Goal: Feedback & Contribution: Contribute content

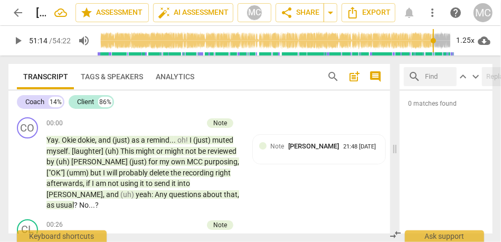
scroll to position [9464, 0]
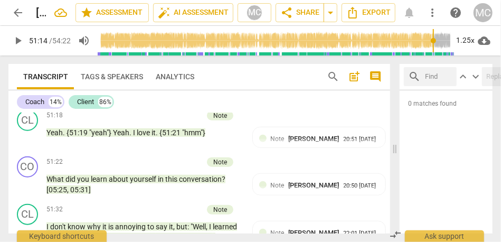
click at [15, 7] on span "arrow_back" at bounding box center [18, 12] width 13 height 13
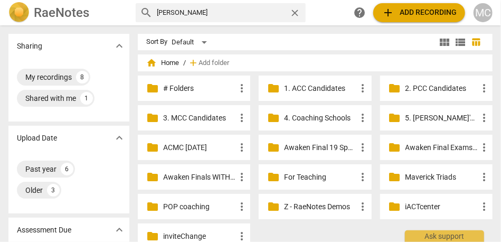
click at [413, 8] on span "add Add recording" at bounding box center [419, 12] width 75 height 13
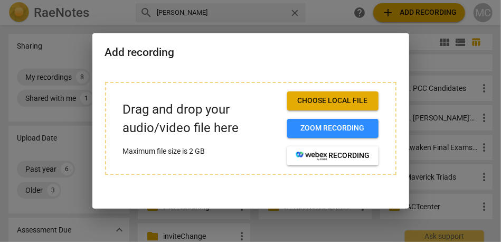
click at [325, 97] on span "Choose local file" at bounding box center [333, 101] width 75 height 11
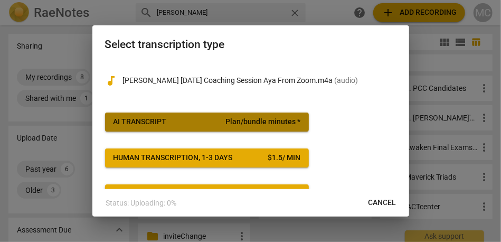
click at [215, 119] on span "AI Transcript Plan/bundle minutes *" at bounding box center [207, 122] width 187 height 11
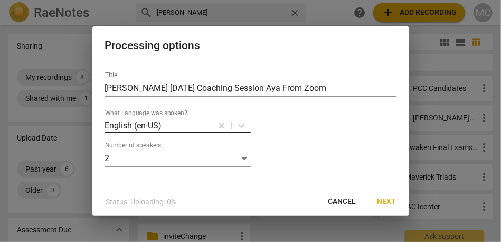
click at [207, 0] on body "RaeNotes search [PERSON_NAME] close help add Add recording MC Sharing expand_mo…" at bounding box center [250, 0] width 501 height 0
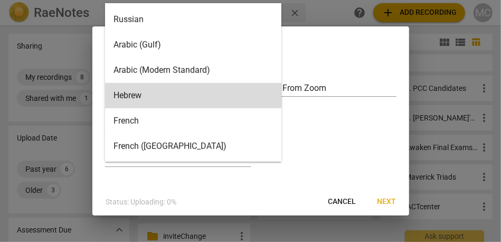
scroll to position [255, 0]
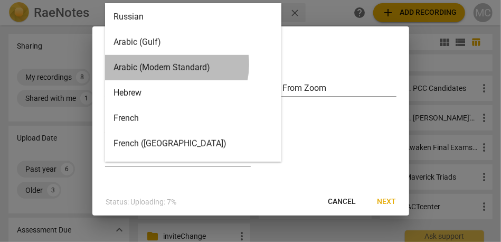
click at [171, 64] on div "Arabic (Modern Standard)" at bounding box center [193, 67] width 176 height 25
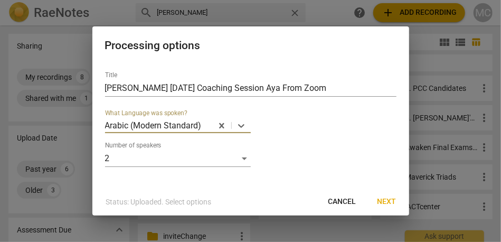
click at [389, 198] on span "Next" at bounding box center [387, 202] width 19 height 11
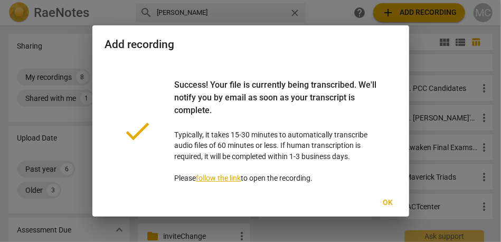
click at [389, 201] on span "Ok" at bounding box center [388, 203] width 17 height 11
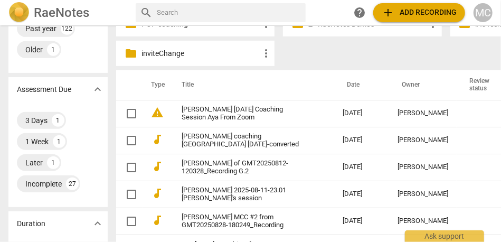
scroll to position [183, 0]
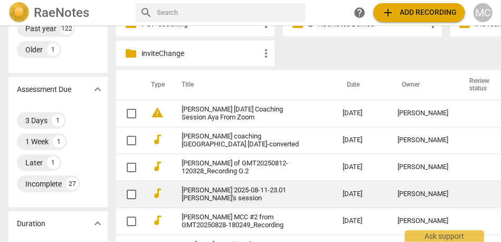
click at [220, 198] on link "[PERSON_NAME] 2025-08-11-23.01 [PERSON_NAME]'s session" at bounding box center [243, 195] width 123 height 16
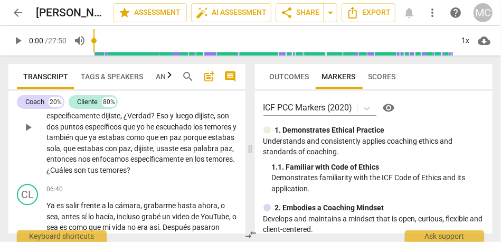
scroll to position [1169, 0]
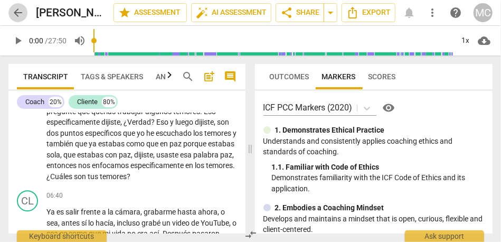
click at [17, 17] on span "arrow_back" at bounding box center [18, 12] width 13 height 13
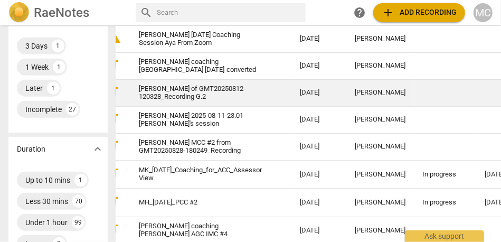
scroll to position [0, 26]
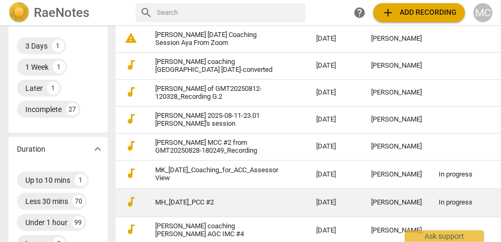
click at [186, 203] on link "MH_[DATE]_PCC #2" at bounding box center [216, 203] width 123 height 8
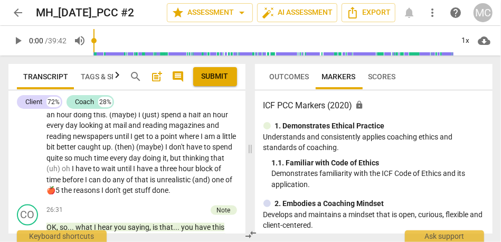
scroll to position [6596, 0]
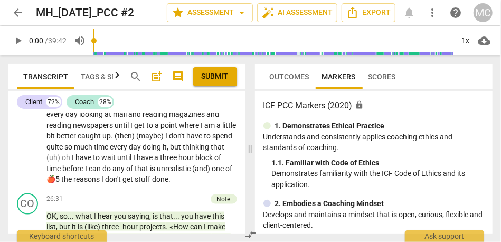
click at [13, 14] on span "arrow_back" at bounding box center [18, 12] width 13 height 13
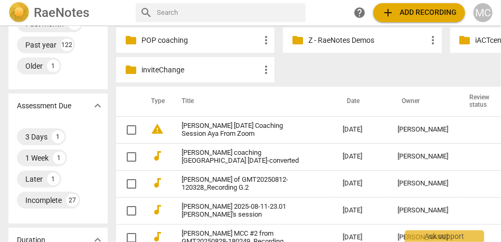
scroll to position [173, 0]
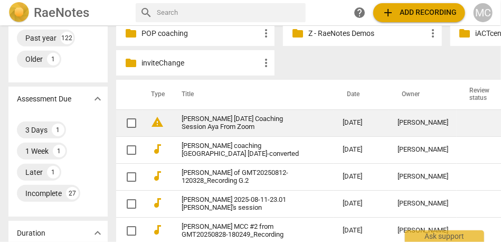
click at [197, 124] on link "[PERSON_NAME] [DATE] Coaching Session Aya From Zoom" at bounding box center [243, 123] width 123 height 16
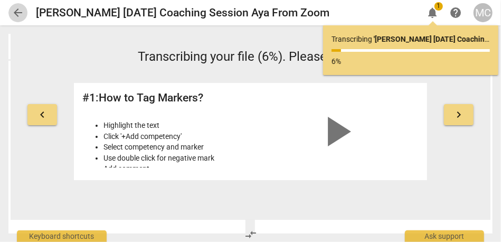
click at [16, 12] on span "arrow_back" at bounding box center [18, 12] width 13 height 13
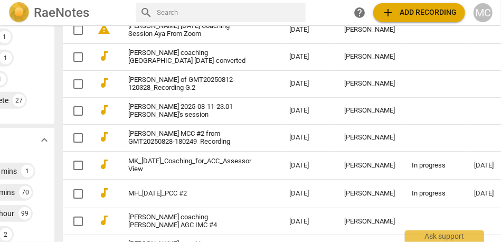
scroll to position [265, 53]
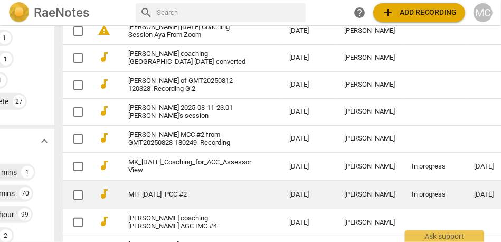
click at [174, 192] on td "MH_[DATE]_PCC #2" at bounding box center [198, 195] width 165 height 29
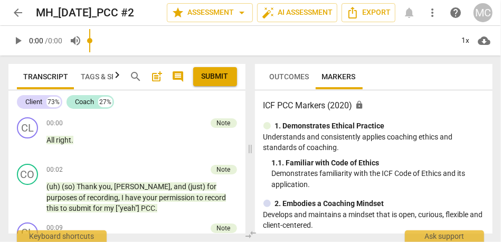
click at [22, 12] on span "arrow_back" at bounding box center [18, 12] width 13 height 13
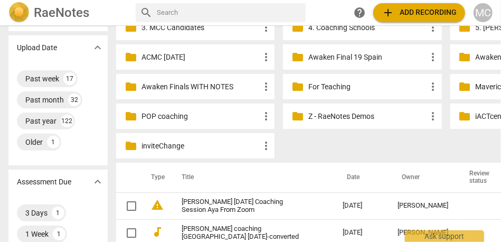
scroll to position [91, 0]
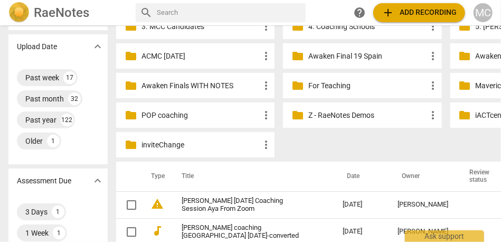
click at [249, 15] on input "text" at bounding box center [229, 12] width 145 height 17
type input "[PERSON_NAME]"
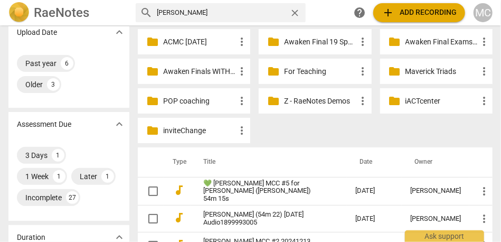
scroll to position [170, 0]
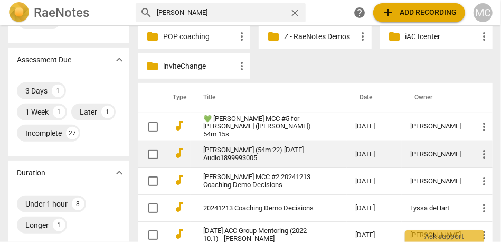
click at [236, 150] on link "[PERSON_NAME] (54m 22) [DATE] Audio1899993005" at bounding box center [260, 154] width 114 height 16
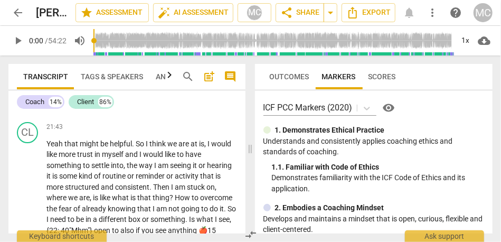
scroll to position [4442, 0]
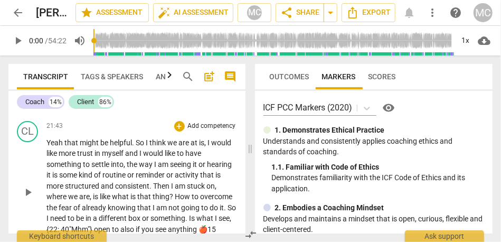
click at [161, 147] on span "think" at bounding box center [159, 142] width 18 height 8
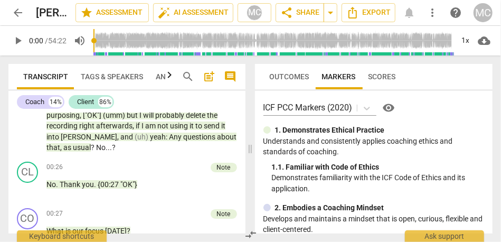
click at [163, 75] on span "Analytics" at bounding box center [175, 76] width 39 height 8
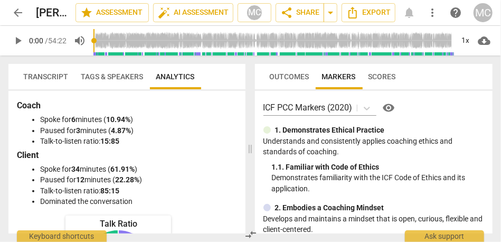
click at [64, 79] on span "Transcript" at bounding box center [45, 76] width 45 height 8
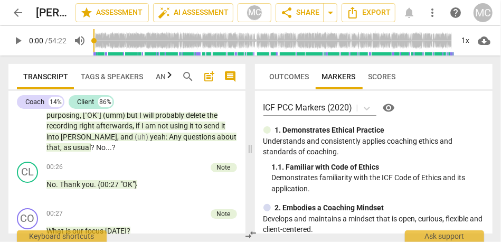
click at [161, 75] on span "Analytics" at bounding box center [175, 76] width 39 height 8
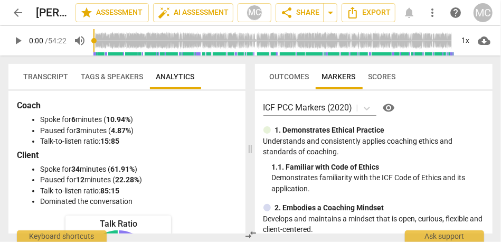
click at [367, 165] on div "1. 1. Familiar with Code of Ethics" at bounding box center [378, 167] width 213 height 11
click at [22, 72] on span "Transcript" at bounding box center [46, 76] width 58 height 15
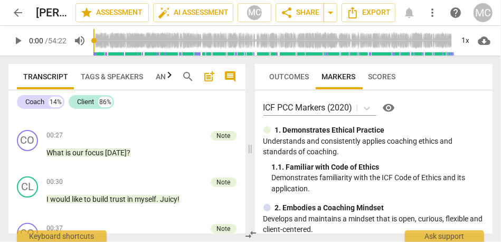
scroll to position [146, 0]
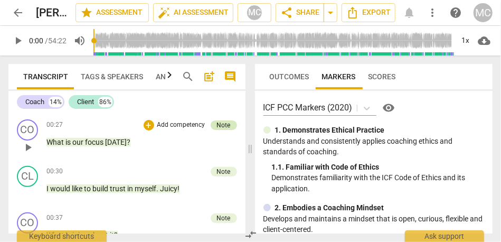
drag, startPoint x: 250, startPoint y: 133, endPoint x: 341, endPoint y: 114, distance: 93.4
click at [254, 132] on span at bounding box center [250, 148] width 6 height 187
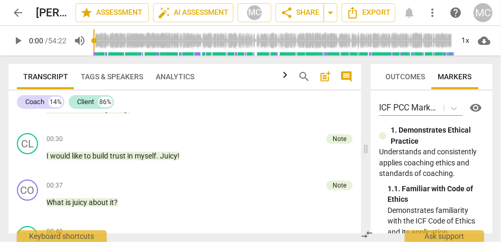
scroll to position [125, 0]
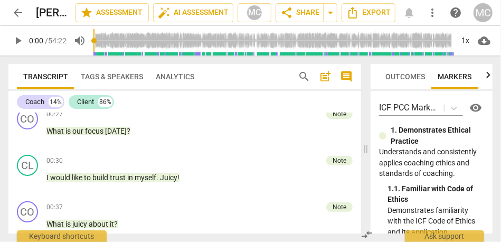
click at [346, 75] on span "comment" at bounding box center [346, 76] width 13 height 13
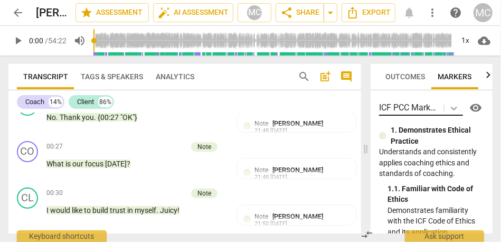
scroll to position [223, 0]
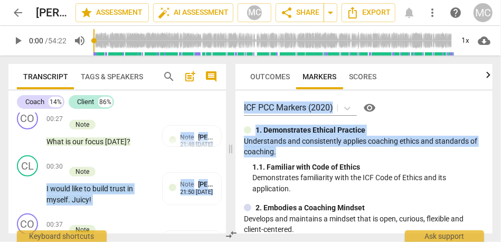
drag, startPoint x: 227, startPoint y: 148, endPoint x: 362, endPoint y: 147, distance: 135.3
click at [362, 147] on div "Transcript Tags & Speakers Analytics search post_add comment Coach 14% Client 8…" at bounding box center [250, 148] width 501 height 187
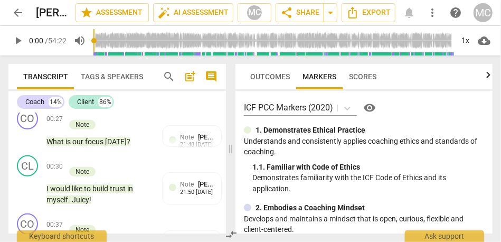
click at [338, 146] on p "Understands and consistently applies coaching ethics and standards of coaching." at bounding box center [364, 147] width 240 height 22
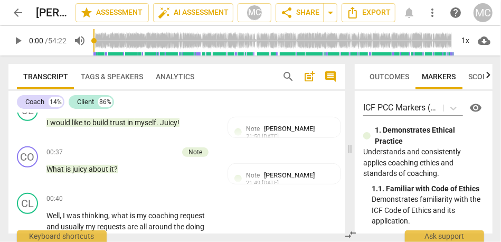
drag, startPoint x: 232, startPoint y: 143, endPoint x: 377, endPoint y: 145, distance: 144.8
click at [354, 145] on span at bounding box center [350, 148] width 6 height 187
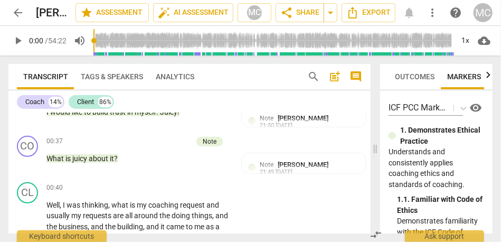
scroll to position [157, 0]
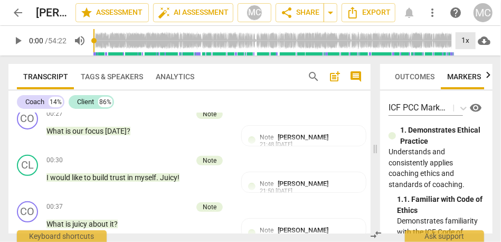
click at [463, 40] on div "1x" at bounding box center [466, 40] width 20 height 17
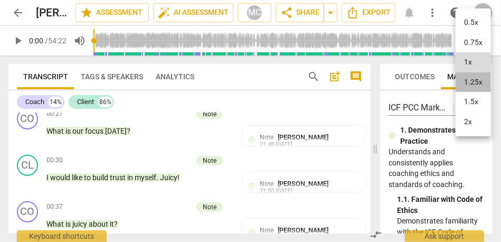
click at [475, 82] on li "1.25x" at bounding box center [473, 82] width 35 height 20
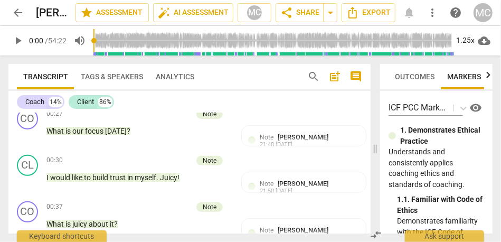
click at [244, 81] on div "Transcript Tags & Speakers Analytics" at bounding box center [154, 76] width 274 height 25
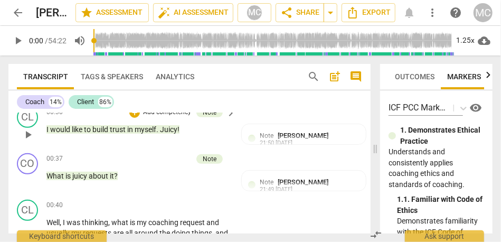
scroll to position [205, 0]
click at [18, 11] on span "arrow_back" at bounding box center [18, 12] width 13 height 13
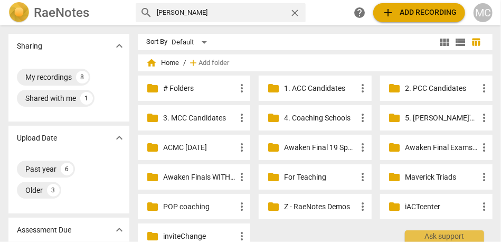
click at [183, 13] on input "[PERSON_NAME]" at bounding box center [221, 12] width 128 height 17
click at [297, 13] on span "close" at bounding box center [295, 12] width 11 height 11
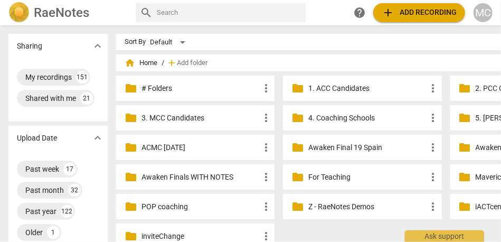
click at [264, 8] on input "text" at bounding box center [229, 12] width 145 height 17
type input "[PERSON_NAME]"
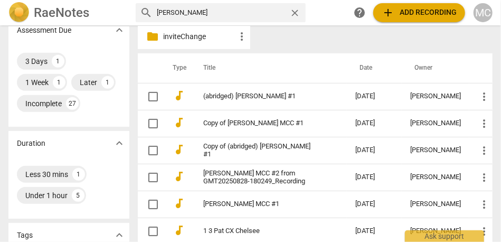
scroll to position [200, 0]
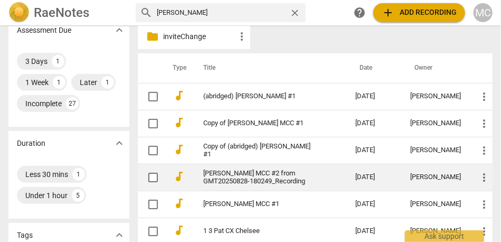
click at [268, 174] on link "[PERSON_NAME] MCC #2 from GMT20250828-180249_Recording" at bounding box center [260, 178] width 114 height 16
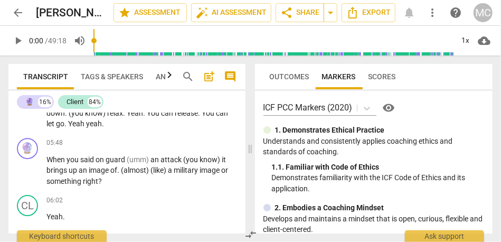
scroll to position [1270, 0]
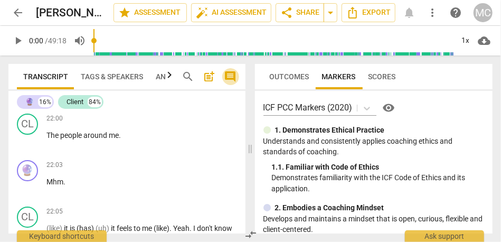
click at [235, 71] on span "comment" at bounding box center [231, 76] width 13 height 13
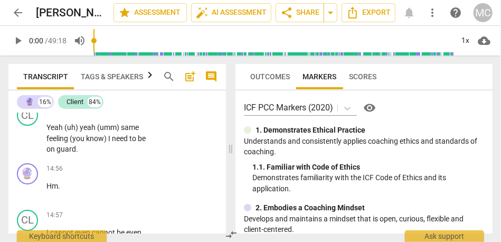
scroll to position [6540, 0]
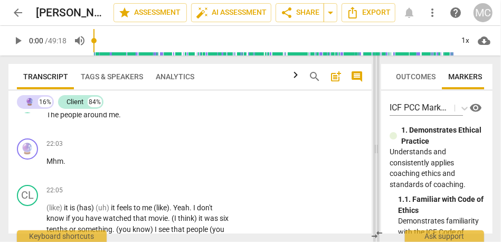
drag, startPoint x: 230, startPoint y: 148, endPoint x: 376, endPoint y: 142, distance: 146.0
click at [376, 142] on span at bounding box center [377, 148] width 6 height 187
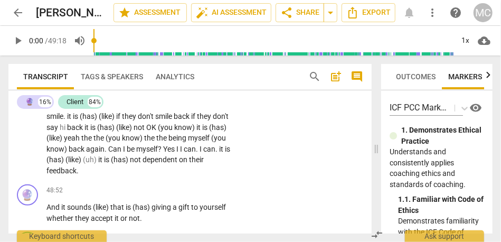
scroll to position [10733, 0]
click at [130, 155] on span "(has)" at bounding box center [120, 159] width 19 height 8
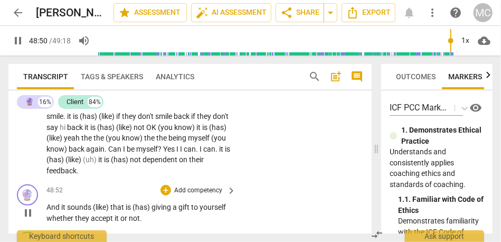
click at [49, 203] on span "And" at bounding box center [54, 207] width 15 height 8
type input "2933"
click at [100, 203] on span "(like)" at bounding box center [106, 207] width 17 height 8
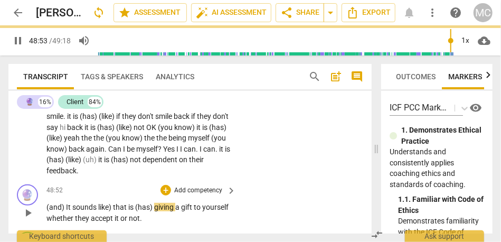
click at [104, 203] on span "like)" at bounding box center [105, 207] width 15 height 8
click at [113, 203] on span "that" at bounding box center [120, 207] width 15 height 8
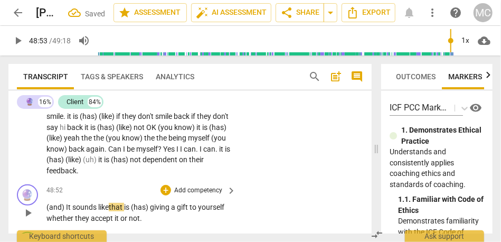
click at [88, 203] on span "sounds" at bounding box center [85, 207] width 26 height 8
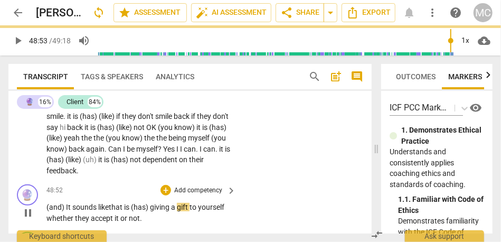
click at [127, 203] on span "is" at bounding box center [127, 207] width 7 height 8
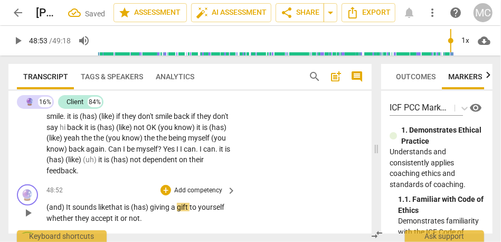
click at [119, 203] on span "that" at bounding box center [116, 207] width 15 height 8
click at [153, 203] on span "giving" at bounding box center [160, 207] width 21 height 8
click at [148, 203] on span "giving" at bounding box center [139, 207] width 21 height 8
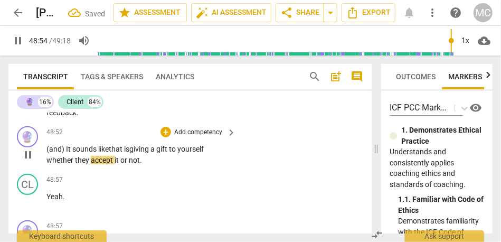
scroll to position [10795, 0]
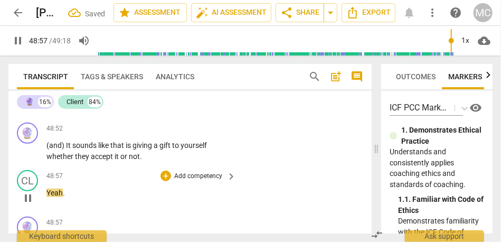
click at [48, 189] on span "Yeah" at bounding box center [55, 193] width 16 height 8
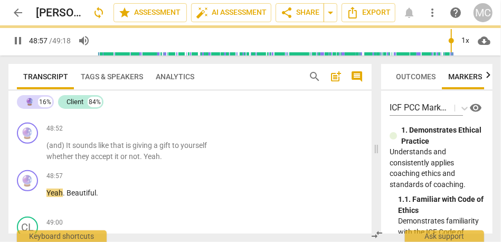
scroll to position [10748, 0]
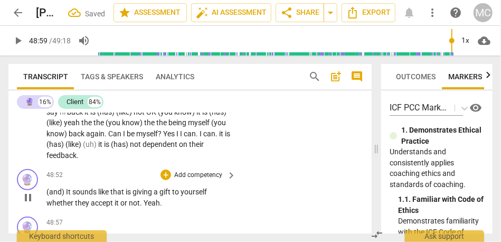
click at [143, 199] on span "." at bounding box center [142, 203] width 4 height 8
type input "2939"
click at [178, 187] on p "(and) It sounds like that is giving a gift to yourself whether they accept it o…" at bounding box center [139, 198] width 184 height 22
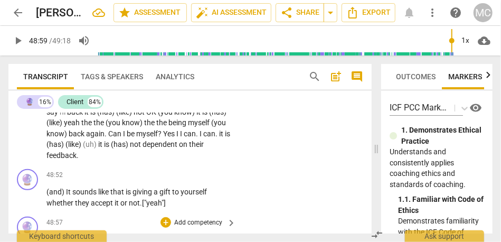
click at [47, 235] on span "Yeah" at bounding box center [55, 239] width 16 height 8
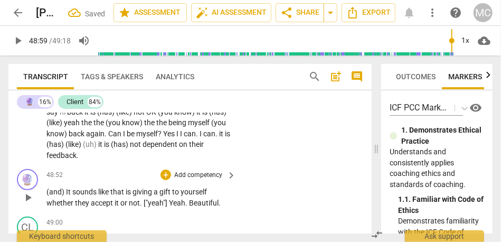
click at [154, 199] on span "["yeah"]" at bounding box center [156, 203] width 25 height 8
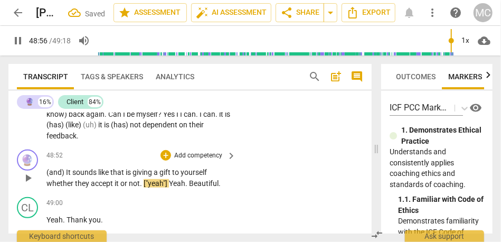
scroll to position [10769, 0]
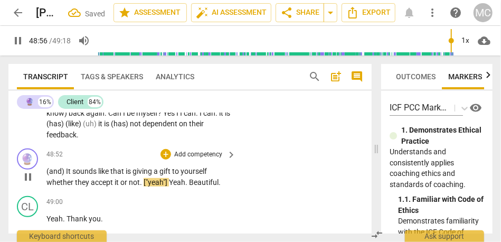
click at [123, 178] on span "or" at bounding box center [124, 182] width 8 height 8
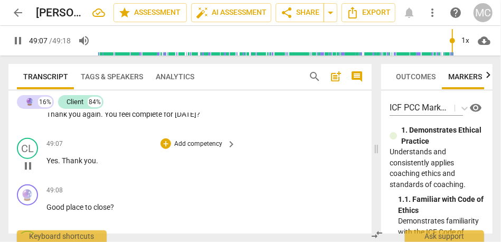
scroll to position [10929, 0]
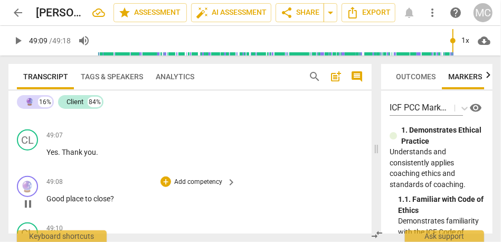
click at [51, 194] on span "Good" at bounding box center [57, 198] width 20 height 8
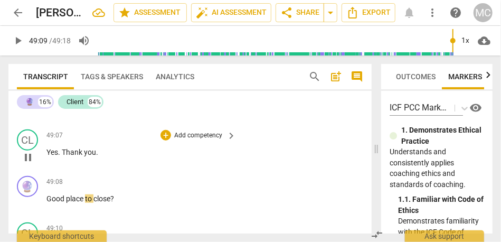
click at [91, 148] on span "you" at bounding box center [90, 152] width 12 height 8
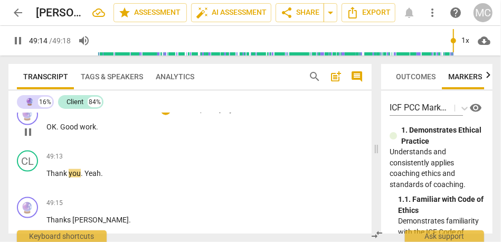
scroll to position [11096, 0]
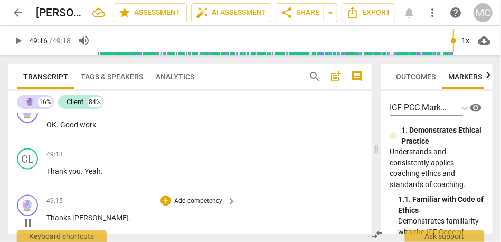
click at [73, 213] on span "[PERSON_NAME]" at bounding box center [100, 217] width 57 height 8
type input "2956"
click at [96, 213] on span "[PERSON_NAME]" at bounding box center [100, 217] width 57 height 8
click at [72, 213] on span "Thanks," at bounding box center [60, 217] width 26 height 8
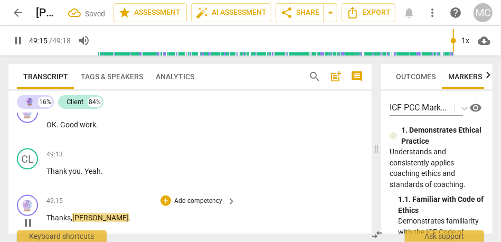
click at [95, 213] on span "[PERSON_NAME]" at bounding box center [100, 217] width 57 height 8
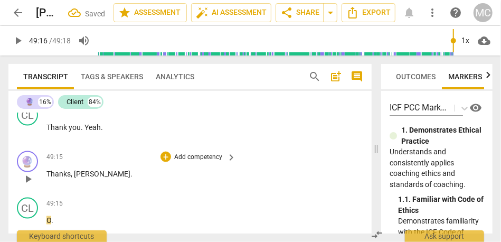
scroll to position [11141, 0]
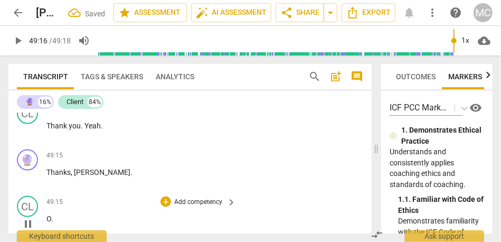
type input "2957"
click at [51, 215] on span "O" at bounding box center [49, 219] width 5 height 8
click at [181, 198] on p "Add competency" at bounding box center [198, 203] width 50 height 10
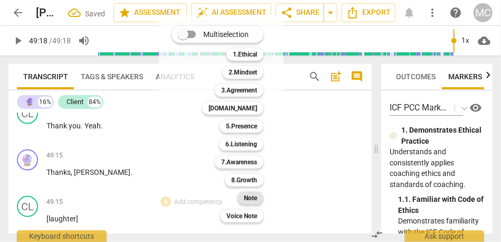
click at [250, 199] on b "Note" at bounding box center [250, 198] width 13 height 13
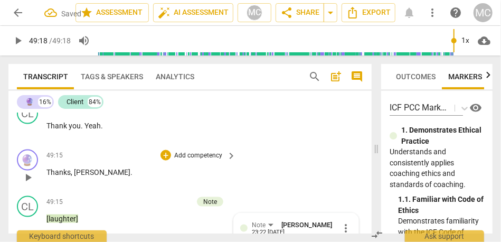
scroll to position [11144, 0]
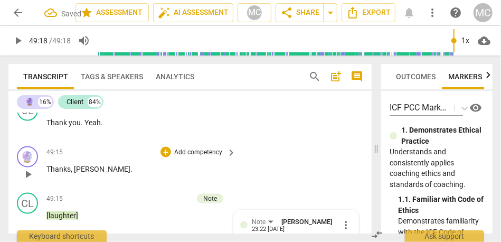
click at [77, 165] on span "[PERSON_NAME]" at bounding box center [102, 169] width 57 height 8
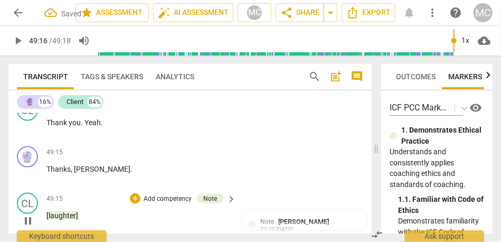
type input "2957"
click at [59, 211] on span "[laughter]" at bounding box center [63, 215] width 32 height 8
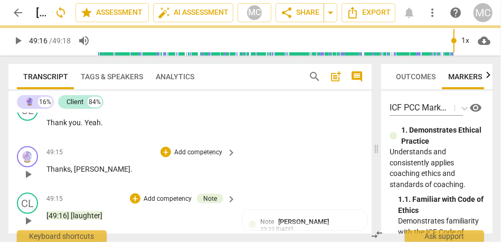
click at [171, 147] on div "+ Add competency" at bounding box center [192, 152] width 63 height 11
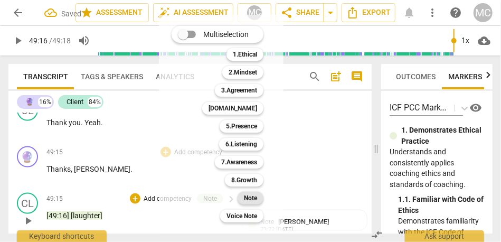
click at [254, 199] on b "Note" at bounding box center [250, 198] width 13 height 13
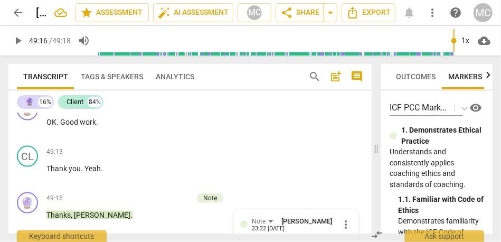
scroll to position [11098, 0]
click at [190, 148] on p "Add competency" at bounding box center [198, 153] width 50 height 10
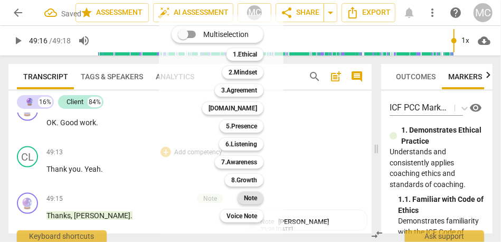
click at [251, 200] on b "Note" at bounding box center [250, 198] width 13 height 13
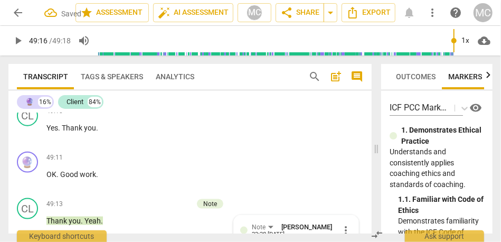
scroll to position [11045, 0]
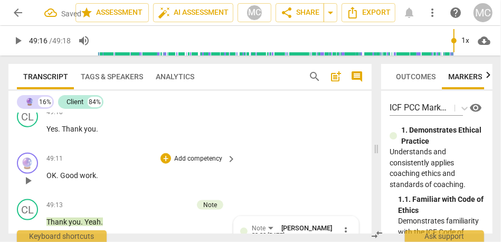
click at [195, 154] on p "Add competency" at bounding box center [198, 159] width 50 height 10
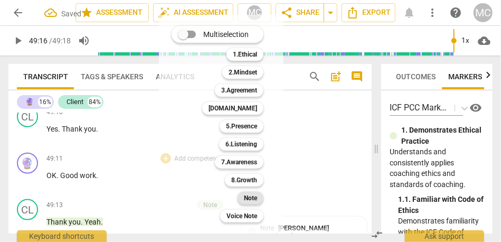
click at [247, 194] on b "Note" at bounding box center [250, 198] width 13 height 13
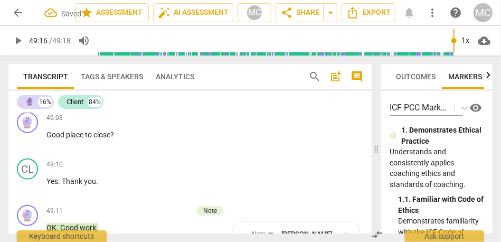
scroll to position [10988, 0]
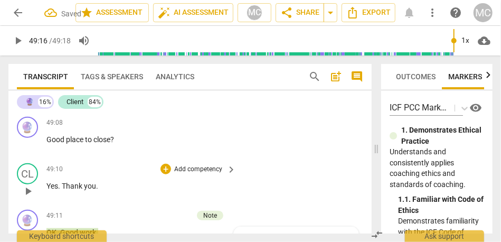
click at [195, 165] on p "Add competency" at bounding box center [198, 170] width 50 height 10
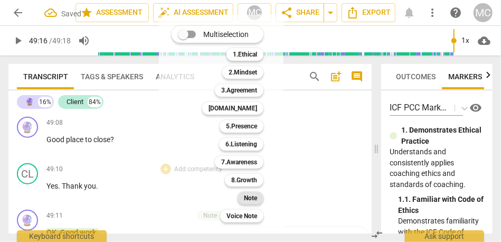
click at [255, 198] on b "Note" at bounding box center [250, 198] width 13 height 13
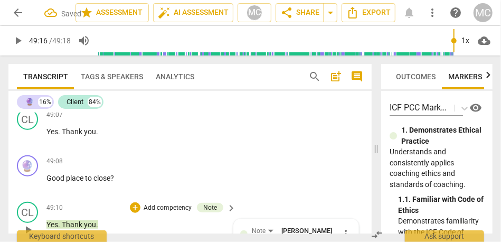
scroll to position [10945, 0]
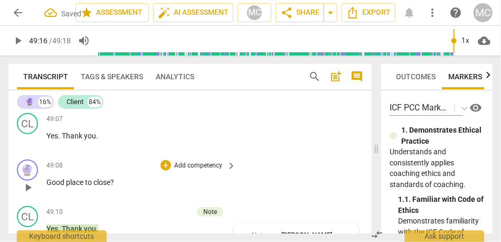
click at [179, 161] on p "Add competency" at bounding box center [198, 166] width 50 height 10
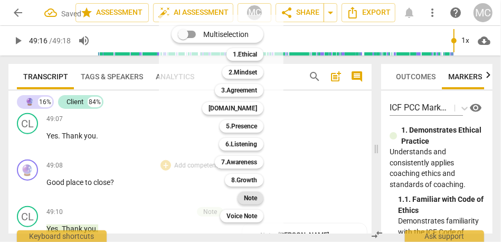
click at [253, 198] on b "Note" at bounding box center [250, 198] width 13 height 13
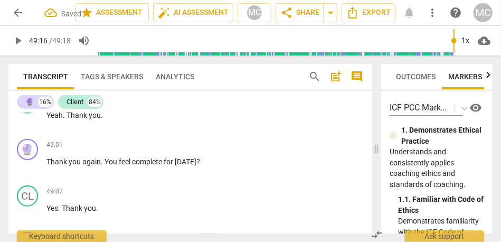
scroll to position [10872, 0]
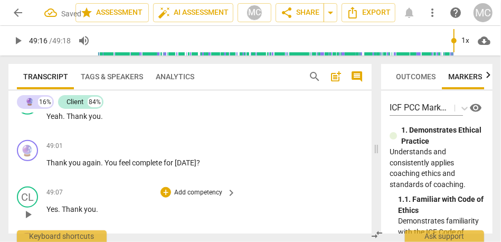
click at [193, 188] on p "Add competency" at bounding box center [198, 193] width 50 height 10
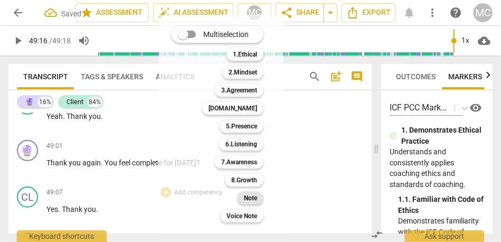
click at [244, 200] on div "Note" at bounding box center [251, 198] width 26 height 13
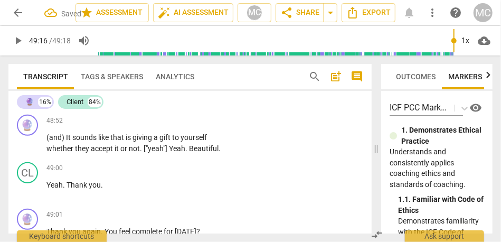
scroll to position [10802, 0]
click at [204, 211] on p "Add competency" at bounding box center [198, 216] width 50 height 10
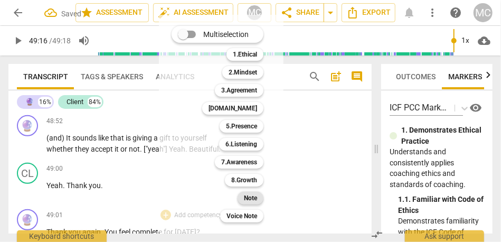
click at [247, 199] on b "Note" at bounding box center [250, 198] width 13 height 13
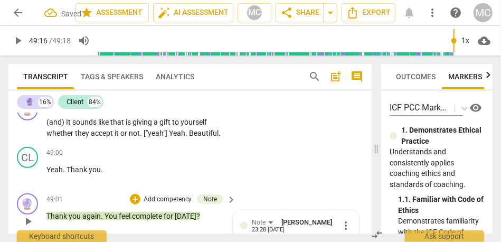
scroll to position [10818, 0]
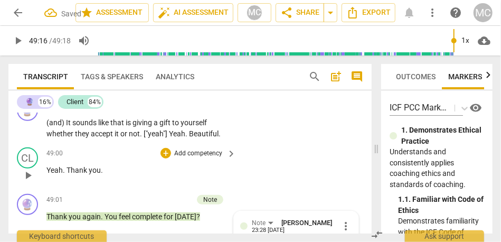
click at [194, 149] on p "Add competency" at bounding box center [198, 154] width 50 height 10
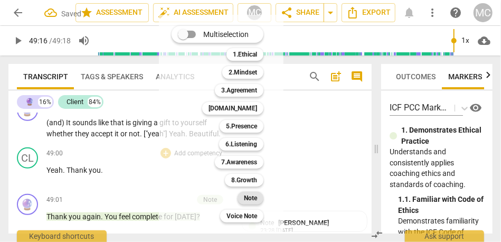
click at [249, 200] on b "Note" at bounding box center [250, 198] width 13 height 13
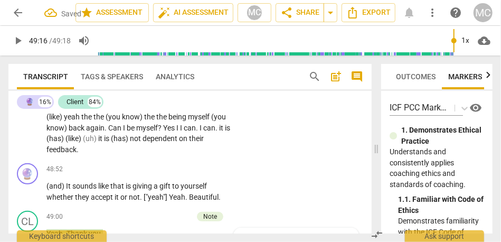
scroll to position [10752, 0]
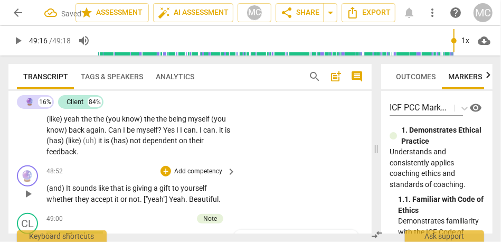
click at [189, 167] on p "Add competency" at bounding box center [198, 172] width 50 height 10
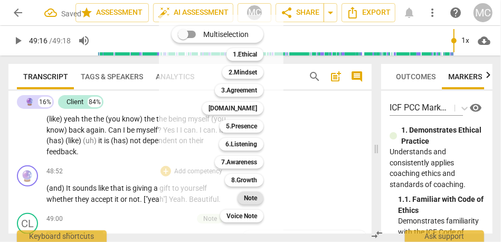
click at [250, 200] on b "Note" at bounding box center [250, 198] width 13 height 13
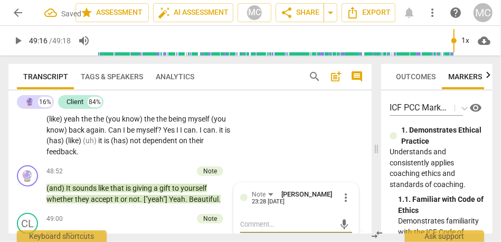
click at [77, 147] on span "feedback" at bounding box center [62, 151] width 30 height 8
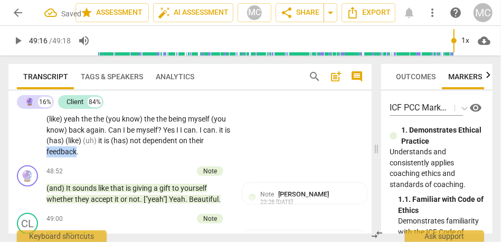
click at [77, 147] on span "feedback" at bounding box center [62, 151] width 30 height 8
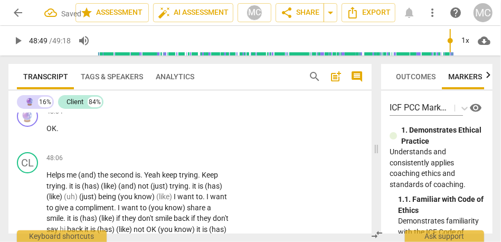
scroll to position [10625, 0]
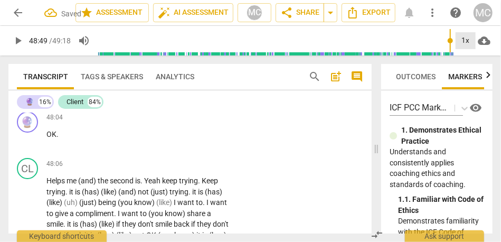
click at [463, 40] on div "1x" at bounding box center [466, 40] width 20 height 17
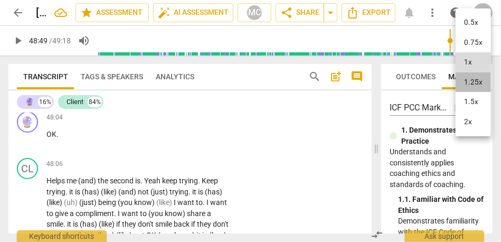
click at [469, 81] on li "1.25x" at bounding box center [473, 82] width 35 height 20
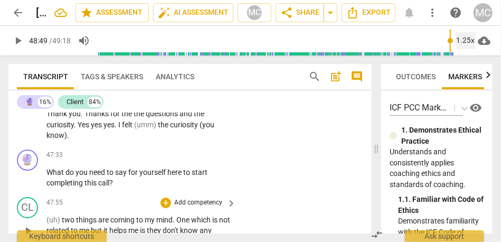
scroll to position [10506, 0]
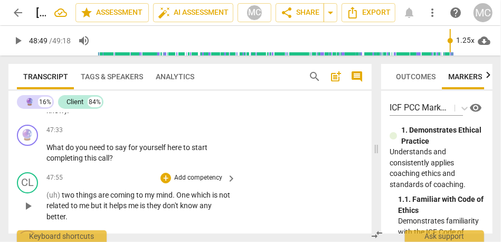
click at [152, 191] on p "(uh) two things are coming to my mind . One which is not related to me but it h…" at bounding box center [139, 206] width 184 height 33
click at [147, 201] on span "is" at bounding box center [143, 205] width 7 height 8
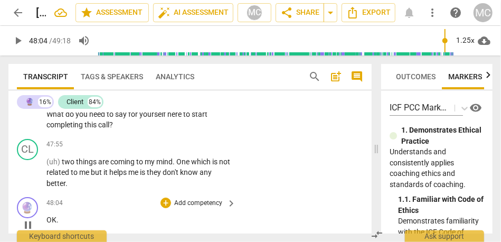
click at [48, 216] on span "OK" at bounding box center [52, 220] width 10 height 8
type input "2885"
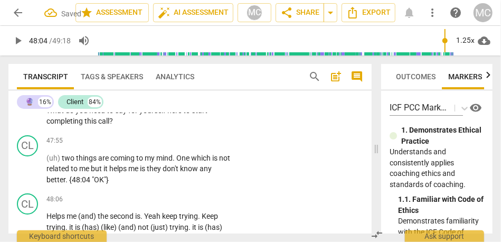
scroll to position [10553, 0]
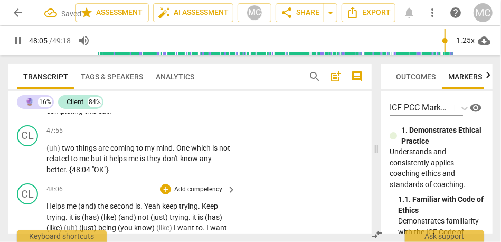
click at [49, 202] on span "Helps" at bounding box center [57, 206] width 20 height 8
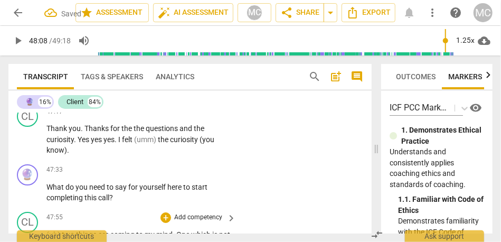
scroll to position [10465, 0]
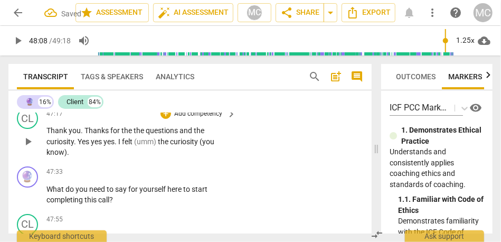
click at [58, 148] on span "know)" at bounding box center [57, 152] width 21 height 8
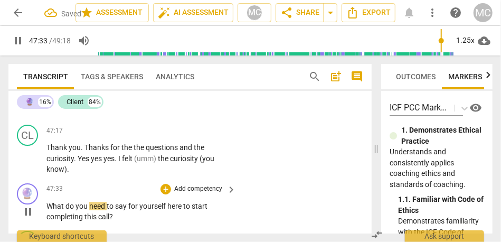
scroll to position [10444, 0]
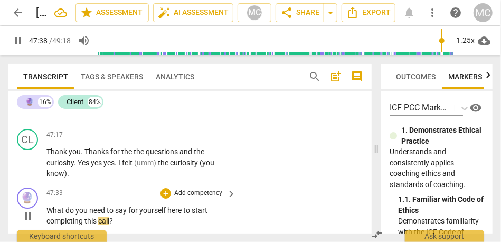
click at [196, 189] on p "Add competency" at bounding box center [198, 194] width 50 height 10
click at [67, 217] on span "completing" at bounding box center [66, 221] width 38 height 8
click at [109, 217] on span "call" at bounding box center [103, 221] width 11 height 8
type input "2859"
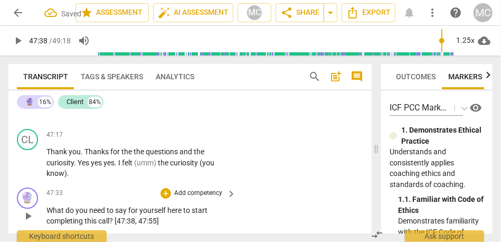
click at [190, 189] on p "Add competency" at bounding box center [198, 194] width 50 height 10
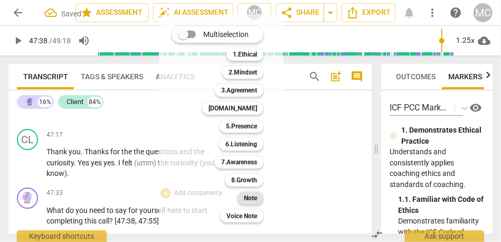
click at [256, 197] on b "Note" at bounding box center [250, 198] width 13 height 13
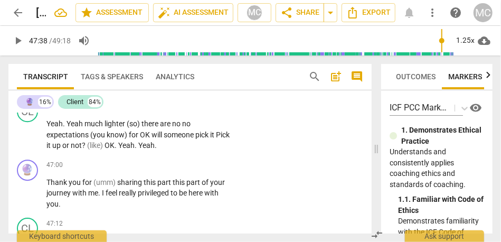
scroll to position [10258, 0]
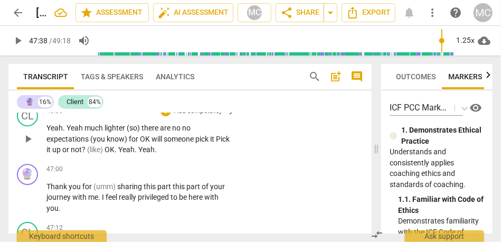
click at [118, 145] on span "." at bounding box center [117, 149] width 4 height 8
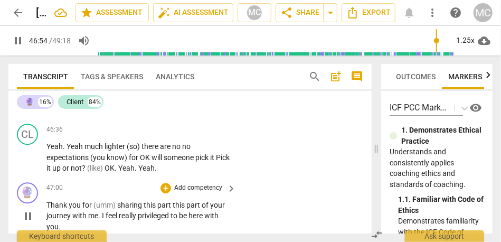
scroll to position [10239, 0]
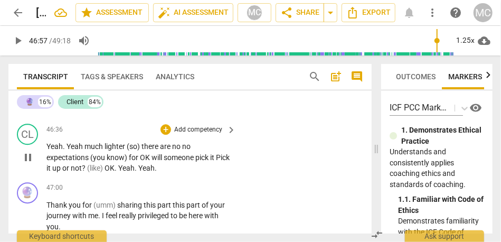
type input "2817"
click at [155, 164] on span "Yeah" at bounding box center [146, 168] width 16 height 8
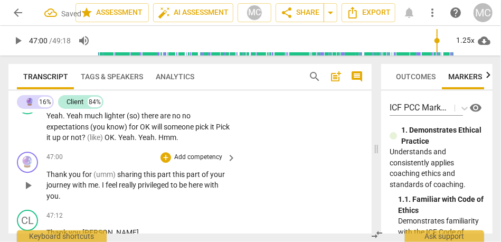
scroll to position [10268, 0]
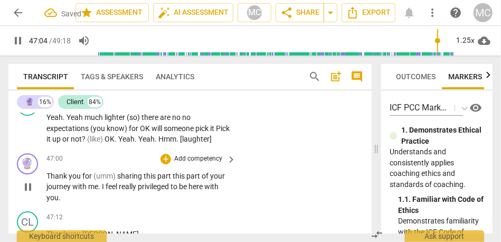
click at [173, 172] on span "this" at bounding box center [180, 176] width 14 height 8
type input "2825"
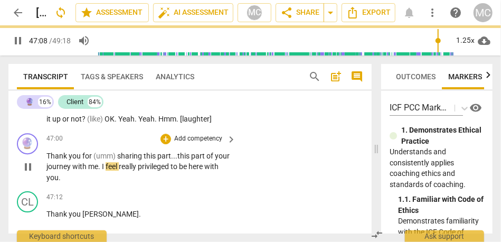
scroll to position [10293, 0]
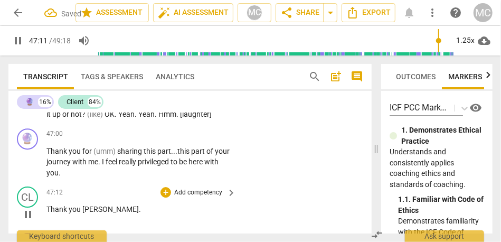
click at [82, 205] on span "[PERSON_NAME]" at bounding box center [110, 209] width 57 height 8
type input "2833"
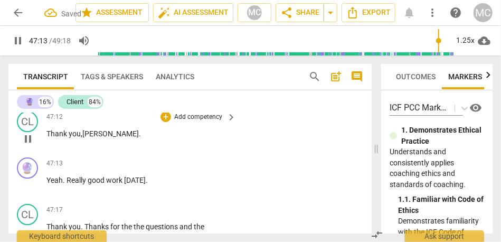
scroll to position [10368, 0]
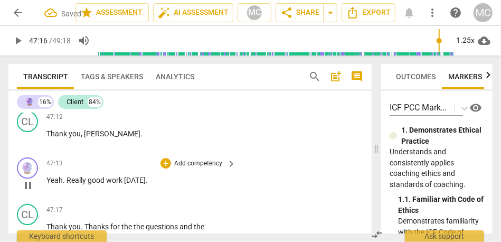
click at [196, 159] on p "Add competency" at bounding box center [198, 164] width 50 height 10
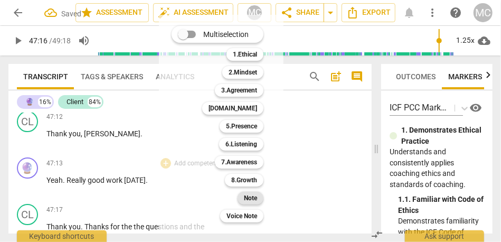
click at [246, 195] on b "Note" at bounding box center [250, 198] width 13 height 13
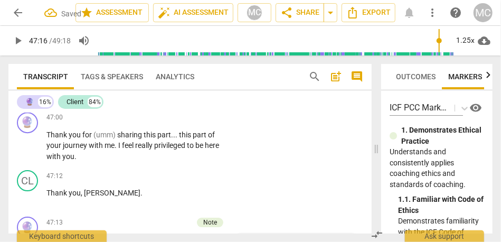
scroll to position [10308, 0]
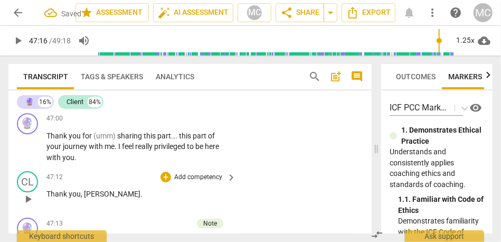
click at [199, 167] on div "CL play_arrow pause 47:12 + Add competency keyboard_arrow_right Thank you , [PE…" at bounding box center [190, 190] width 364 height 47
click at [189, 173] on p "Add competency" at bounding box center [198, 178] width 50 height 10
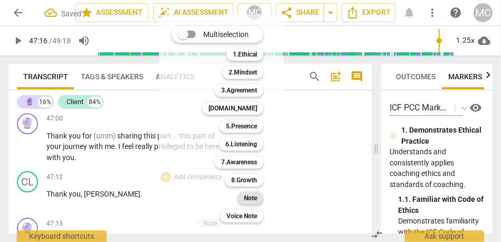
click at [248, 194] on b "Note" at bounding box center [250, 198] width 13 height 13
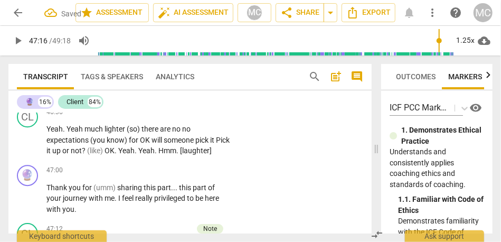
scroll to position [10252, 0]
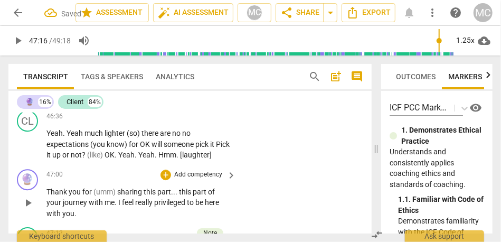
click at [190, 170] on p "Add competency" at bounding box center [198, 175] width 50 height 10
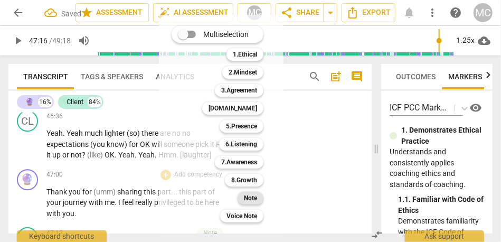
click at [243, 198] on div "Note" at bounding box center [251, 198] width 26 height 13
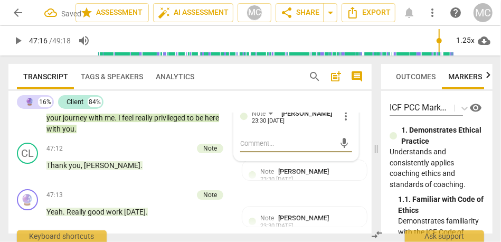
scroll to position [10408, 0]
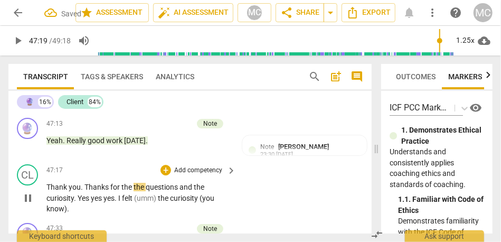
click at [57, 183] on span "Thank" at bounding box center [58, 187] width 22 height 8
click at [135, 183] on span "the" at bounding box center [140, 187] width 12 height 8
type input "2840"
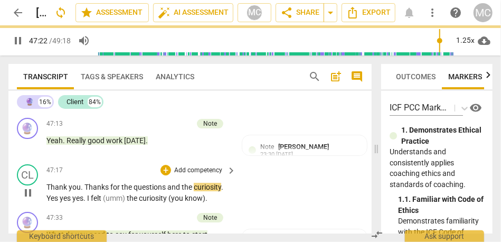
click at [196, 183] on span "curiosity" at bounding box center [207, 187] width 27 height 8
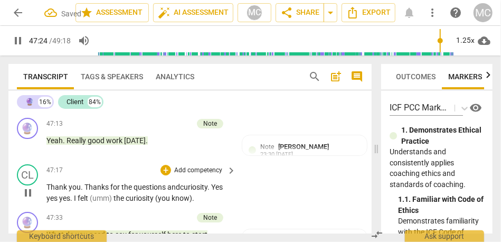
click at [223, 183] on span "Yes" at bounding box center [217, 187] width 12 height 8
click at [60, 194] on span "yes" at bounding box center [63, 198] width 11 height 8
click at [68, 194] on span "Yes" at bounding box center [66, 198] width 12 height 8
click at [79, 194] on span "I" at bounding box center [78, 198] width 4 height 8
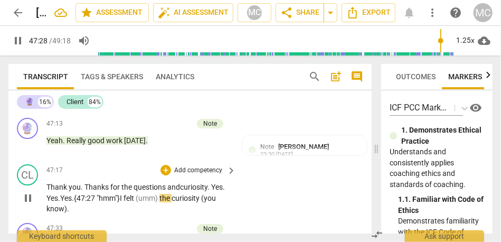
click at [160, 194] on span "(umm)" at bounding box center [148, 198] width 24 height 8
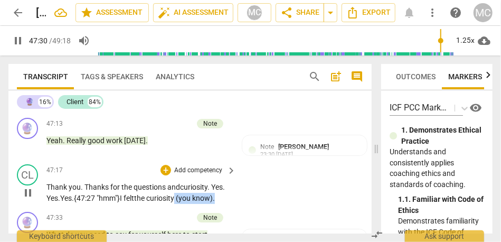
drag, startPoint x: 183, startPoint y: 178, endPoint x: 246, endPoint y: 178, distance: 63.4
click at [246, 178] on div "CL play_arrow pause 47:17 + Add competency keyboard_arrow_right Thank you . Tha…" at bounding box center [190, 184] width 364 height 48
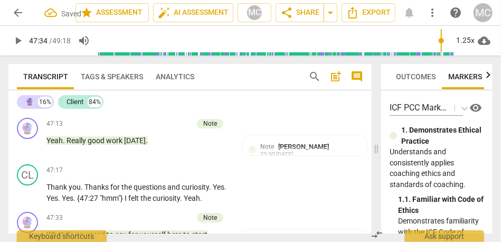
click at [194, 166] on p "Add competency" at bounding box center [198, 171] width 50 height 10
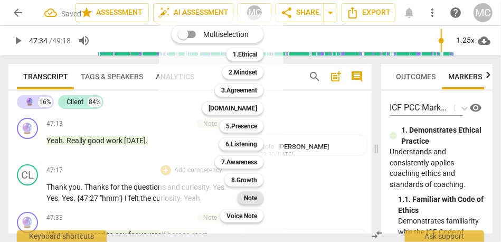
click at [257, 202] on b "Note" at bounding box center [250, 198] width 13 height 13
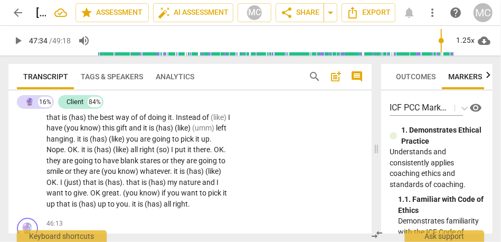
scroll to position [9911, 0]
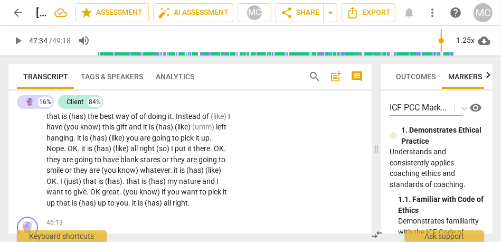
click at [114, 199] on span "to" at bounding box center [112, 203] width 8 height 8
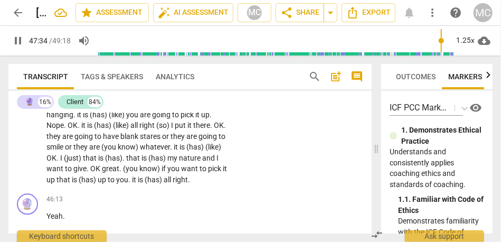
scroll to position [9941, 0]
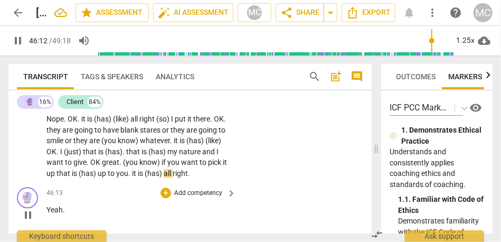
click at [48, 206] on span "Yeah" at bounding box center [55, 210] width 16 height 8
type input "2774"
click at [184, 169] on span "right" at bounding box center [180, 173] width 15 height 8
click at [49, 206] on span "Yeah" at bounding box center [55, 210] width 16 height 8
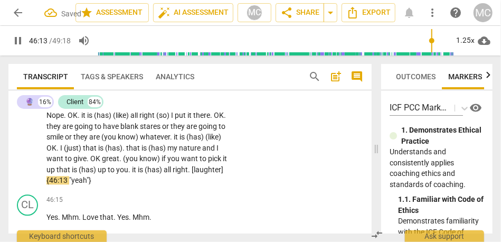
scroll to position [9956, 0]
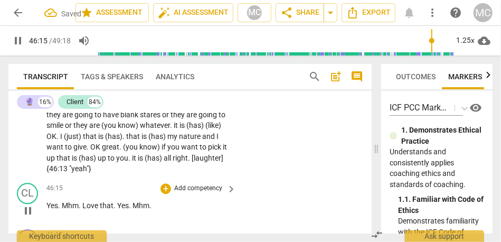
click at [49, 201] on span "Yes" at bounding box center [53, 205] width 12 height 8
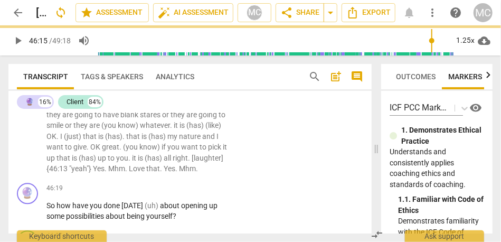
scroll to position [9910, 0]
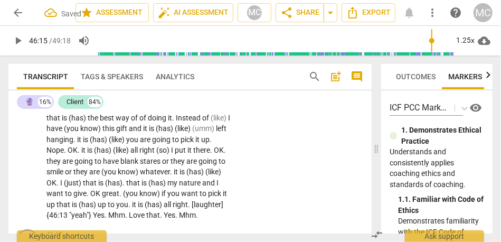
click at [176, 200] on span "right" at bounding box center [180, 204] width 15 height 8
click at [80, 211] on span ""yeah"}" at bounding box center [81, 215] width 24 height 8
type input "2775"
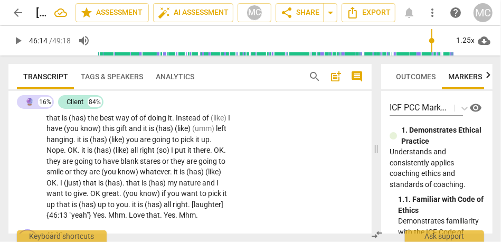
click at [91, 211] on span ""yeah"}" at bounding box center [81, 215] width 24 height 8
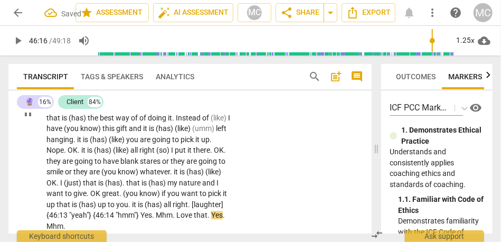
click at [150, 211] on span "Yes" at bounding box center [147, 215] width 12 height 8
click at [173, 211] on span "Mhm" at bounding box center [164, 215] width 17 height 8
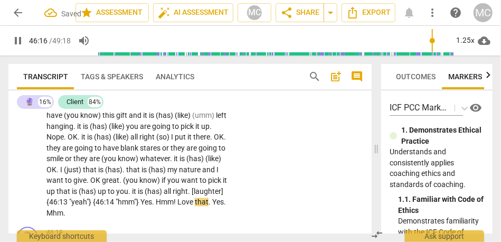
scroll to position [9926, 0]
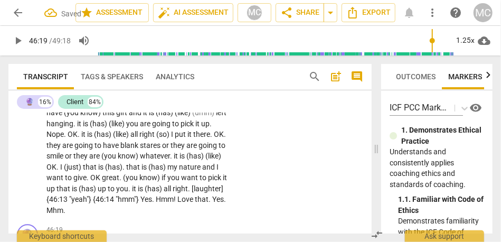
click at [60, 206] on span "Mhm" at bounding box center [55, 210] width 17 height 8
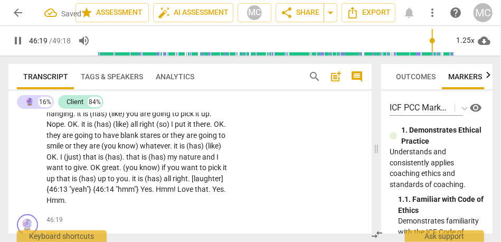
scroll to position [9937, 0]
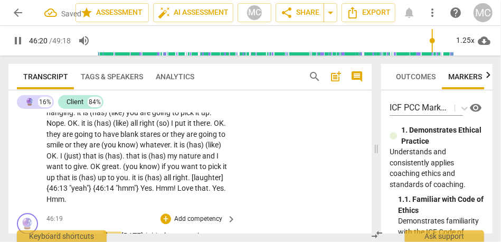
click at [49, 231] on span "So" at bounding box center [52, 235] width 10 height 8
type input "2781"
click at [69, 231] on span "How" at bounding box center [68, 235] width 17 height 8
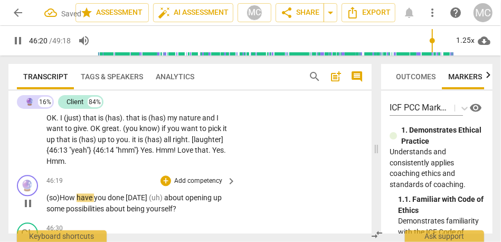
scroll to position [9979, 0]
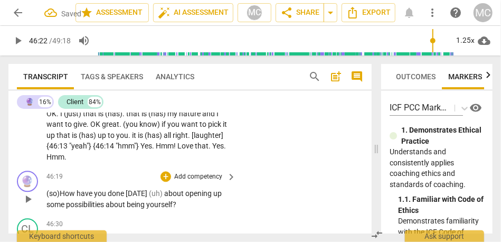
click at [129, 189] on span "[DATE]" at bounding box center [137, 193] width 23 height 8
click at [164, 189] on span "about" at bounding box center [174, 193] width 21 height 8
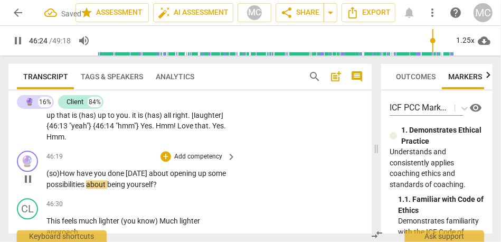
scroll to position [9999, 0]
click at [192, 151] on div "+ Add competency keyboard_arrow_right" at bounding box center [198, 157] width 79 height 12
click at [189, 152] on p "Add competency" at bounding box center [198, 157] width 50 height 10
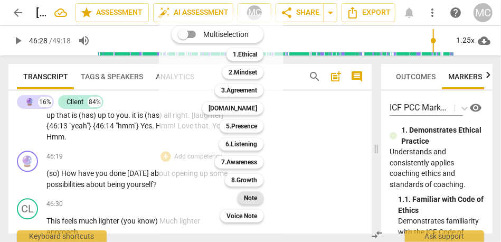
click at [248, 198] on b "Note" at bounding box center [250, 198] width 13 height 13
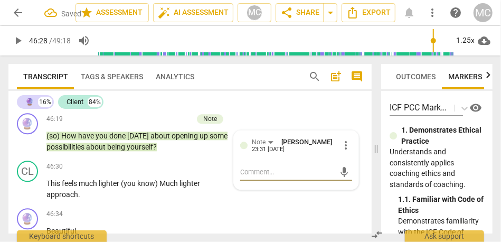
scroll to position [10037, 0]
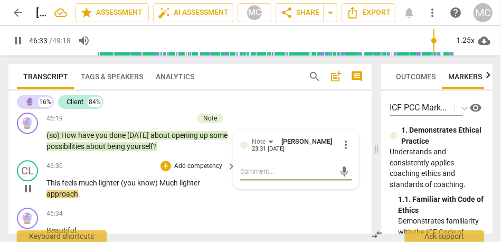
type input "2794"
click at [162, 179] on span "Much" at bounding box center [170, 183] width 20 height 8
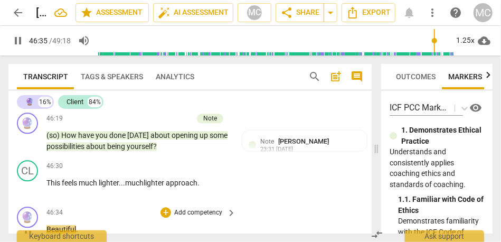
click at [47, 225] on span "Beautiful" at bounding box center [62, 229] width 30 height 8
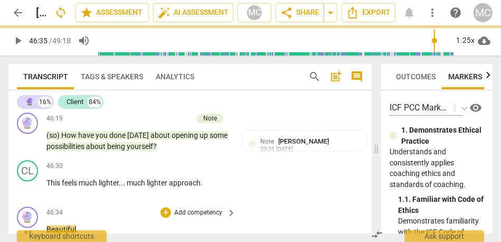
type input "2795"
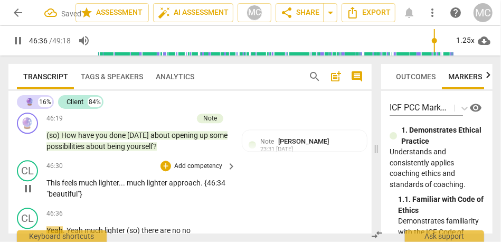
click at [188, 179] on span "approach" at bounding box center [185, 183] width 32 height 8
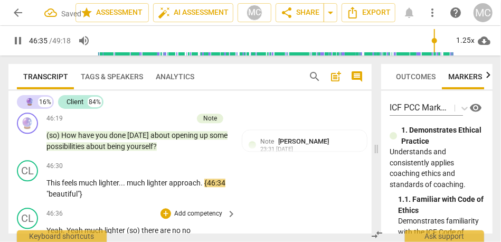
click at [49, 226] on span "Yeah" at bounding box center [55, 230] width 16 height 8
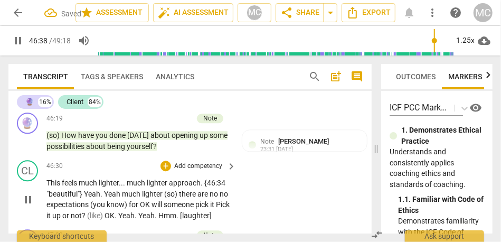
click at [122, 190] on span "Yeah" at bounding box center [113, 194] width 18 height 8
type input "2799"
click at [178, 190] on span "(so)" at bounding box center [170, 194] width 15 height 8
click at [212, 190] on span "no" at bounding box center [208, 194] width 8 height 8
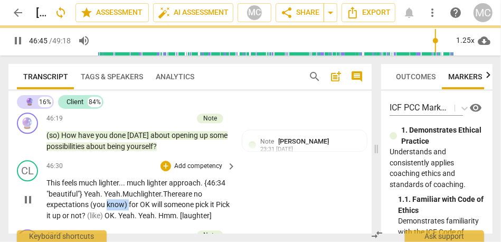
drag, startPoint x: 128, startPoint y: 183, endPoint x: 105, endPoint y: 183, distance: 22.7
click at [105, 183] on p "This feels much lighter . . . much lighter approach . {46:34 "beautiful"} Yeah …" at bounding box center [139, 199] width 184 height 43
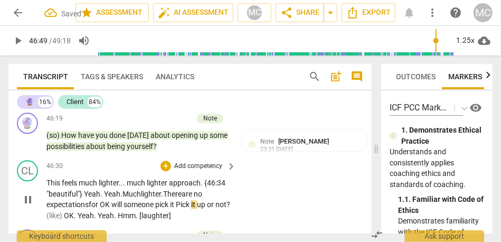
click at [102, 200] on span "OK" at bounding box center [106, 204] width 12 height 8
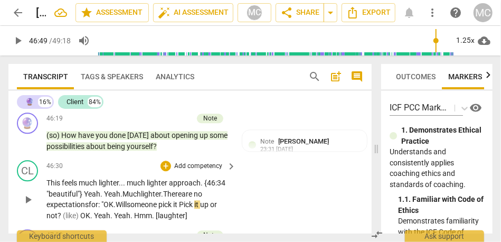
click at [113, 200] on span "OK." at bounding box center [110, 204] width 12 height 8
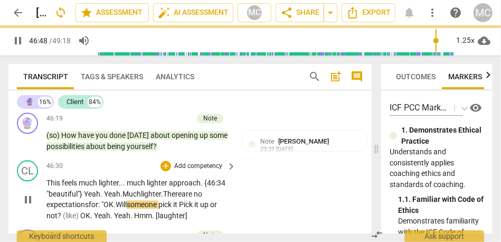
click at [190, 200] on span "Pick" at bounding box center [186, 204] width 15 height 8
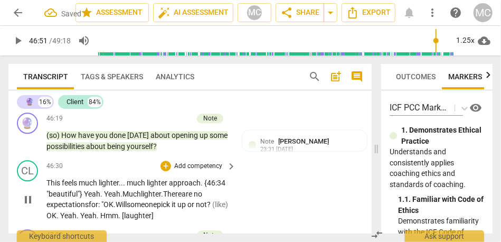
click at [188, 200] on span "up" at bounding box center [183, 204] width 10 height 8
click at [222, 183] on p "This feels much lighter . . . much lighter approach . {46:34 "beautiful"} Yeah …" at bounding box center [139, 199] width 184 height 43
click at [89, 200] on span "expectations" at bounding box center [68, 204] width 42 height 8
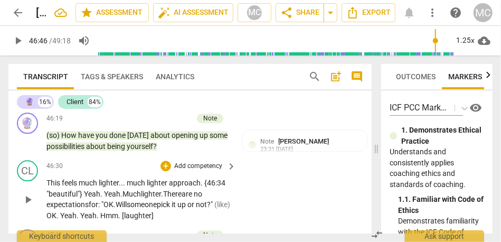
click at [69, 200] on span "expectations" at bounding box center [68, 204] width 42 height 8
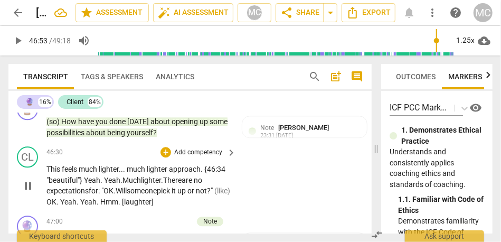
click at [215, 187] on span "(like)" at bounding box center [223, 191] width 16 height 8
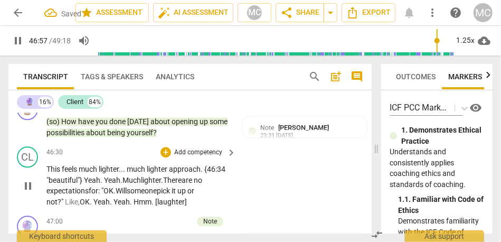
click at [190, 148] on p "Add competency" at bounding box center [198, 153] width 50 height 10
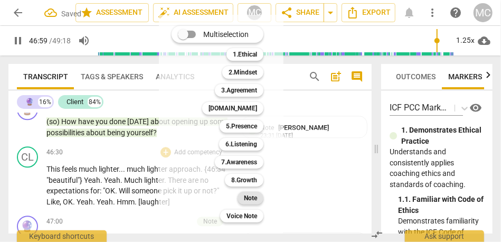
click at [254, 196] on b "Note" at bounding box center [250, 198] width 13 height 13
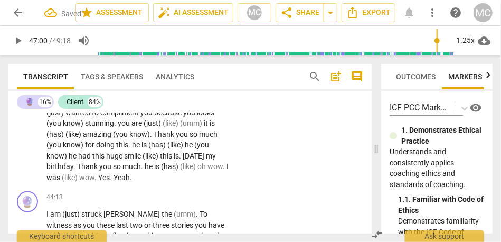
scroll to position [9600, 0]
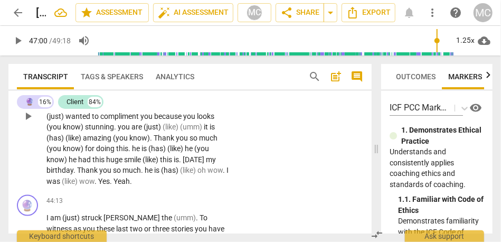
click at [208, 166] on span "wow" at bounding box center [215, 170] width 15 height 8
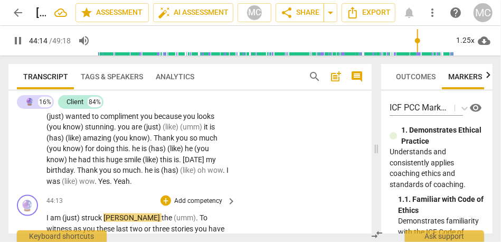
click at [50, 213] on span "am" at bounding box center [56, 217] width 12 height 8
click at [47, 213] on span "I" at bounding box center [49, 217] width 4 height 8
type input "2654"
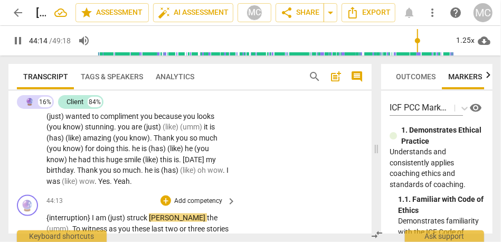
click at [152, 213] on span "[PERSON_NAME]" at bounding box center [178, 217] width 58 height 8
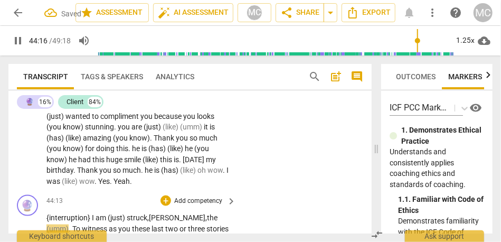
click at [149, 213] on span "struck," at bounding box center [138, 217] width 22 height 8
click at [160, 213] on span "[PERSON_NAME]," at bounding box center [178, 217] width 58 height 8
click at [179, 212] on p "{interruption} I am (just) [PERSON_NAME], the (umm) . To witness as you these l…" at bounding box center [139, 244] width 184 height 65
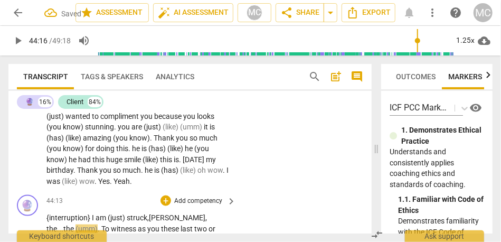
click at [109, 225] on span "To" at bounding box center [111, 229] width 10 height 8
click at [135, 225] on span "witness" at bounding box center [122, 229] width 27 height 8
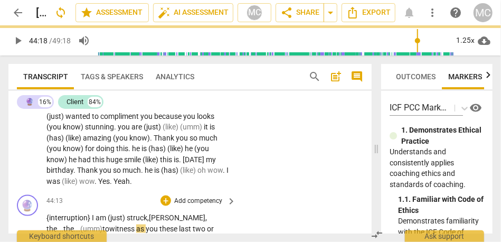
click at [144, 225] on span "as" at bounding box center [141, 229] width 10 height 8
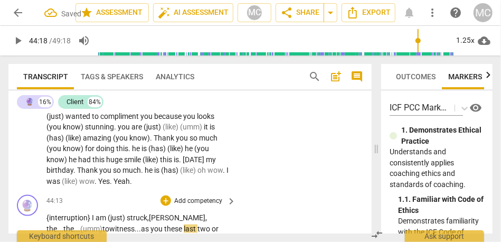
click at [163, 225] on span "you" at bounding box center [158, 229] width 14 height 8
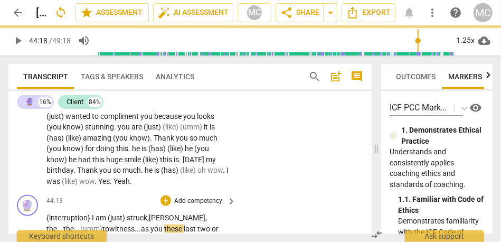
click at [164, 225] on span "you" at bounding box center [158, 229] width 14 height 8
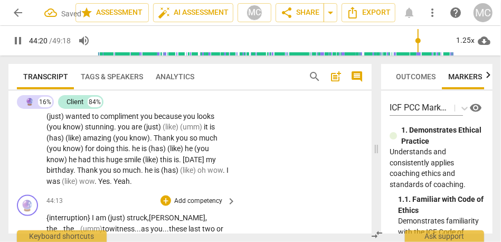
scroll to position [9611, 0]
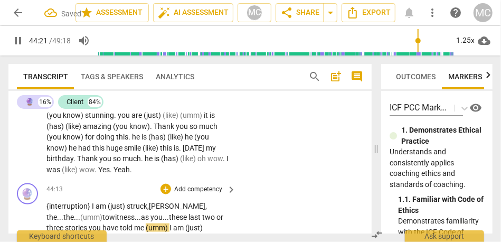
click at [157, 224] on span "(umm)" at bounding box center [158, 228] width 24 height 8
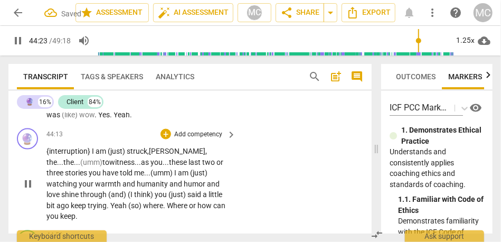
scroll to position [9667, 0]
click at [123, 179] on span "and" at bounding box center [130, 183] width 14 height 8
click at [166, 179] on span "humanity" at bounding box center [153, 183] width 33 height 8
click at [175, 179] on span "and" at bounding box center [181, 183] width 14 height 8
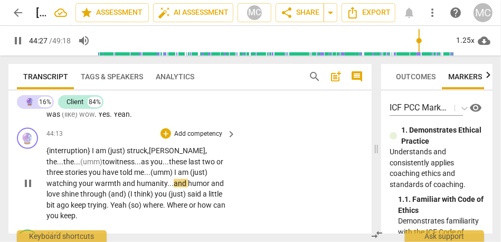
click at [211, 179] on span "and" at bounding box center [217, 183] width 13 height 8
click at [174, 168] on span "(umm)" at bounding box center [163, 172] width 24 height 8
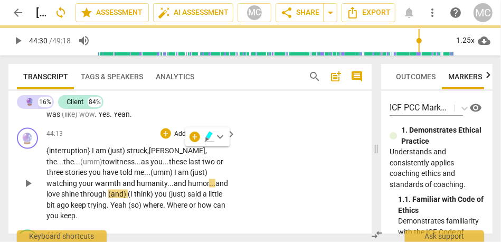
click at [159, 179] on span "humanity..." at bounding box center [155, 183] width 37 height 8
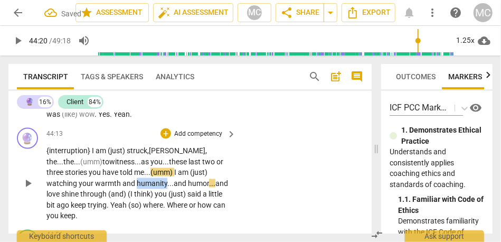
click at [159, 179] on span "humanity..." at bounding box center [155, 183] width 37 height 8
click at [109, 190] on span "(and)" at bounding box center [118, 194] width 20 height 8
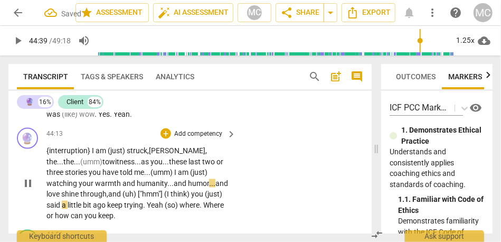
click at [127, 190] on span "and (uh) ["hmm"]" at bounding box center [136, 194] width 56 height 8
click at [170, 190] on span "(I" at bounding box center [167, 194] width 6 height 8
click at [106, 190] on span "through," at bounding box center [94, 194] width 28 height 8
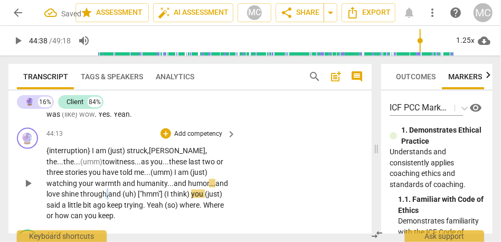
click at [106, 190] on span "through," at bounding box center [94, 194] width 28 height 8
click at [164, 190] on span "and (uh) ["hmm"]" at bounding box center [136, 194] width 56 height 8
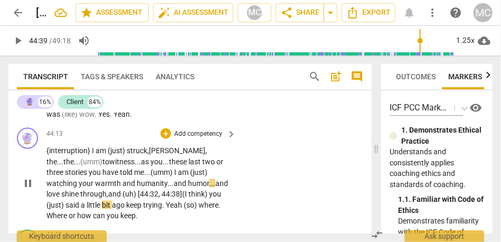
click at [213, 190] on span "you" at bounding box center [215, 194] width 12 height 8
click at [128, 201] on span "keep" at bounding box center [134, 205] width 17 height 8
click at [166, 201] on span "trying" at bounding box center [157, 205] width 19 height 8
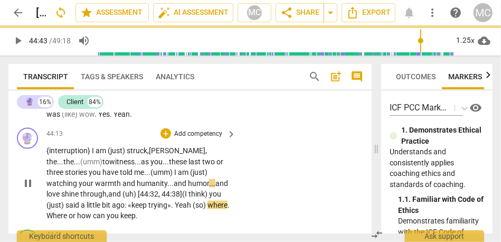
click at [196, 201] on span "(so)" at bounding box center [200, 205] width 15 height 8
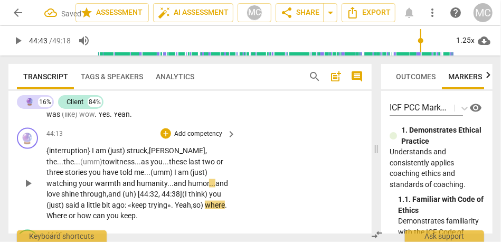
click at [201, 201] on span "so)" at bounding box center [199, 205] width 12 height 8
click at [182, 201] on span "Yeah," at bounding box center [184, 205] width 18 height 8
click at [185, 201] on span "Yeah," at bounding box center [184, 205] width 18 height 8
click at [50, 211] on span "Where" at bounding box center [58, 215] width 22 height 8
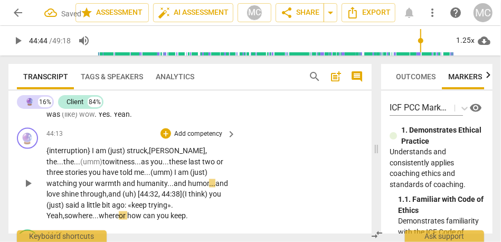
click at [157, 201] on span "trying»" at bounding box center [159, 205] width 23 height 8
click at [72, 211] on span "so" at bounding box center [68, 215] width 8 height 8
click at [85, 211] on span "where..." at bounding box center [85, 215] width 26 height 8
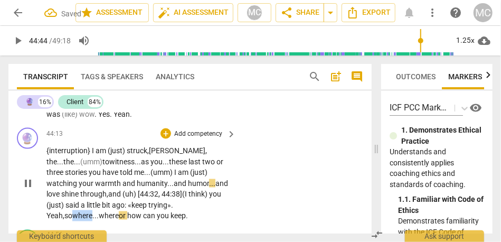
click at [85, 211] on span "where..." at bounding box center [85, 215] width 26 height 8
click at [105, 211] on span "where" at bounding box center [109, 215] width 20 height 8
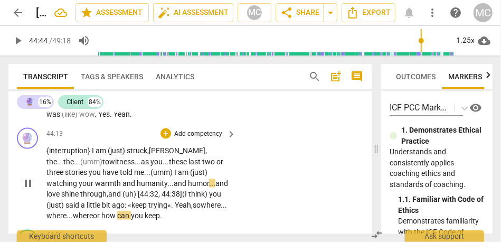
click at [101, 211] on span "or" at bounding box center [97, 215] width 8 height 8
click at [160, 211] on span "keep" at bounding box center [152, 215] width 15 height 8
click at [319, 177] on div "🔮 play_arrow pause 44:13 + Add competency keyboard_arrow_right {interruption} I…" at bounding box center [190, 175] width 364 height 102
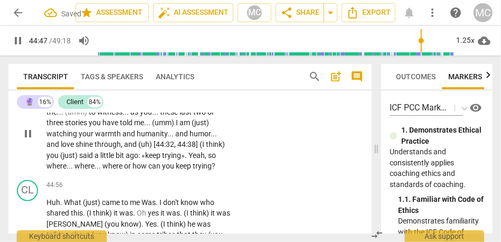
scroll to position [9717, 0]
click at [148, 161] on span "can" at bounding box center [155, 165] width 14 height 8
type input "2686"
click at [193, 161] on span "trying" at bounding box center [202, 165] width 19 height 8
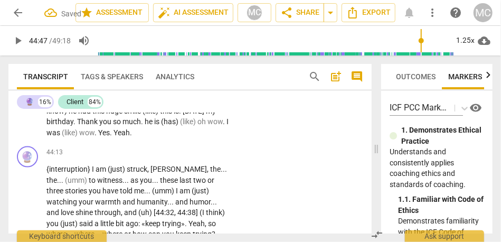
scroll to position [9647, 0]
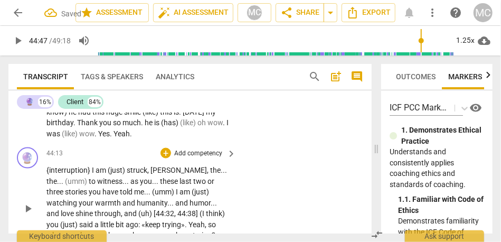
click at [195, 149] on p "Add competency" at bounding box center [198, 154] width 50 height 10
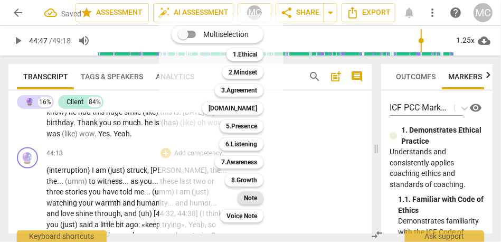
click at [250, 197] on b "Note" at bounding box center [250, 198] width 13 height 13
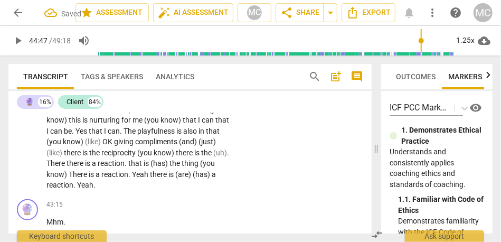
scroll to position [9380, 0]
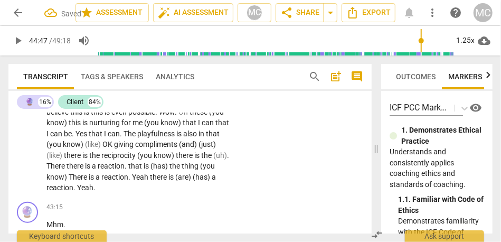
click at [73, 183] on span "reaction" at bounding box center [60, 187] width 27 height 8
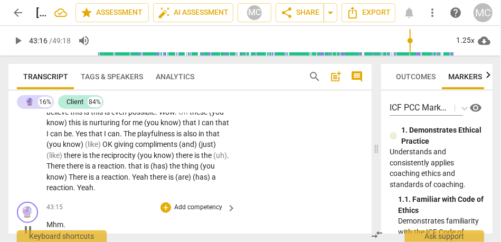
click at [48, 220] on span "Mhm" at bounding box center [55, 224] width 17 height 8
type input "2596"
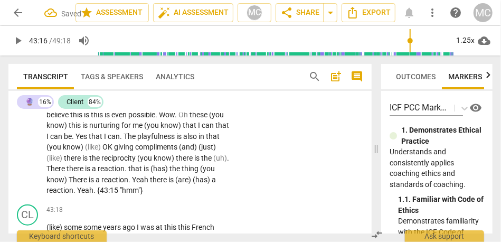
scroll to position [9383, 0]
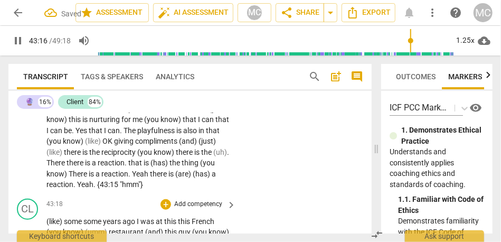
click at [48, 217] on span "(like)" at bounding box center [55, 221] width 17 height 8
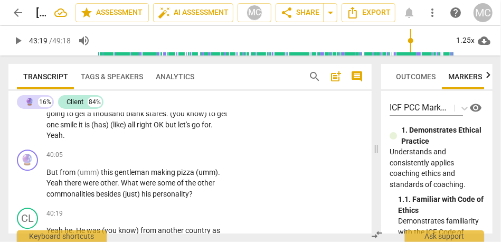
scroll to position [8635, 0]
click at [178, 129] on span "let's" at bounding box center [185, 125] width 14 height 8
click at [48, 172] on span "But" at bounding box center [53, 173] width 13 height 8
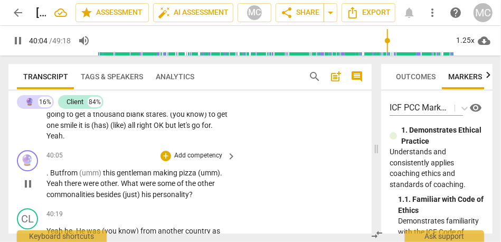
type input "2405"
click at [57, 172] on span "(but)" at bounding box center [55, 173] width 16 height 8
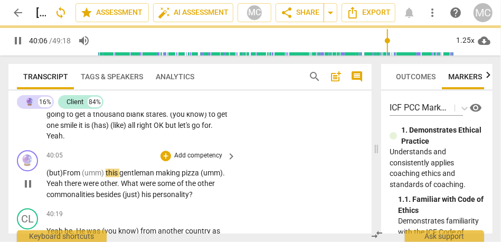
click at [75, 172] on span "From" at bounding box center [72, 173] width 19 height 8
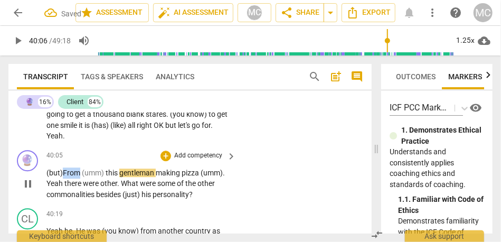
click at [75, 172] on span "From" at bounding box center [72, 173] width 19 height 8
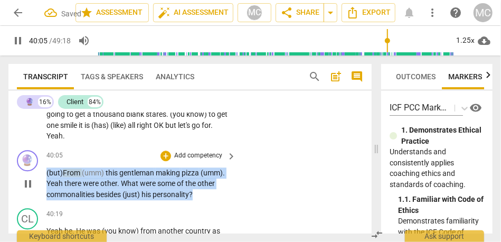
click at [75, 172] on span "From" at bounding box center [72, 173] width 19 height 8
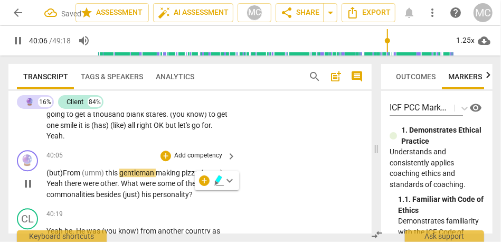
click at [147, 185] on span "were" at bounding box center [148, 183] width 17 height 8
click at [204, 172] on span "(umm)" at bounding box center [212, 173] width 22 height 8
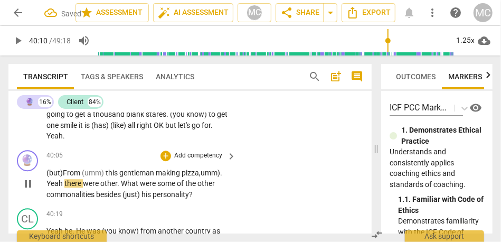
type input "2410"
click at [44, 183] on div "play_arrow pause" at bounding box center [33, 184] width 27 height 26
click at [47, 184] on span "Yeah" at bounding box center [56, 183] width 18 height 8
click at [129, 185] on span "What" at bounding box center [136, 183] width 19 height 8
click at [114, 196] on span "besides" at bounding box center [109, 194] width 26 height 8
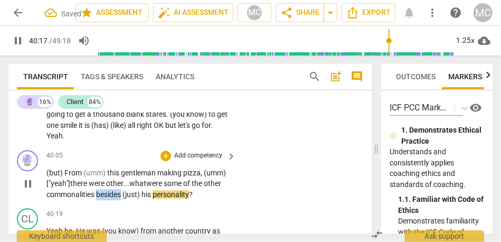
click at [114, 196] on span "besides" at bounding box center [109, 194] width 26 height 8
click at [107, 196] on span "besides" at bounding box center [109, 194] width 26 height 8
click at [141, 196] on span "(just)" at bounding box center [132, 194] width 19 height 8
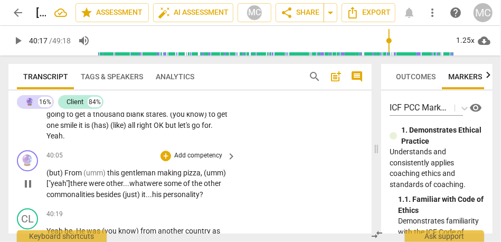
click at [203, 198] on span "?" at bounding box center [202, 194] width 4 height 8
click at [262, 183] on div "🔮 play_arrow pause 40:05 + Add competency keyboard_arrow_right (but) From (umm)…" at bounding box center [190, 175] width 364 height 59
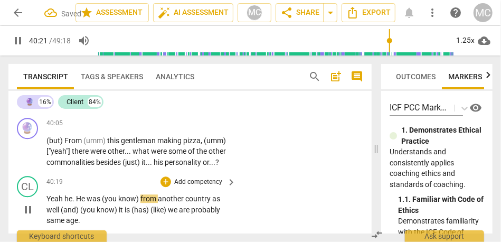
scroll to position [8661, 0]
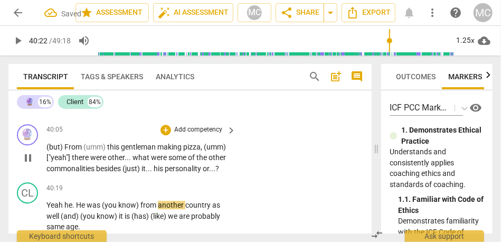
click at [186, 167] on span "personality" at bounding box center [184, 168] width 38 height 8
click at [200, 130] on p "Add competency" at bounding box center [198, 130] width 50 height 10
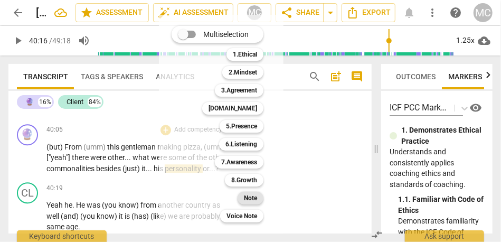
click at [250, 194] on b "Note" at bounding box center [250, 198] width 13 height 13
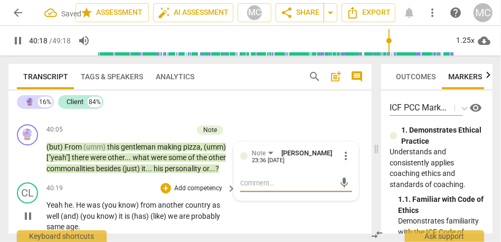
click at [62, 208] on span "Yeah" at bounding box center [56, 205] width 18 height 8
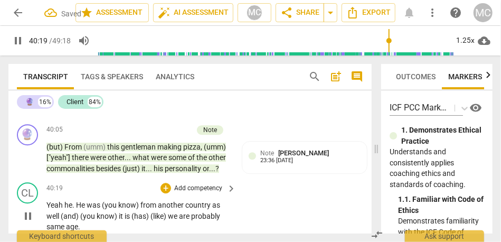
type input "2419"
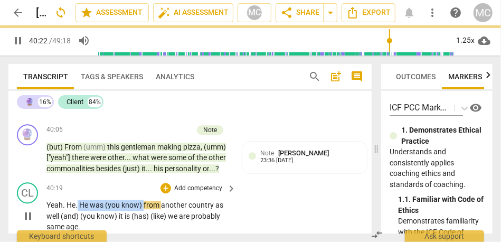
drag, startPoint x: 145, startPoint y: 207, endPoint x: 79, endPoint y: 206, distance: 66.6
click at [79, 206] on p "Yeah. He . He was (you know) from another country as well (and) (you know) it i…" at bounding box center [139, 216] width 184 height 33
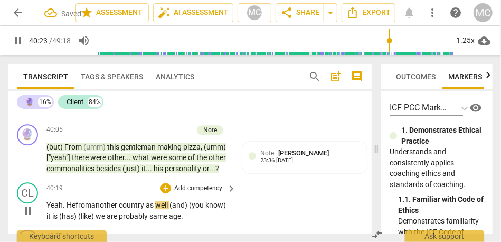
click at [35, 213] on span "pause" at bounding box center [28, 210] width 17 height 13
click at [77, 203] on span "from" at bounding box center [85, 205] width 17 height 8
type input "2425"
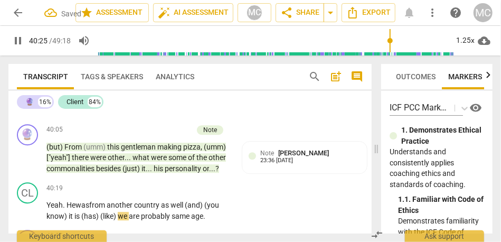
click at [70, 204] on span "He was" at bounding box center [78, 205] width 23 height 8
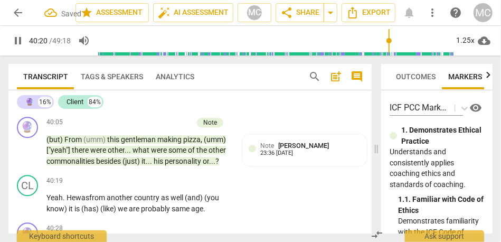
scroll to position [8672, 0]
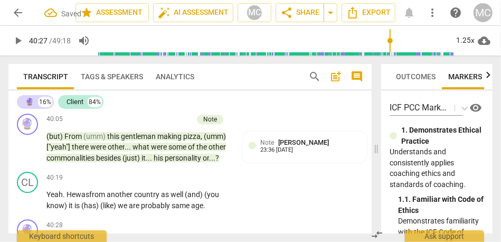
click at [174, 193] on span "well" at bounding box center [178, 194] width 14 height 8
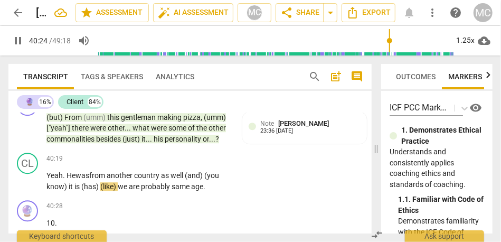
scroll to position [8685, 0]
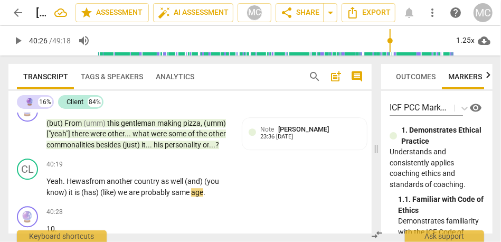
click at [190, 181] on span "(and)" at bounding box center [195, 181] width 20 height 8
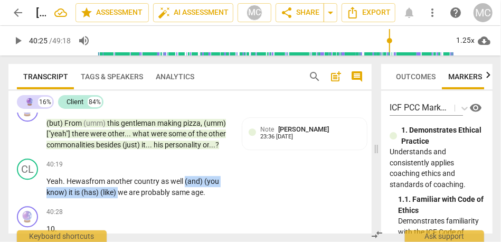
drag, startPoint x: 120, startPoint y: 192, endPoint x: 189, endPoint y: 182, distance: 68.9
click at [189, 182] on p "Yeah . He was from another country as well (and) (you know) it is (has) (like) …" at bounding box center [139, 187] width 184 height 22
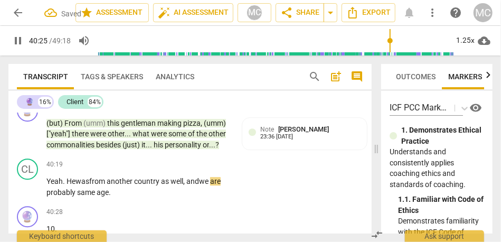
click at [198, 178] on span "well, and" at bounding box center [185, 181] width 29 height 8
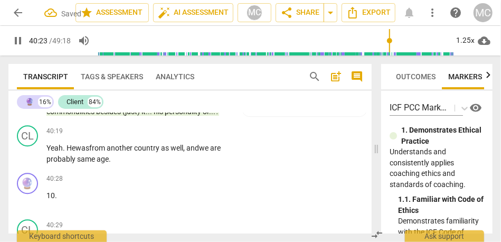
scroll to position [8719, 0]
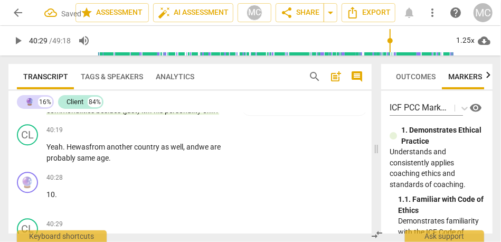
click at [64, 158] on span "probably" at bounding box center [62, 158] width 31 height 8
click at [105, 159] on span "age" at bounding box center [103, 158] width 12 height 8
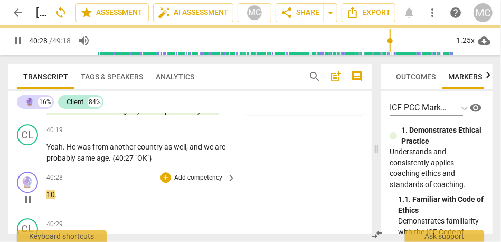
click at [52, 188] on div "40:28 + Add competency keyboard_arrow_right 10 ." at bounding box center [142, 191] width 191 height 38
click at [60, 191] on p "10 ." at bounding box center [139, 194] width 184 height 11
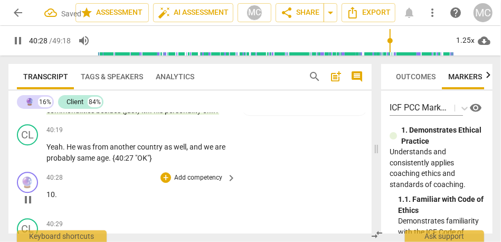
type input "2429"
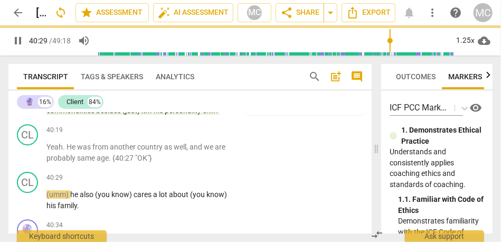
scroll to position [8749, 0]
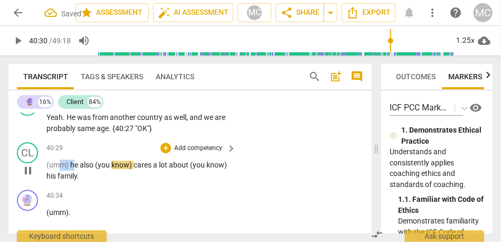
type input "2431"
drag, startPoint x: 74, startPoint y: 166, endPoint x: 25, endPoint y: 166, distance: 48.6
click at [25, 166] on div "CL play_arrow pause 40:29 + Add competency keyboard_arrow_right (umm) he also (…" at bounding box center [190, 162] width 364 height 48
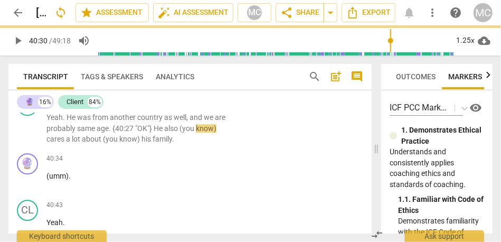
scroll to position [8712, 0]
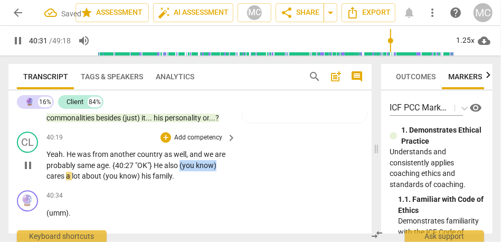
drag, startPoint x: 181, startPoint y: 166, endPoint x: 240, endPoint y: 166, distance: 59.2
click at [240, 166] on div "CL play_arrow pause 40:19 + Add competency keyboard_arrow_right Yeah . He was f…" at bounding box center [190, 156] width 364 height 59
type input "2432"
click at [254, 182] on div "CL play_arrow pause 40:19 + Add competency keyboard_arrow_right Yeah . He was f…" at bounding box center [190, 156] width 364 height 59
click at [187, 165] on span "cares" at bounding box center [190, 165] width 20 height 8
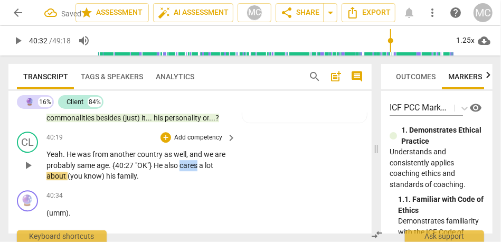
click at [187, 165] on span "cares" at bounding box center [190, 165] width 20 height 8
drag, startPoint x: 105, startPoint y: 175, endPoint x: 79, endPoint y: 175, distance: 25.9
click at [79, 175] on p "Yeah . He was from another country as well , and we are probably same age . {[D…" at bounding box center [139, 165] width 184 height 33
type input "2433"
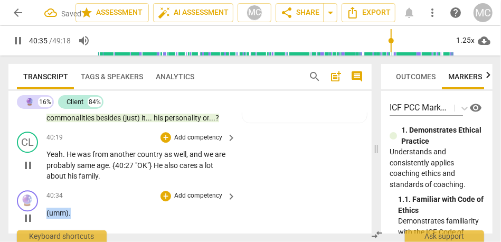
drag, startPoint x: 81, startPoint y: 209, endPoint x: 35, endPoint y: 211, distance: 45.5
click at [35, 211] on div "🔮 play_arrow pause 40:34 + Add competency keyboard_arrow_right (umm) ." at bounding box center [190, 209] width 364 height 47
type input "2436"
click at [47, 212] on span "Yeah" at bounding box center [55, 213] width 16 height 8
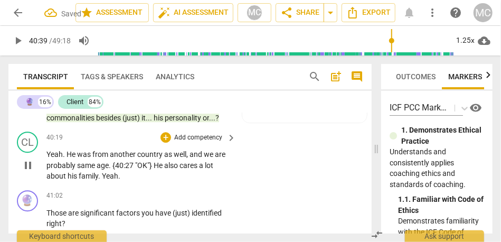
click at [54, 176] on span "about" at bounding box center [57, 176] width 21 height 8
click at [101, 178] on span "." at bounding box center [100, 176] width 4 height 8
type input "2434"
click at [97, 176] on span "family" at bounding box center [89, 176] width 20 height 8
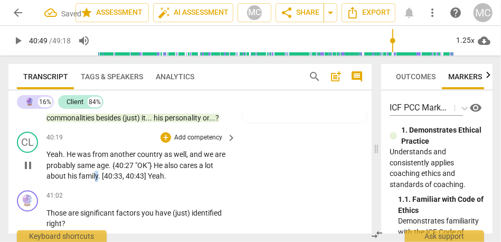
click at [97, 176] on span "family" at bounding box center [89, 176] width 20 height 8
click at [138, 176] on span ". [40:33, 40:43]" at bounding box center [123, 176] width 50 height 8
click at [151, 173] on span "Yeah" at bounding box center [156, 176] width 16 height 8
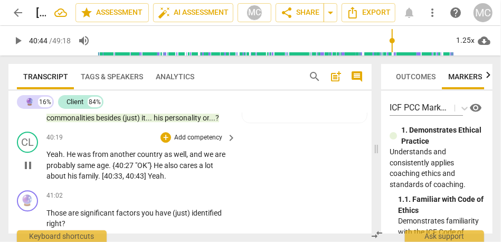
click at [161, 176] on span "Yeah" at bounding box center [156, 176] width 16 height 8
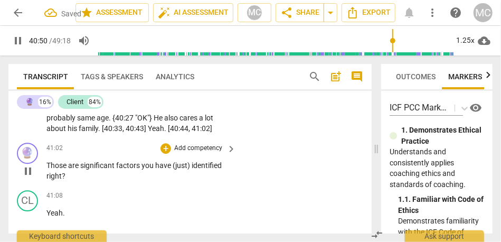
scroll to position [8761, 0]
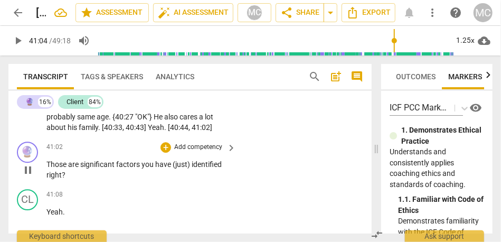
click at [52, 165] on span "Those" at bounding box center [58, 164] width 22 height 8
click at [142, 167] on span "you" at bounding box center [149, 164] width 14 height 8
click at [49, 178] on span "right" at bounding box center [54, 175] width 15 height 8
type input "2468"
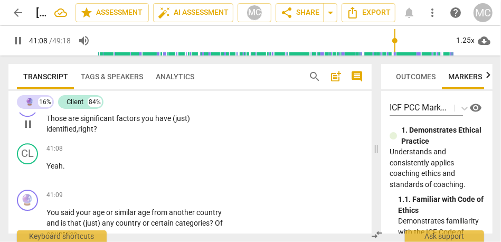
scroll to position [8814, 0]
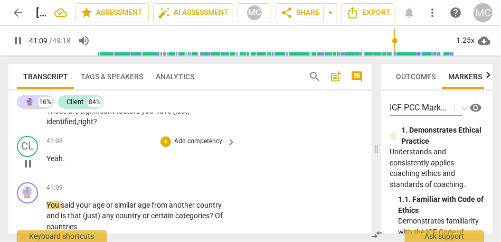
click at [49, 160] on span "Yeah" at bounding box center [55, 158] width 16 height 8
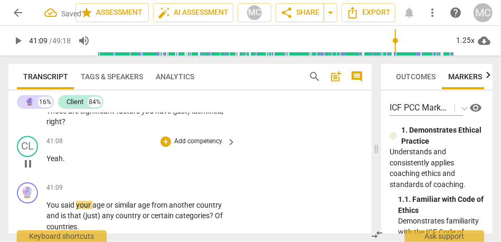
type input "2470"
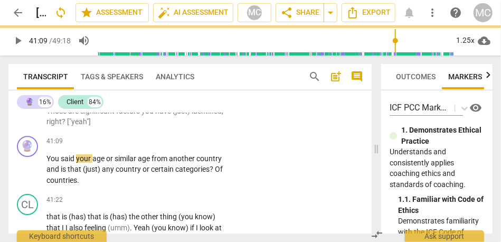
scroll to position [8767, 0]
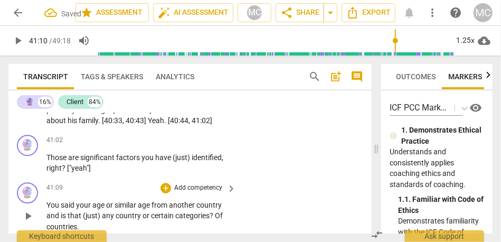
click at [48, 207] on span "You" at bounding box center [54, 205] width 14 height 8
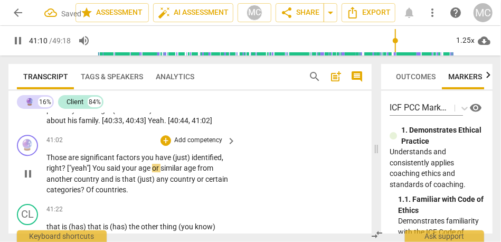
click at [96, 170] on span "You" at bounding box center [99, 168] width 14 height 8
click at [153, 170] on span "or" at bounding box center [156, 168] width 8 height 8
type input "2471"
click at [204, 171] on span "from" at bounding box center [210, 168] width 16 height 8
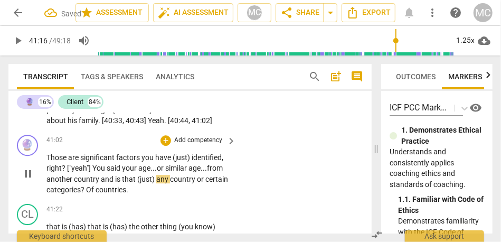
click at [101, 180] on span "and" at bounding box center [108, 179] width 14 height 8
click at [129, 178] on span "that" at bounding box center [133, 179] width 15 height 8
click at [110, 189] on span "?" at bounding box center [107, 189] width 5 height 8
click at [151, 190] on p "Those are significant factors you have (just) identified , right ? ["yeah"] You…" at bounding box center [139, 173] width 184 height 43
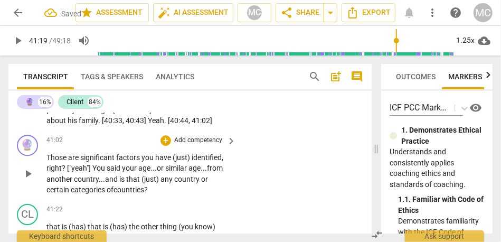
click at [197, 139] on p "Add competency" at bounding box center [198, 141] width 50 height 10
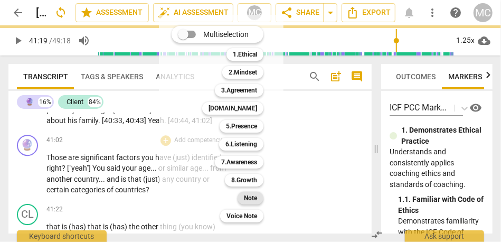
click at [253, 202] on b "Note" at bounding box center [250, 198] width 13 height 13
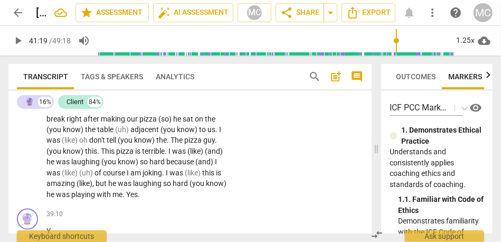
scroll to position [8257, 0]
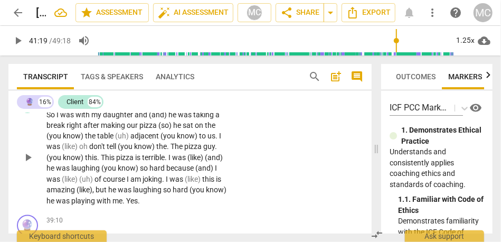
click at [180, 193] on span "hard" at bounding box center [181, 190] width 17 height 8
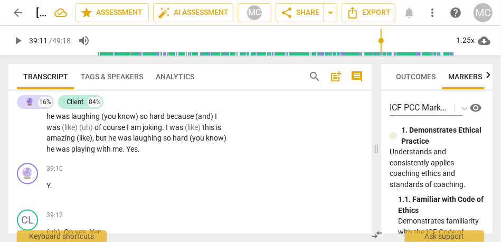
click at [70, 151] on span "was" at bounding box center [63, 149] width 15 height 8
type input "2350"
click at [132, 151] on span "Yes" at bounding box center [132, 149] width 12 height 8
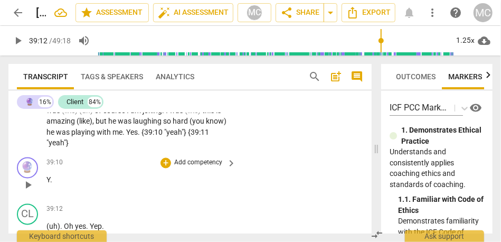
scroll to position [8321, 0]
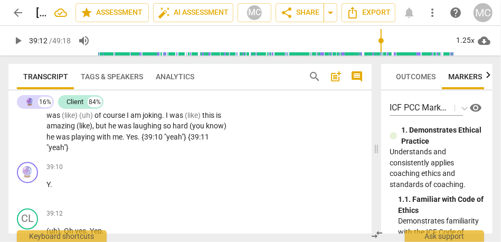
click at [115, 141] on span "me" at bounding box center [118, 137] width 10 height 8
click at [187, 137] on span "Yes. {39:10 "yeah"} {39:11 "yeah"}" at bounding box center [128, 143] width 163 height 20
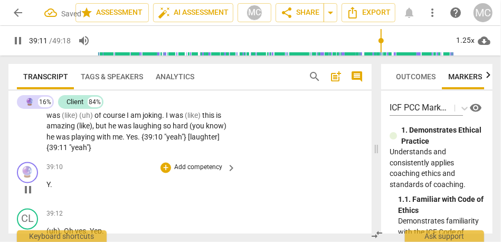
click at [53, 184] on p "Y ." at bounding box center [139, 185] width 184 height 11
type input "2352"
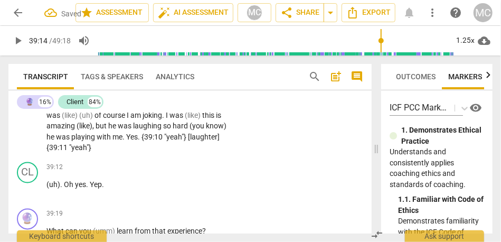
click at [96, 149] on p "So I was with my daughter and (and) he was taking a break right after making ou…" at bounding box center [139, 99] width 184 height 108
type input "2354"
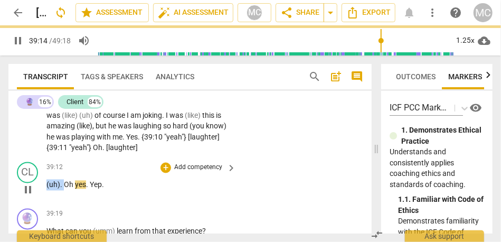
drag, startPoint x: 64, startPoint y: 185, endPoint x: 35, endPoint y: 183, distance: 29.1
click at [35, 183] on div "CL play_arrow pause 39:12 + Add competency keyboard_arrow_right (uh) . Oh yes .…" at bounding box center [190, 181] width 364 height 47
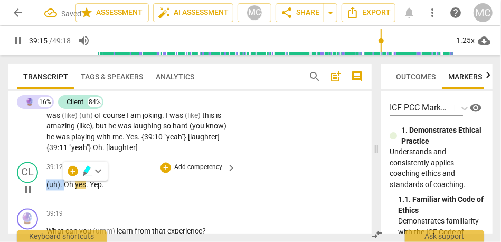
type input "2356"
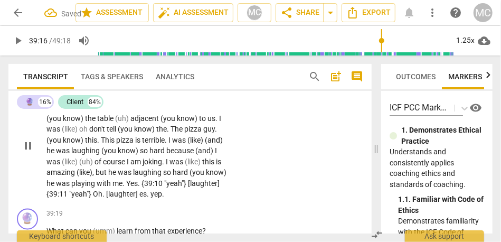
click at [140, 196] on span "es" at bounding box center [143, 194] width 7 height 8
type input "2356"
click at [161, 198] on span "yep" at bounding box center [159, 194] width 12 height 8
click at [148, 197] on span "es" at bounding box center [145, 194] width 7 height 8
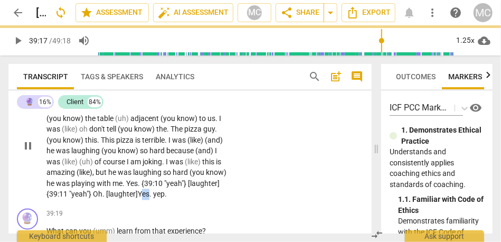
click at [148, 197] on span "es" at bounding box center [145, 194] width 7 height 8
click at [156, 195] on span "yep" at bounding box center [159, 194] width 12 height 8
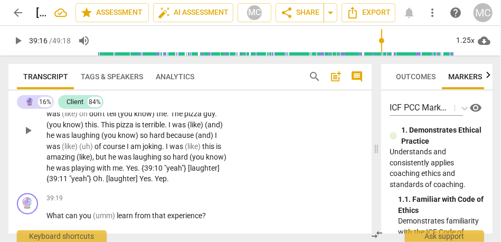
scroll to position [8290, 0]
click at [117, 180] on span "[laughter]" at bounding box center [122, 179] width 33 height 8
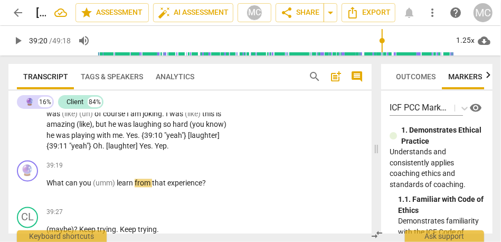
click at [146, 147] on span "Yes" at bounding box center [146, 146] width 12 height 8
type input "2360"
click at [165, 147] on span "Yep" at bounding box center [161, 146] width 12 height 8
click at [82, 184] on span "you" at bounding box center [86, 183] width 14 height 8
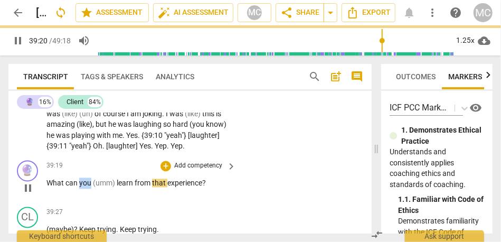
click at [82, 184] on span "you" at bounding box center [86, 183] width 14 height 8
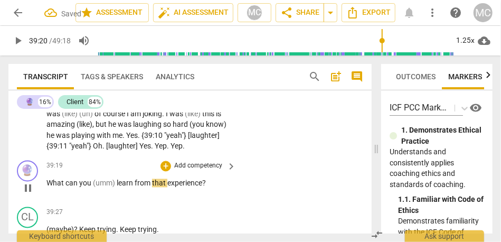
click at [118, 182] on span "learn" at bounding box center [126, 183] width 18 height 8
type input "2360"
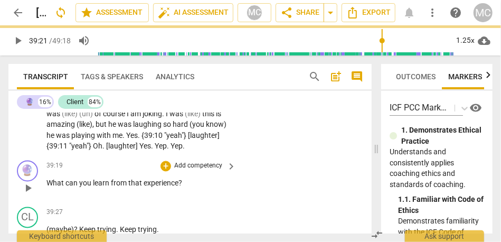
click at [174, 183] on span "experience" at bounding box center [161, 183] width 35 height 8
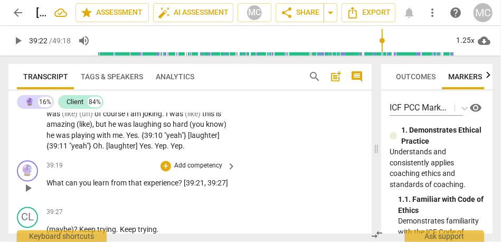
click at [183, 166] on p "Add competency" at bounding box center [198, 167] width 50 height 10
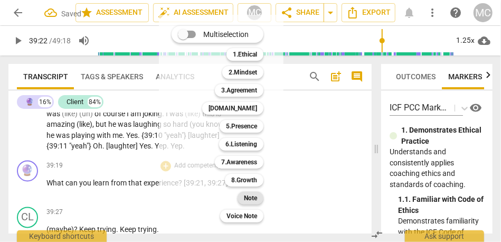
click at [241, 200] on div "Note" at bounding box center [251, 198] width 26 height 13
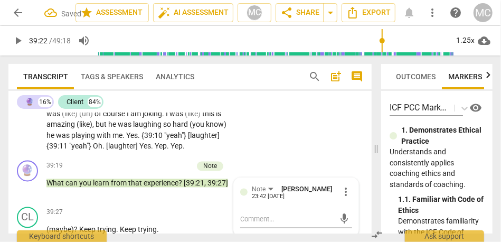
scroll to position [8365, 0]
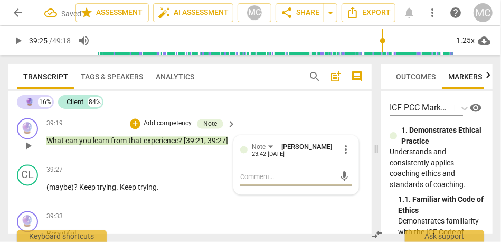
click at [170, 144] on span "experience" at bounding box center [161, 141] width 35 height 8
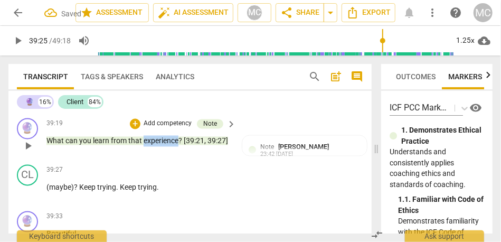
click at [170, 144] on span "experience" at bounding box center [161, 141] width 35 height 8
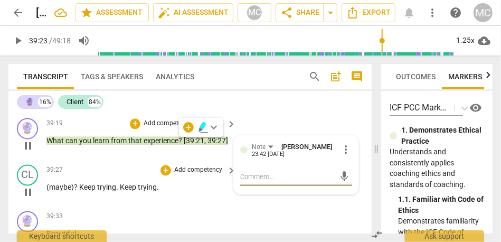
type input "2364"
click at [47, 189] on span "(maybe)" at bounding box center [60, 187] width 27 height 8
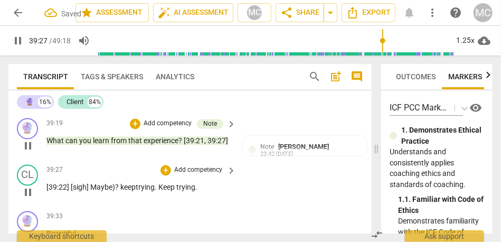
click at [119, 185] on span "?" at bounding box center [117, 187] width 5 height 8
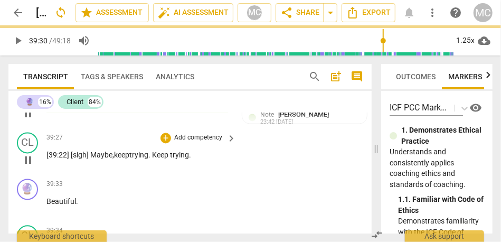
click at [129, 154] on span "keep" at bounding box center [121, 155] width 15 height 8
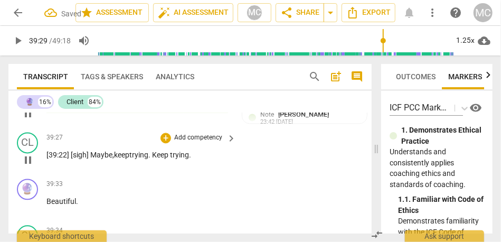
click at [152, 156] on span "." at bounding box center [150, 155] width 4 height 8
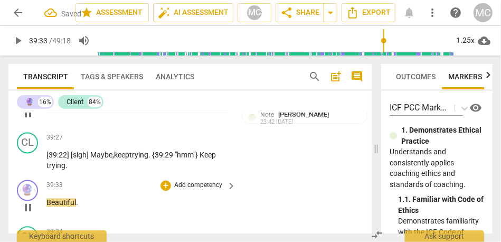
click at [46, 202] on div "play_arrow pause" at bounding box center [33, 208] width 27 height 14
type input "2374"
click at [48, 204] on span "Beautiful" at bounding box center [62, 202] width 30 height 8
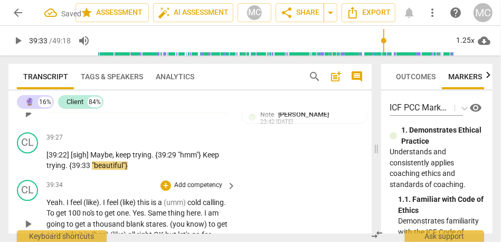
scroll to position [8415, 0]
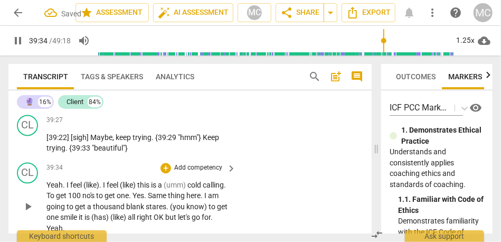
click at [48, 185] on span "Yeah" at bounding box center [55, 185] width 16 height 8
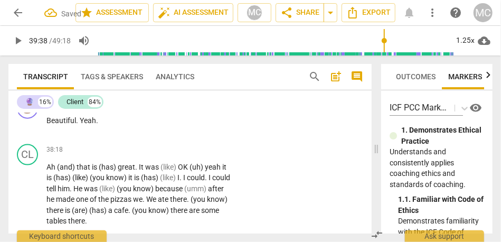
scroll to position [8066, 0]
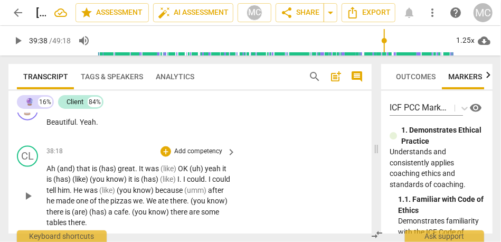
click at [189, 211] on span "there" at bounding box center [180, 212] width 18 height 8
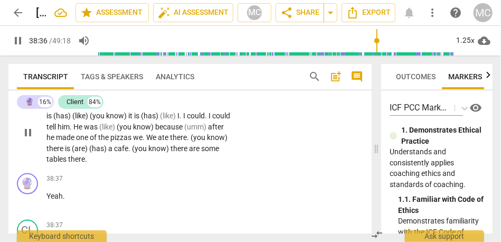
scroll to position [8137, 0]
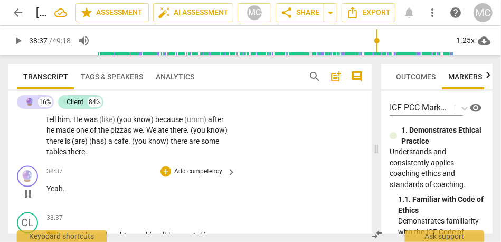
click at [48, 190] on span "Yeah" at bounding box center [55, 188] width 16 height 8
type input "2318"
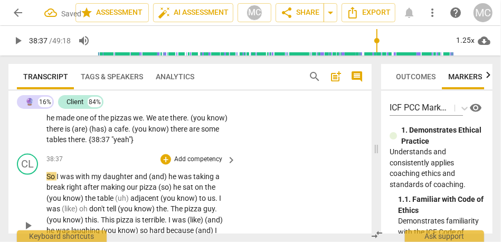
scroll to position [8151, 0]
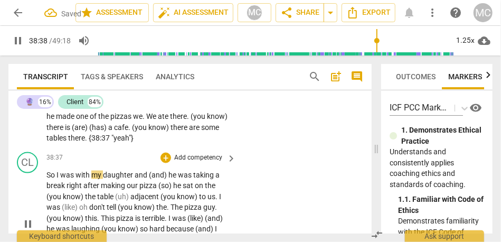
click at [47, 177] on span "So" at bounding box center [52, 175] width 10 height 8
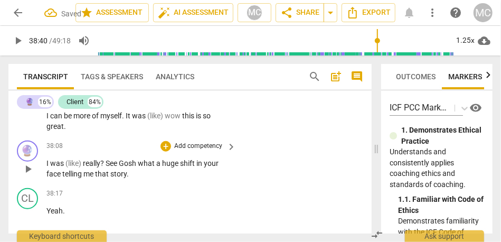
scroll to position [7884, 0]
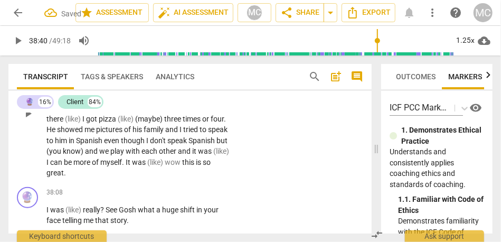
click at [182, 164] on span "wow" at bounding box center [173, 162] width 17 height 8
type input "2287"
click at [64, 173] on span "great" at bounding box center [55, 173] width 17 height 8
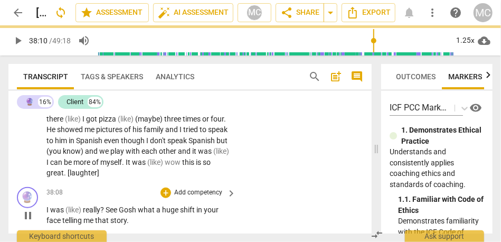
click at [59, 210] on span "was" at bounding box center [57, 210] width 15 height 8
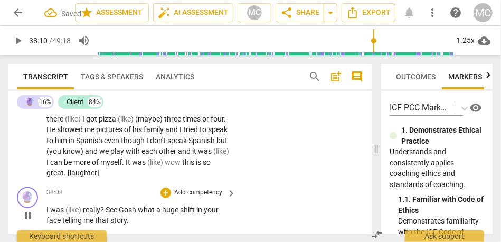
click at [59, 210] on span "was" at bounding box center [57, 210] width 15 height 8
click at [50, 212] on span "I" at bounding box center [49, 210] width 4 height 8
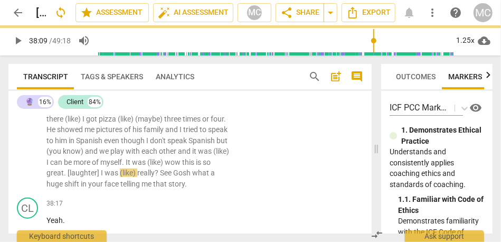
scroll to position [7848, 0]
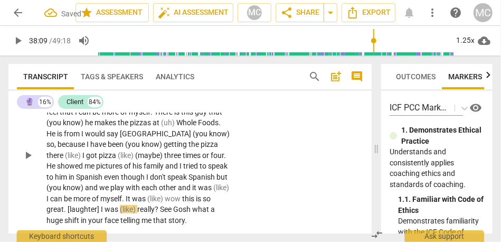
click at [117, 212] on span "was" at bounding box center [112, 209] width 15 height 8
type input "2289"
click at [133, 211] on span "(like)" at bounding box center [128, 209] width 17 height 8
click at [149, 211] on span "really" at bounding box center [143, 209] width 17 height 8
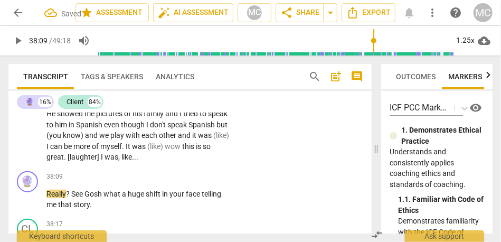
scroll to position [7905, 0]
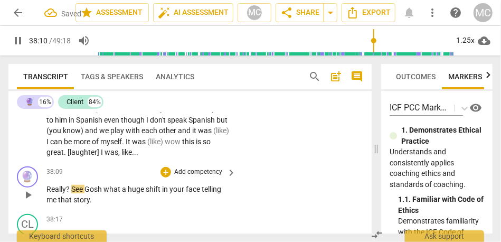
type input "2290"
click at [49, 191] on span "Really" at bounding box center [57, 189] width 20 height 8
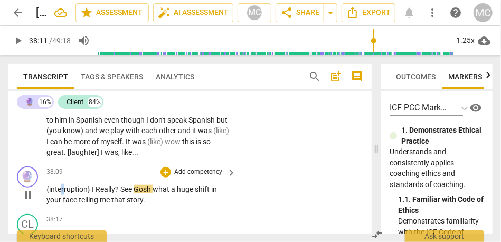
click at [62, 192] on span "{interruption} I Really" at bounding box center [81, 189] width 69 height 8
click at [102, 186] on span "{interruption} I Really" at bounding box center [81, 189] width 69 height 8
click at [118, 190] on span "See" at bounding box center [124, 189] width 13 height 8
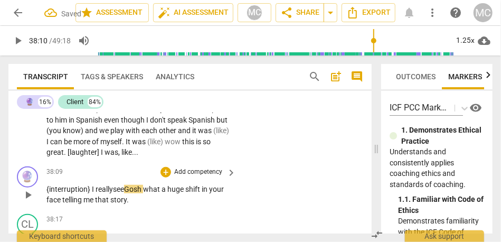
click at [131, 191] on span "Gosh" at bounding box center [133, 189] width 19 height 8
click at [155, 190] on span "what" at bounding box center [159, 189] width 18 height 8
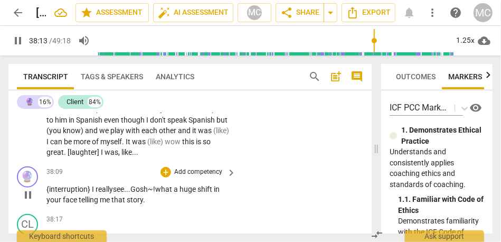
click at [138, 188] on span "Gosh~!" at bounding box center [143, 189] width 25 height 8
click at [159, 188] on span "what" at bounding box center [165, 189] width 18 height 8
click at [151, 190] on span "osh!" at bounding box center [143, 189] width 14 height 8
click at [144, 190] on span "osh!" at bounding box center [143, 189] width 14 height 8
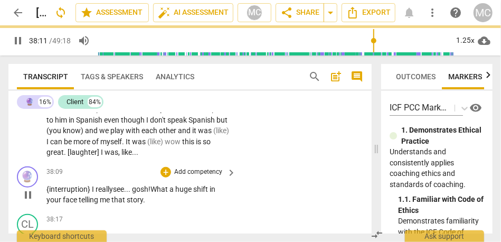
click at [173, 191] on span "a" at bounding box center [173, 189] width 6 height 8
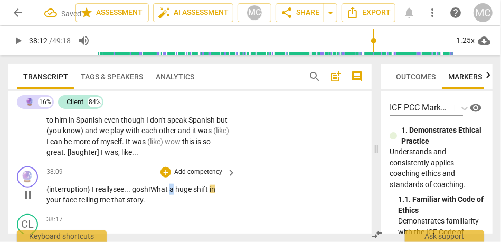
click at [173, 191] on span "a" at bounding box center [173, 189] width 6 height 8
click at [175, 190] on span "a" at bounding box center [173, 189] width 6 height 8
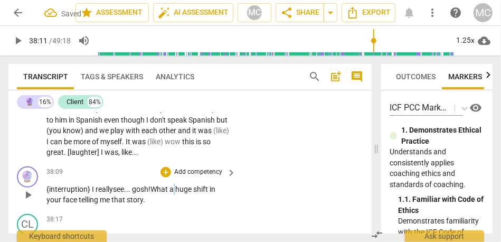
click at [175, 190] on span "a" at bounding box center [173, 189] width 6 height 8
click at [192, 192] on span "huge" at bounding box center [184, 189] width 18 height 8
click at [267, 188] on div "🔮 play_arrow pause 38:09 + Add competency keyboard_arrow_right {interruption} I…" at bounding box center [190, 186] width 364 height 48
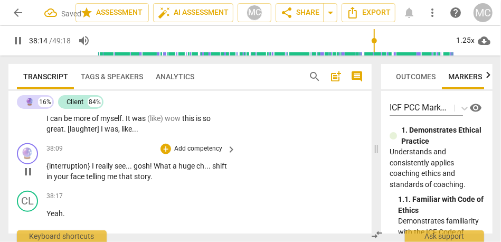
click at [66, 175] on span "your" at bounding box center [62, 176] width 16 height 8
click at [84, 178] on span "face" at bounding box center [78, 176] width 16 height 8
type input "2294"
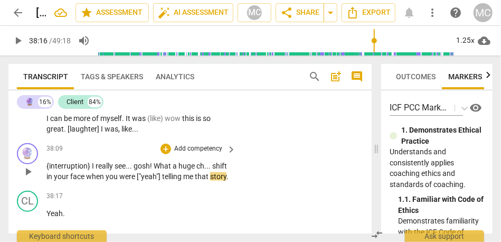
click at [49, 180] on span "in" at bounding box center [50, 176] width 7 height 8
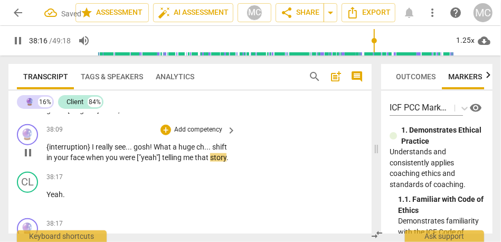
scroll to position [7968, 0]
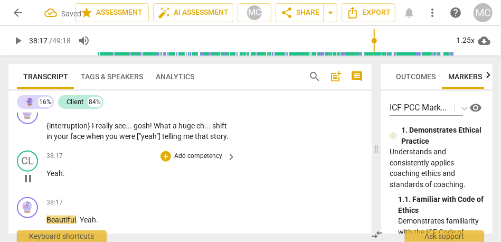
click at [48, 178] on span "Yeah" at bounding box center [55, 173] width 16 height 8
type input "2298"
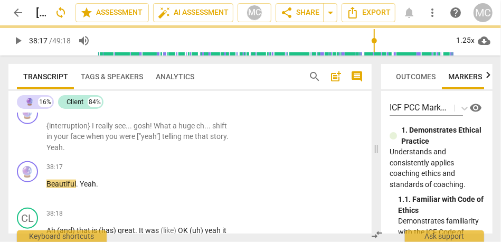
scroll to position [7922, 0]
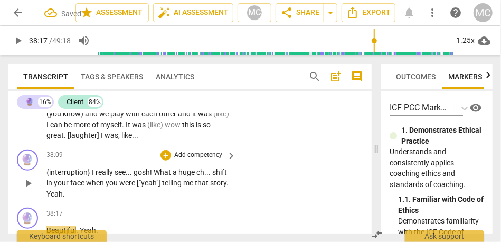
click at [227, 187] on span "." at bounding box center [228, 183] width 2 height 8
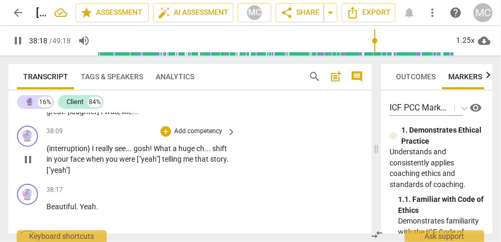
scroll to position [7946, 0]
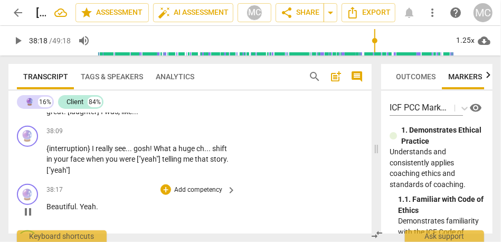
click at [58, 207] on span "Beautiful" at bounding box center [62, 206] width 30 height 8
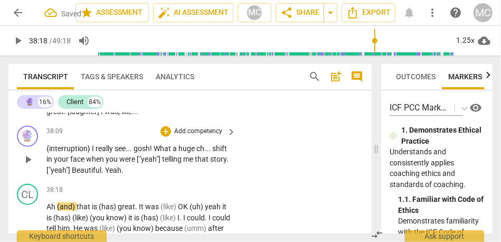
click at [72, 170] on span "["yeah"]" at bounding box center [59, 170] width 25 height 8
type input "2298"
click at [122, 170] on span "Yeah" at bounding box center [113, 170] width 16 height 8
click at [100, 173] on span "Beautiful" at bounding box center [87, 170] width 30 height 8
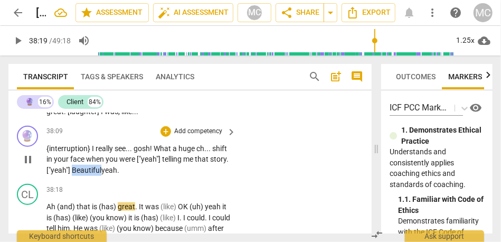
click at [100, 173] on span "Beautiful" at bounding box center [87, 170] width 30 height 8
click at [117, 170] on span "yeah" at bounding box center [109, 170] width 16 height 8
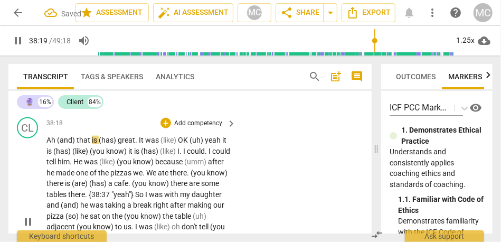
scroll to position [8042, 0]
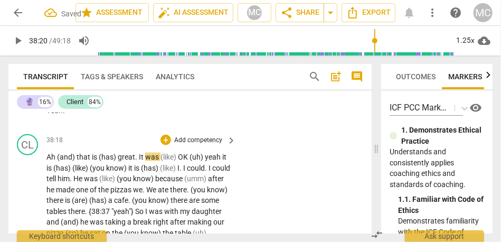
click at [50, 157] on span "Ah" at bounding box center [52, 157] width 11 height 8
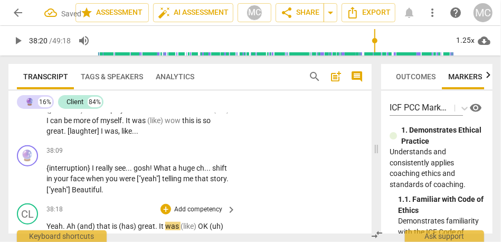
scroll to position [7918, 0]
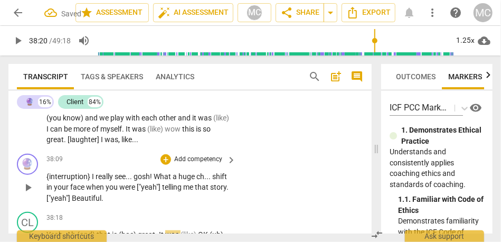
click at [200, 159] on p "Add competency" at bounding box center [198, 160] width 50 height 10
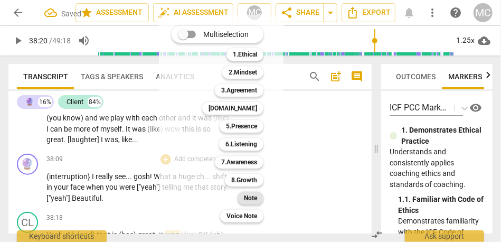
click at [249, 198] on b "Note" at bounding box center [250, 198] width 13 height 13
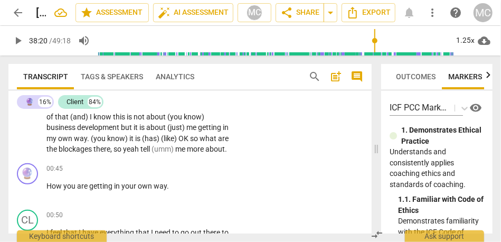
scroll to position [0, 0]
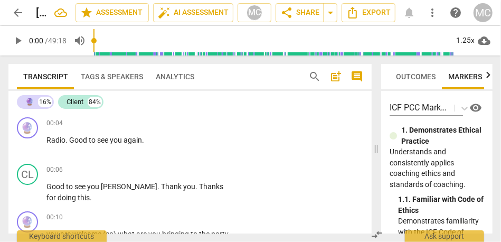
drag, startPoint x: 107, startPoint y: 41, endPoint x: 43, endPoint y: 41, distance: 63.4
click at [43, 41] on div "play_arrow 0:00 / 49:18 volume_up 1.25x cloud_download" at bounding box center [250, 41] width 485 height 30
click at [18, 38] on span "play_arrow" at bounding box center [18, 40] width 13 height 13
click at [458, 42] on div "1.25x" at bounding box center [466, 40] width 20 height 17
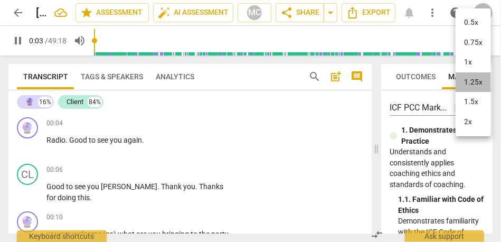
click at [469, 82] on li "1.25x" at bounding box center [473, 82] width 35 height 20
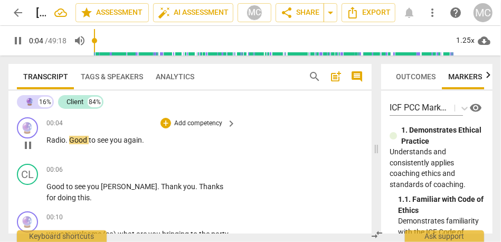
click at [49, 138] on span "Radio" at bounding box center [56, 140] width 19 height 8
type input "6"
click at [107, 142] on span "good" at bounding box center [115, 140] width 17 height 8
click at [74, 142] on span "[PERSON_NAME], it's" at bounding box center [81, 140] width 68 height 8
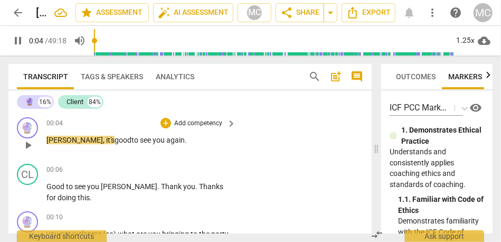
click at [60, 142] on span "[PERSON_NAME], it's" at bounding box center [81, 140] width 68 height 8
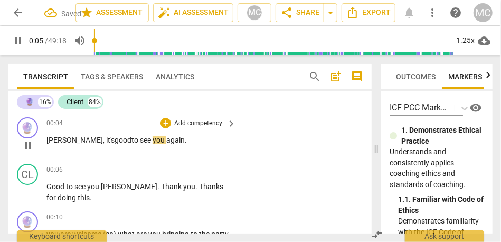
click at [115, 141] on span "good" at bounding box center [123, 140] width 17 height 8
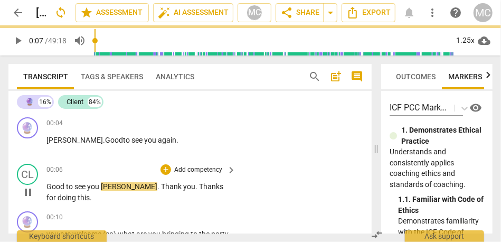
click at [105, 189] on span "[PERSON_NAME]" at bounding box center [129, 186] width 57 height 8
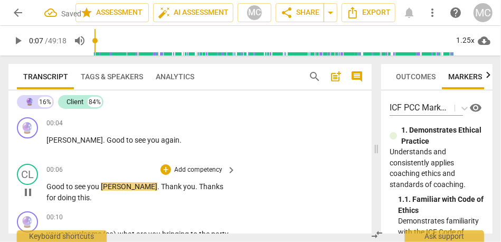
type input "7"
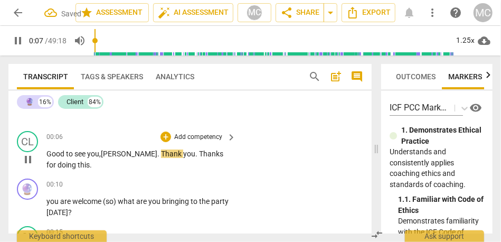
scroll to position [33, 0]
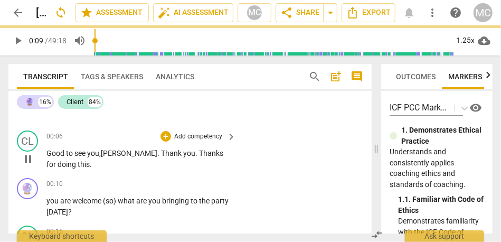
click at [203, 136] on p "Add competency" at bounding box center [198, 137] width 50 height 10
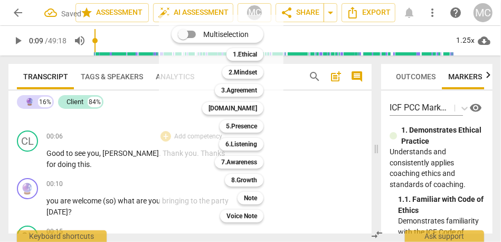
click at [253, 189] on div "Note 9" at bounding box center [257, 198] width 46 height 18
click at [253, 196] on b "Note" at bounding box center [250, 198] width 13 height 13
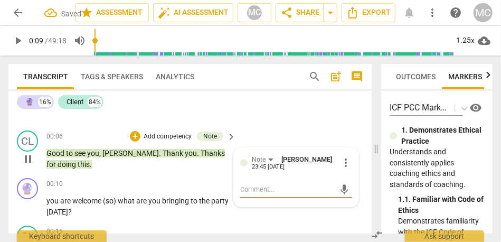
type input "10"
click at [70, 166] on p "Good to see you , [PERSON_NAME] . Thank you . Thanks for doing this ." at bounding box center [139, 159] width 184 height 22
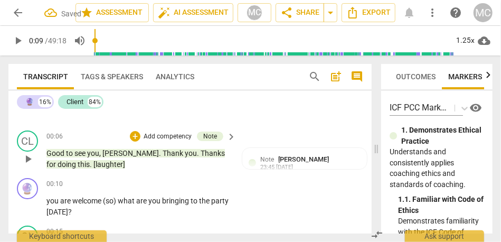
scroll to position [0, 0]
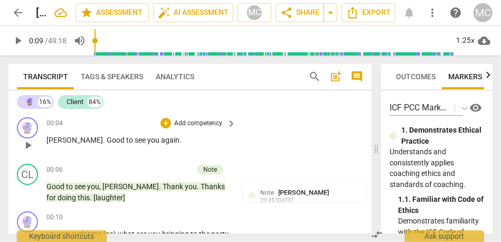
click at [193, 127] on p "Add competency" at bounding box center [198, 124] width 50 height 10
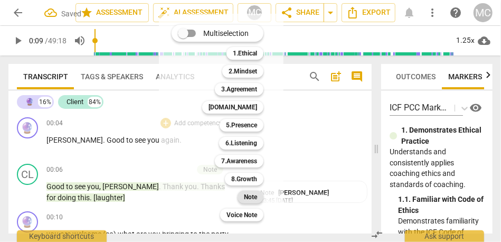
click at [247, 198] on b "Note" at bounding box center [250, 197] width 13 height 13
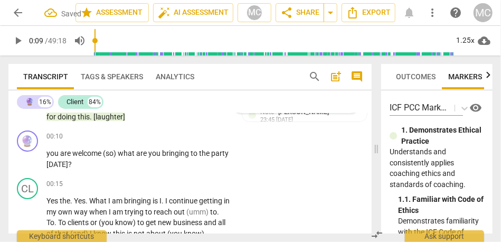
scroll to position [81, 0]
click at [49, 152] on span "you" at bounding box center [54, 152] width 14 height 8
type input "11"
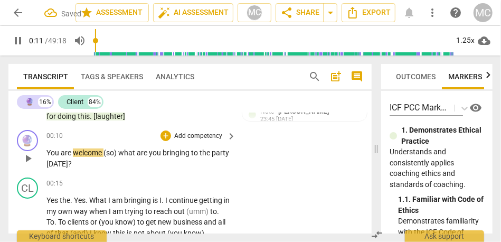
click at [123, 152] on span "what" at bounding box center [127, 152] width 18 height 8
click at [202, 137] on p "Add competency" at bounding box center [198, 137] width 50 height 10
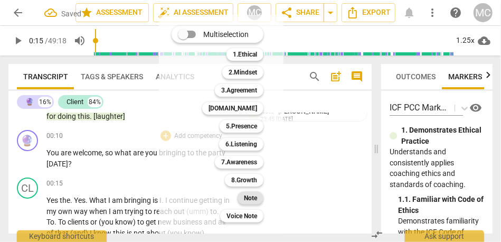
click at [253, 197] on b "Note" at bounding box center [250, 198] width 13 height 13
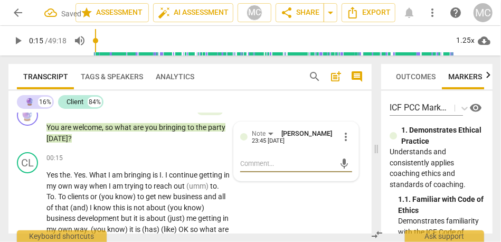
scroll to position [110, 0]
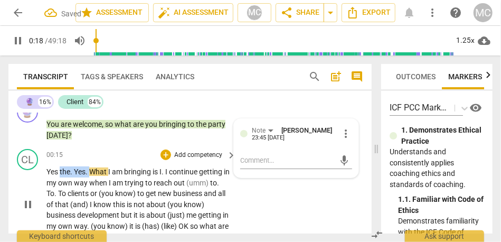
drag, startPoint x: 91, startPoint y: 171, endPoint x: 60, endPoint y: 171, distance: 31.2
click at [60, 171] on p "Yes the . Yes . What I am bringing is I . I continue getting in my own way when…" at bounding box center [139, 204] width 184 height 76
type input "18"
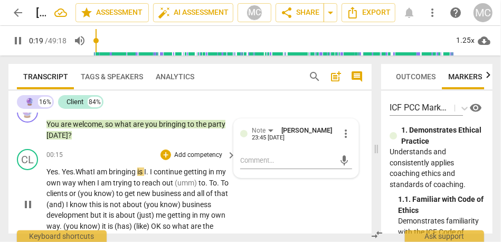
click at [90, 171] on span "What" at bounding box center [84, 172] width 17 height 8
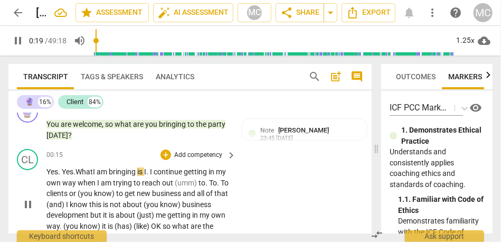
click at [90, 171] on span "What" at bounding box center [84, 172] width 17 height 8
click at [154, 173] on span "I" at bounding box center [152, 172] width 4 height 8
click at [178, 174] on span "continue" at bounding box center [168, 172] width 30 height 8
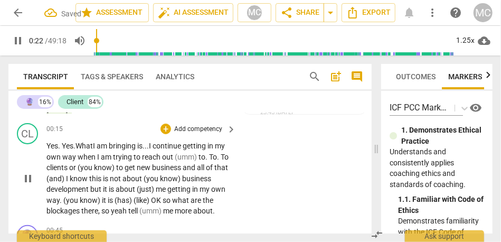
scroll to position [137, 0]
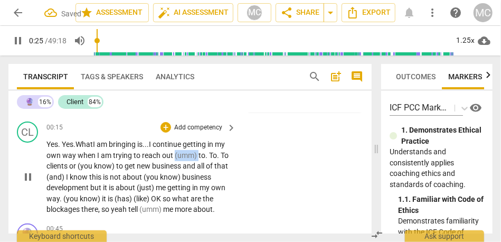
drag, startPoint x: 187, startPoint y: 157, endPoint x: 211, endPoint y: 157, distance: 24.3
click at [211, 157] on p "Yes. Yes. What I am bringing is... I continue getting in my own way when I am t…" at bounding box center [139, 177] width 184 height 76
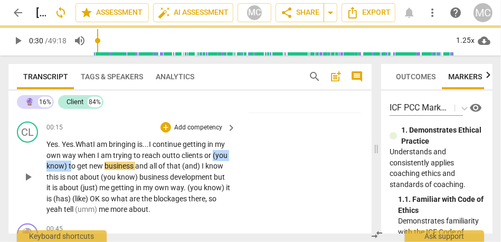
drag, startPoint x: 85, startPoint y: 165, endPoint x: 44, endPoint y: 165, distance: 40.7
click at [44, 165] on div "CL play_arrow pause 00:15 + Add competency keyboard_arrow_right Yes. Yes. What …" at bounding box center [190, 168] width 364 height 102
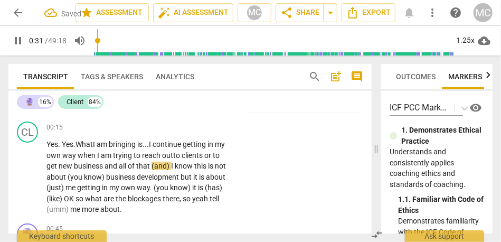
click at [99, 166] on span "business" at bounding box center [89, 166] width 31 height 8
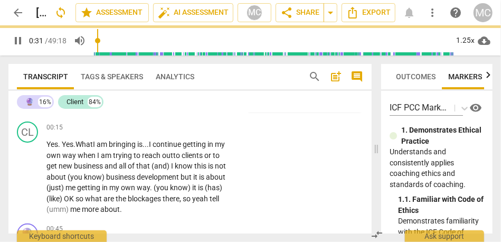
click at [99, 166] on span "business" at bounding box center [89, 166] width 31 height 8
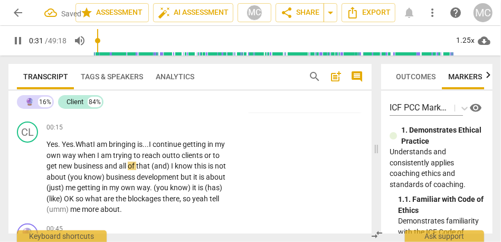
click at [175, 167] on span "I" at bounding box center [173, 166] width 4 height 8
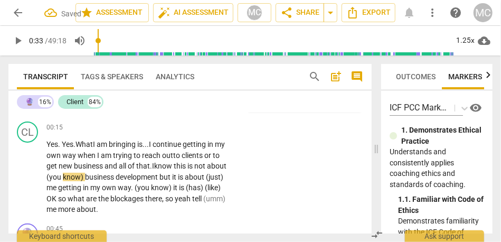
click at [174, 167] on span "know" at bounding box center [164, 166] width 20 height 8
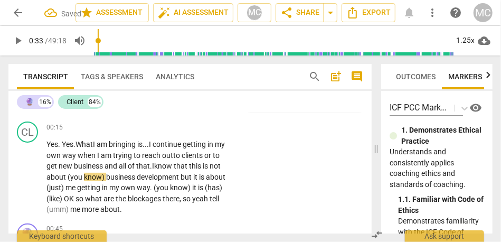
click at [202, 168] on span "this" at bounding box center [196, 166] width 14 height 8
click at [106, 177] on span "know)" at bounding box center [95, 177] width 22 height 8
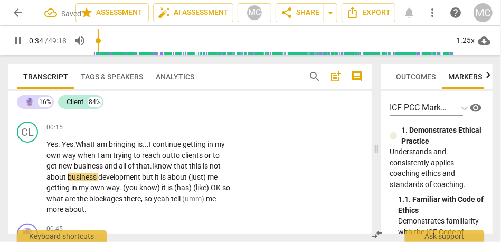
click at [264, 192] on div "CL play_arrow pause 00:15 + Add competency keyboard_arrow_right Yes. Yes. What …" at bounding box center [190, 168] width 364 height 102
click at [155, 178] on span "but" at bounding box center [148, 177] width 13 height 8
type input "36"
drag, startPoint x: 203, startPoint y: 176, endPoint x: 247, endPoint y: 176, distance: 43.3
click at [247, 176] on div "CL play_arrow pause 00:15 + Add competency keyboard_arrow_right Yes . Yes . Wha…" at bounding box center [190, 168] width 364 height 102
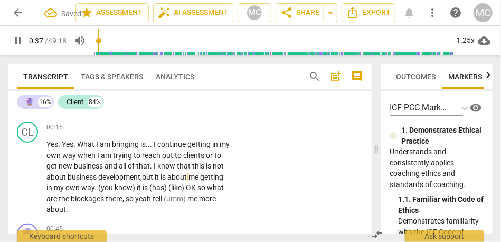
click at [253, 171] on div "CL play_arrow pause 00:15 + Add competency keyboard_arrow_right Yes . Yes . Wha…" at bounding box center [190, 168] width 364 height 102
click at [66, 190] on span "my" at bounding box center [60, 187] width 12 height 8
type input "40"
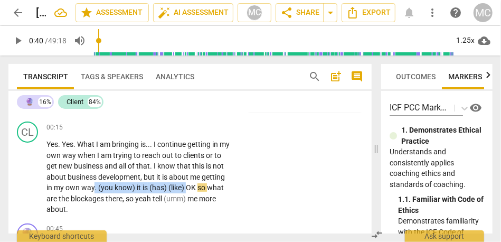
drag, startPoint x: 211, startPoint y: 189, endPoint x: 120, endPoint y: 185, distance: 91.0
click at [120, 185] on p "Yes . Yes . What I am bringing is . . . I continue getting in my own way when I…" at bounding box center [139, 177] width 184 height 76
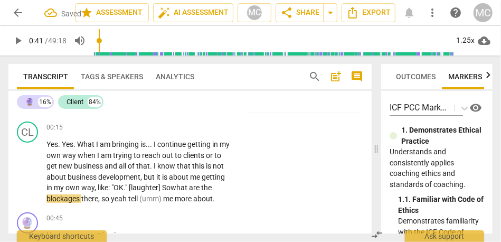
click at [189, 190] on span "what" at bounding box center [180, 187] width 18 height 8
click at [180, 190] on span "hat" at bounding box center [173, 187] width 13 height 8
click at [111, 200] on span "so" at bounding box center [106, 198] width 10 height 8
click at [81, 201] on span "blockages" at bounding box center [64, 198] width 35 height 8
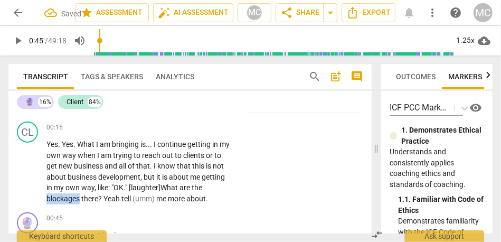
click at [81, 201] on span "blockages" at bounding box center [64, 198] width 35 height 8
click at [108, 200] on span "there? Y" at bounding box center [94, 198] width 26 height 8
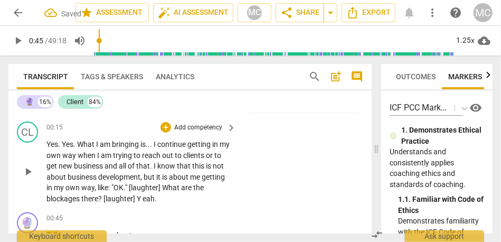
scroll to position [174, 0]
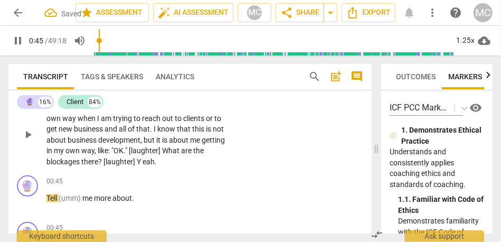
type input "46"
click at [171, 161] on p "Yes . Yes . What I am bringing is . . . I continue getting in my own way when I…" at bounding box center [139, 134] width 184 height 65
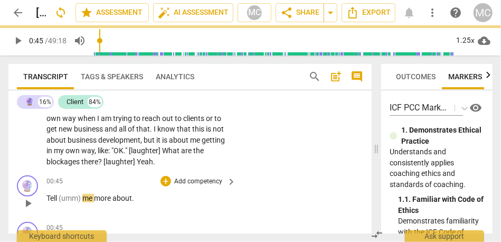
click at [54, 200] on span "Tell" at bounding box center [53, 198] width 12 height 8
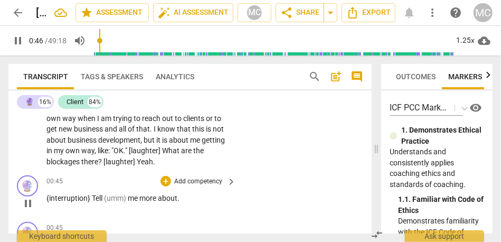
click at [100, 197] on span "{interruption} Tell" at bounding box center [76, 198] width 58 height 8
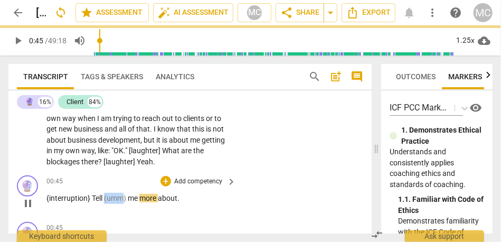
drag, startPoint x: 124, startPoint y: 197, endPoint x: 105, endPoint y: 197, distance: 18.5
click at [105, 197] on span "(umm)" at bounding box center [116, 198] width 24 height 8
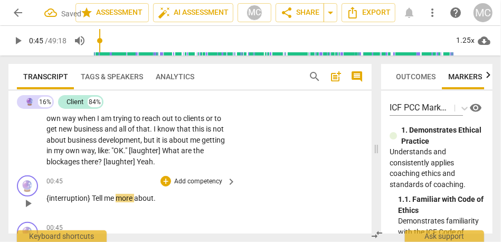
click at [105, 197] on span "me" at bounding box center [110, 198] width 12 height 8
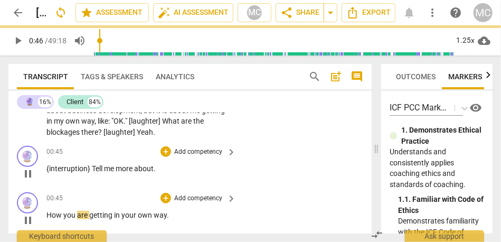
click at [49, 215] on span "How" at bounding box center [55, 215] width 17 height 8
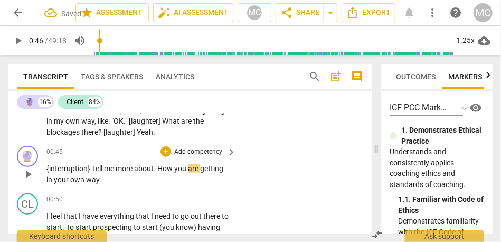
click at [107, 169] on span "me" at bounding box center [110, 168] width 12 height 8
type input "46"
click at [160, 171] on span "How" at bounding box center [165, 168] width 17 height 8
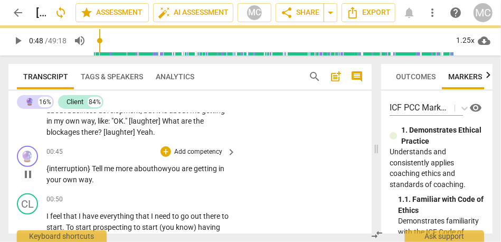
click at [200, 150] on p "Add competency" at bounding box center [198, 152] width 50 height 10
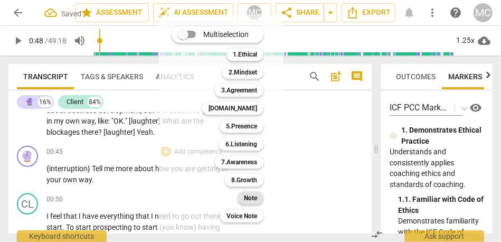
click at [250, 198] on b "Note" at bounding box center [250, 198] width 13 height 13
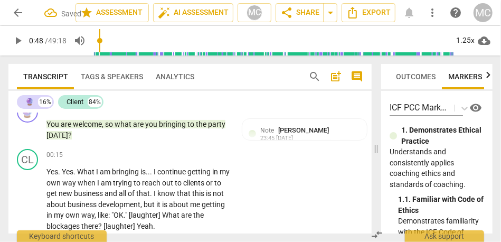
scroll to position [109, 0]
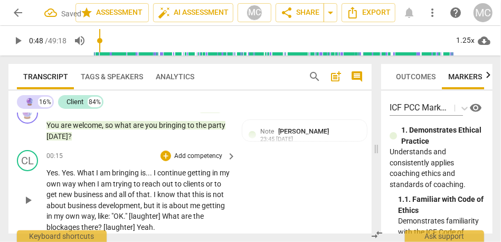
click at [205, 156] on p "Add competency" at bounding box center [198, 157] width 50 height 10
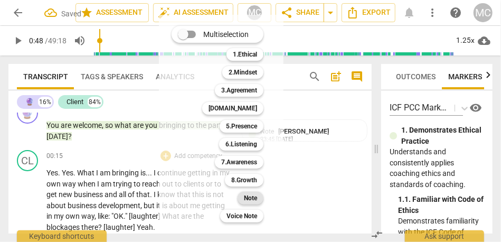
click at [252, 196] on b "Note" at bounding box center [250, 198] width 13 height 13
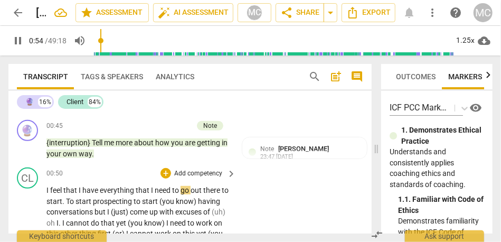
scroll to position [249, 0]
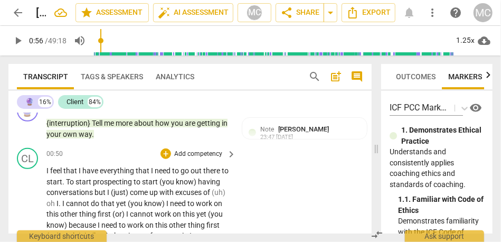
type input "57"
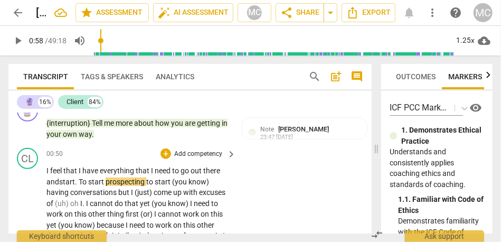
click at [79, 183] on span "." at bounding box center [77, 182] width 4 height 8
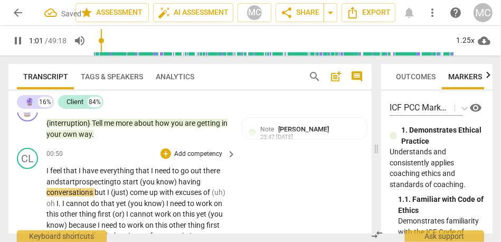
click at [119, 182] on span "to" at bounding box center [118, 182] width 8 height 8
drag, startPoint x: 187, startPoint y: 181, endPoint x: 159, endPoint y: 181, distance: 28.5
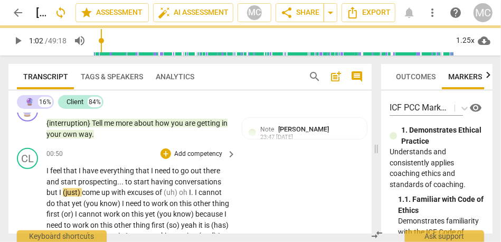
type input "63"
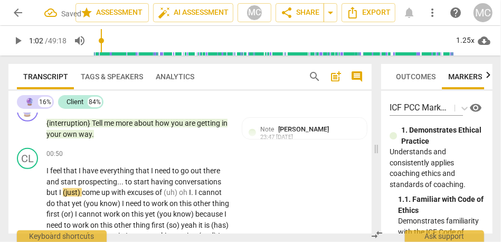
click at [48, 196] on span "but" at bounding box center [53, 192] width 13 height 8
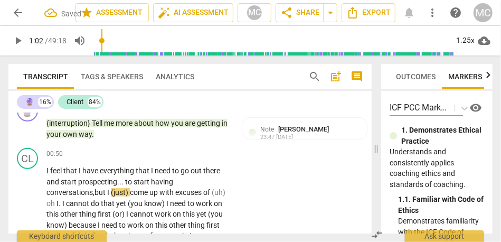
click at [131, 193] on span "come" at bounding box center [140, 192] width 20 height 8
click at [184, 193] on span "excuses" at bounding box center [170, 192] width 28 height 8
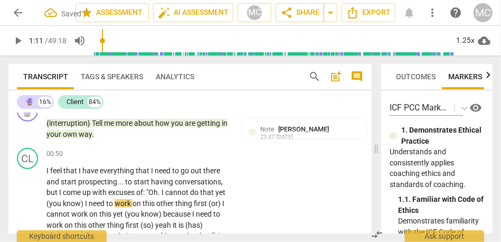
click at [225, 193] on span "yet" at bounding box center [221, 192] width 10 height 8
type input "71"
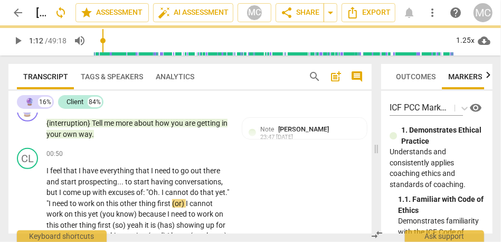
click at [186, 207] on span "(or)" at bounding box center [179, 203] width 14 height 8
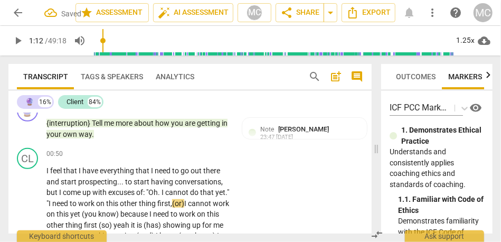
click at [64, 203] on span "yet." "" at bounding box center [138, 198] width 183 height 20
click at [166, 204] on span "first," at bounding box center [159, 203] width 15 height 8
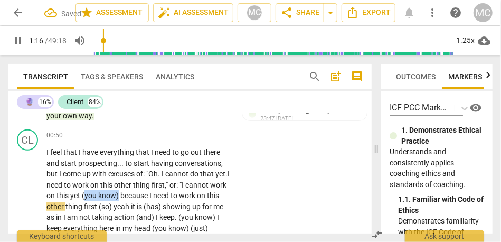
drag, startPoint x: 136, startPoint y: 196, endPoint x: 101, endPoint y: 193, distance: 35.5
click at [101, 193] on p "I feel that I have everything that I need to go out there and start prospecting…" at bounding box center [139, 244] width 184 height 195
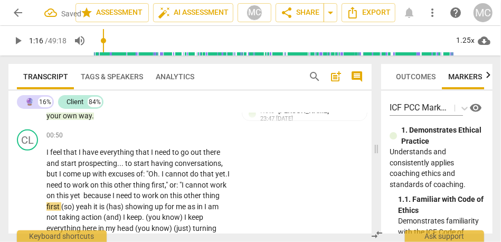
click at [107, 195] on span "because" at bounding box center [97, 195] width 29 height 8
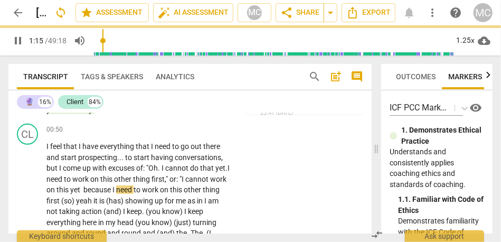
scroll to position [274, 0]
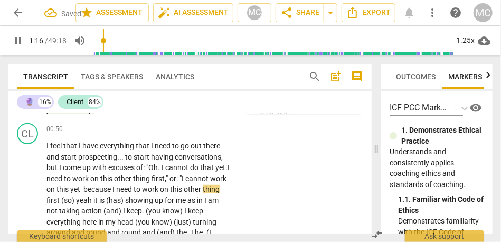
click at [76, 199] on span "(so)" at bounding box center [68, 200] width 15 height 8
click at [301, 162] on div "CL play_arrow pause 00:50 + Add competency keyboard_arrow_right I feel that I h…" at bounding box center [190, 229] width 364 height 221
click at [97, 199] on span "yeah" at bounding box center [88, 200] width 17 height 8
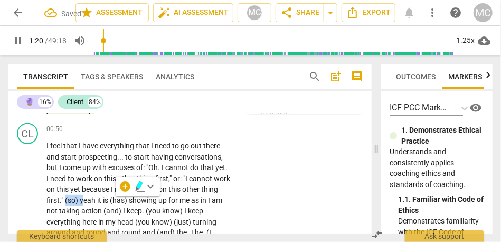
type input "81"
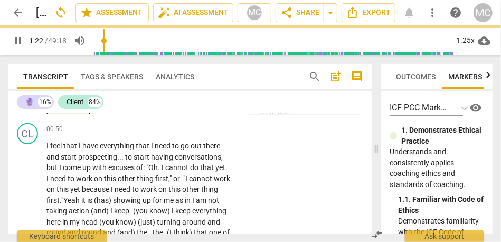
click at [201, 193] on span "thing" at bounding box center [209, 189] width 17 height 8
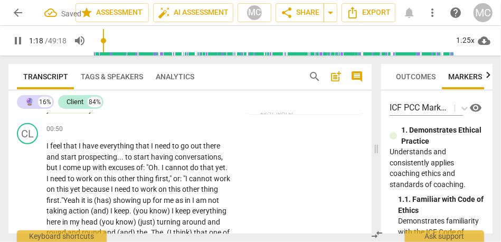
click at [87, 200] on span "it" at bounding box center [84, 200] width 6 height 8
click at [201, 193] on span "thing" at bounding box center [209, 189] width 17 height 8
drag, startPoint x: 133, startPoint y: 199, endPoint x: 98, endPoint y: 198, distance: 34.9
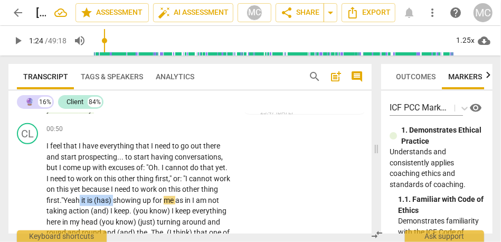
click at [98, 198] on p "I feel that I have everything that I need to go out there and start prospecting…" at bounding box center [139, 233] width 184 height 184
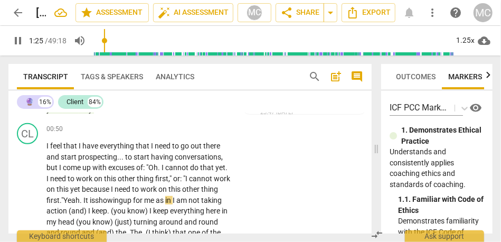
click at [123, 196] on span "showing" at bounding box center [109, 200] width 28 height 8
click at [151, 179] on span "thing" at bounding box center [146, 178] width 18 height 8
click at [81, 196] on span "Yeah" at bounding box center [73, 200] width 16 height 8
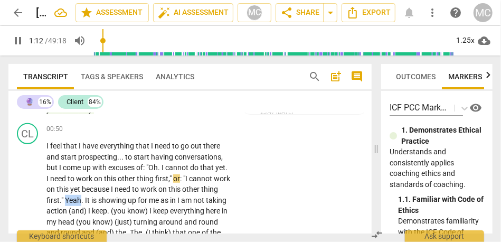
click at [81, 196] on span "Yeah" at bounding box center [73, 200] width 16 height 8
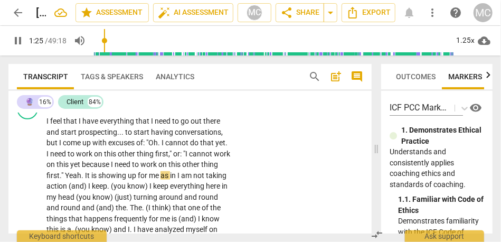
scroll to position [312, 0]
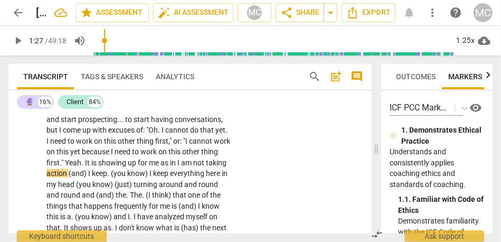
click at [181, 164] on span "I" at bounding box center [180, 163] width 4 height 8
type input "87"
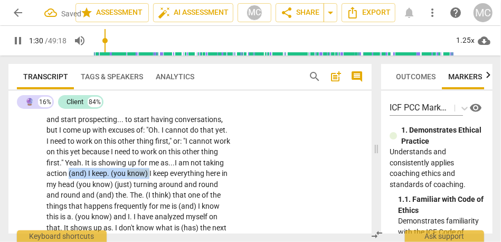
drag, startPoint x: 171, startPoint y: 173, endPoint x: 90, endPoint y: 175, distance: 80.9
click at [90, 175] on p "I feel that I have everything that I need to go out there and start prospecting…" at bounding box center [139, 195] width 184 height 184
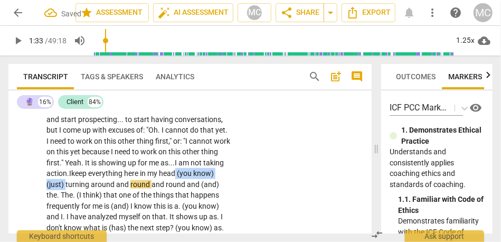
drag, startPoint x: 87, startPoint y: 186, endPoint x: 201, endPoint y: 173, distance: 115.4
click at [201, 173] on p "I feel that I have everything that I need to go out there and start prospecting…" at bounding box center [139, 195] width 184 height 184
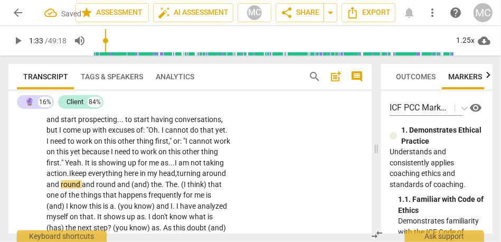
click at [202, 172] on span "turning" at bounding box center [189, 173] width 25 height 8
click at [96, 186] on span "and" at bounding box center [89, 184] width 14 height 8
click at [122, 184] on span "round" at bounding box center [111, 184] width 21 height 8
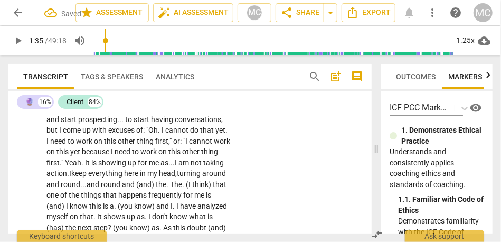
click at [122, 184] on span "round" at bounding box center [111, 184] width 21 height 8
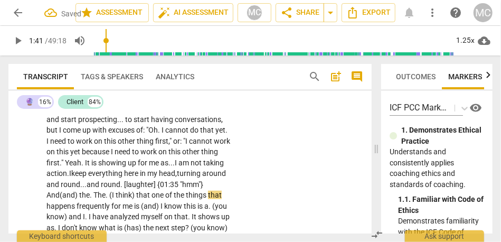
click at [141, 196] on span "that" at bounding box center [143, 195] width 15 height 8
drag, startPoint x: 155, startPoint y: 196, endPoint x: 37, endPoint y: 196, distance: 118.4
click at [37, 196] on div "CL play_arrow pause 00:50 + Add competency keyboard_arrow_right I feel that I h…" at bounding box center [190, 186] width 364 height 210
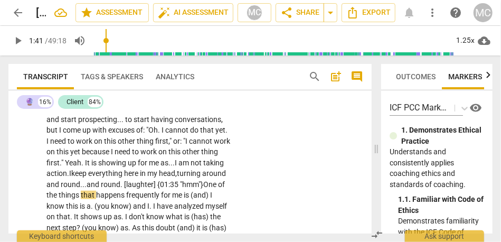
click at [218, 189] on span "of" at bounding box center [221, 184] width 7 height 8
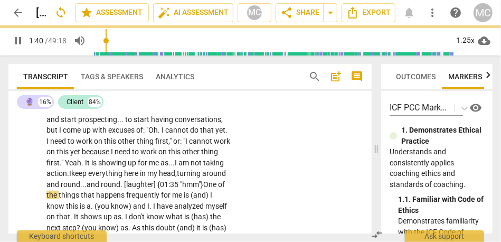
scroll to position [330, 0]
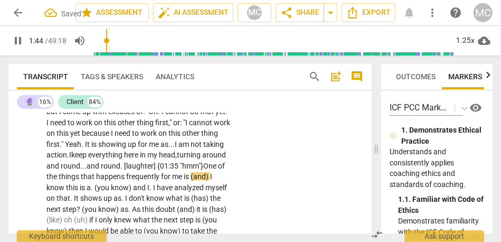
click at [210, 181] on span "I" at bounding box center [211, 176] width 2 height 8
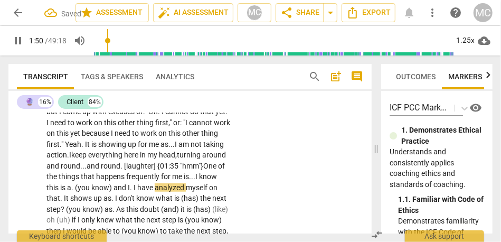
click at [199, 181] on span "know" at bounding box center [208, 176] width 18 height 8
drag, startPoint x: 182, startPoint y: 188, endPoint x: 120, endPoint y: 188, distance: 61.8
click at [120, 188] on p "I feel that I have everything that I need to go out there and start prospecting…" at bounding box center [139, 171] width 184 height 173
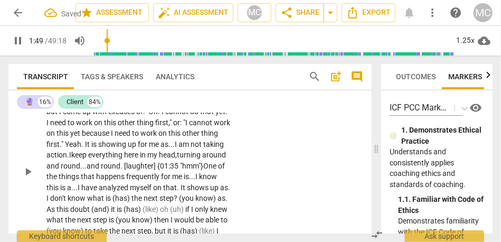
click at [263, 170] on div "CL play_arrow pause 00:50 + Add competency keyboard_arrow_right I feel that I h…" at bounding box center [190, 162] width 364 height 199
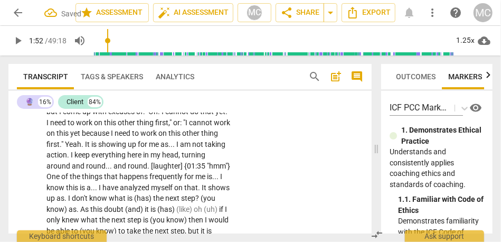
click at [200, 190] on span "." at bounding box center [200, 187] width 4 height 8
type input "113"
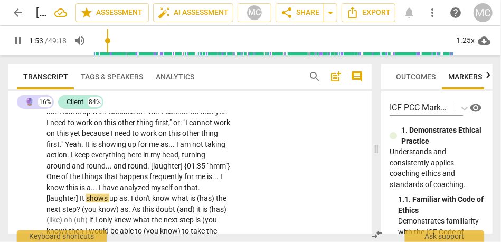
click at [131, 199] on span "I" at bounding box center [133, 198] width 4 height 8
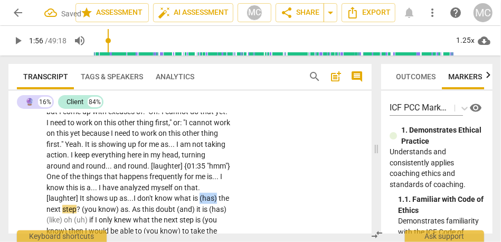
drag, startPoint x: 200, startPoint y: 199, endPoint x: 219, endPoint y: 201, distance: 18.6
click at [219, 201] on p "I feel that I have everything that I need to go out there and start prospecting…" at bounding box center [139, 171] width 184 height 173
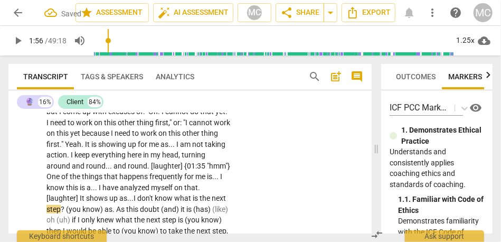
click at [65, 209] on span "?" at bounding box center [63, 209] width 5 height 8
click at [276, 192] on div "CL play_arrow pause 00:50 + Add competency keyboard_arrow_right I feel that I h…" at bounding box center [190, 162] width 364 height 199
type input "120"
drag, startPoint x: 115, startPoint y: 209, endPoint x: 59, endPoint y: 208, distance: 56.0
click at [59, 208] on p "I feel that I have everything that I need to go out there and start prospecting…" at bounding box center [139, 171] width 184 height 173
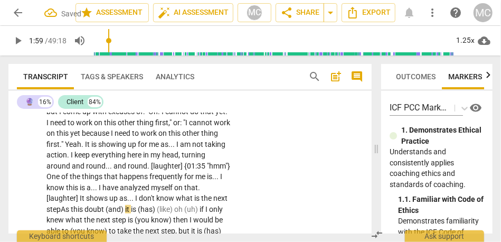
click at [135, 199] on span "I" at bounding box center [137, 198] width 4 height 8
click at [64, 210] on span "As" at bounding box center [66, 209] width 10 height 8
click at [62, 209] on span "step»" at bounding box center [56, 209] width 18 height 8
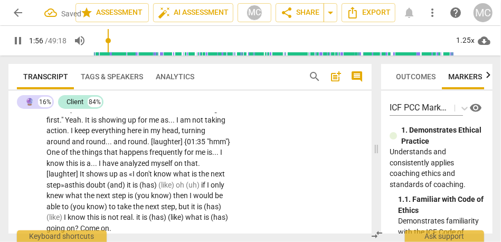
scroll to position [357, 0]
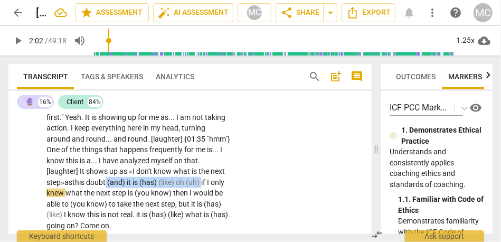
drag, startPoint x: 205, startPoint y: 182, endPoint x: 108, endPoint y: 183, distance: 97.2
click at [108, 183] on p "I feel that I have everything that I need to go out there and start prospecting…" at bounding box center [139, 144] width 184 height 173
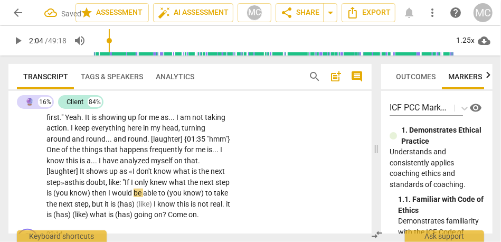
click at [108, 192] on span "then" at bounding box center [100, 193] width 16 height 8
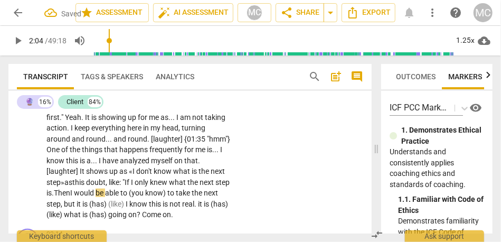
click at [74, 193] on span "I" at bounding box center [72, 193] width 4 height 8
click at [169, 194] on span "know)" at bounding box center [158, 193] width 22 height 8
click at [204, 191] on span "but" at bounding box center [198, 193] width 13 height 8
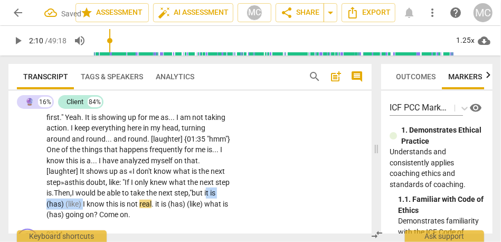
drag, startPoint x: 97, startPoint y: 204, endPoint x: 61, endPoint y: 186, distance: 40.2
click at [50, 200] on p "I feel that I have everything that I need to go out there and start prospecting…" at bounding box center [139, 139] width 184 height 163
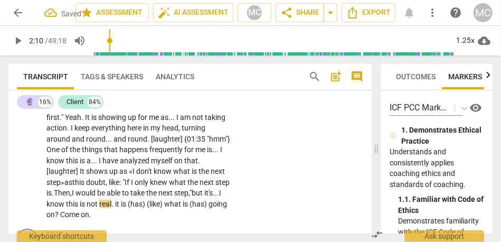
click at [66, 204] on span "know" at bounding box center [57, 204] width 20 height 8
click at [66, 202] on span "know" at bounding box center [57, 204] width 20 height 8
click at [127, 203] on span "." at bounding box center [126, 204] width 4 height 8
click at [283, 168] on div "CL play_arrow pause 00:50 + Add competency keyboard_arrow_right I feel that I h…" at bounding box center [190, 130] width 364 height 189
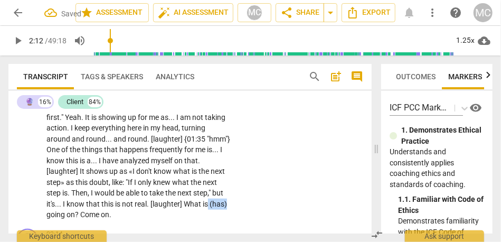
drag, startPoint x: 209, startPoint y: 204, endPoint x: 258, endPoint y: 204, distance: 49.7
click at [258, 204] on div "CL play_arrow pause 00:50 + Add competency keyboard_arrow_right I feel that I h…" at bounding box center [190, 130] width 364 height 189
type input "133"
click at [258, 192] on div "CL play_arrow pause 00:50 + Add competency keyboard_arrow_right I feel that I h…" at bounding box center [190, 130] width 364 height 189
click at [185, 201] on span "What" at bounding box center [193, 204] width 19 height 8
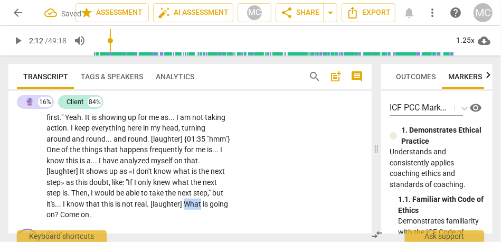
click at [185, 201] on span "What" at bounding box center [193, 204] width 19 height 8
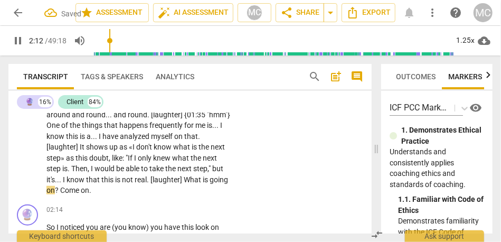
scroll to position [396, 0]
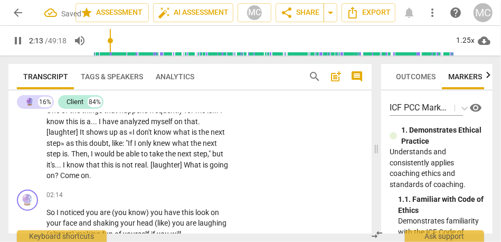
type input "133"
click at [99, 174] on p "I feel that I have everything that I need to go out there and start prospecting…" at bounding box center [139, 99] width 184 height 163
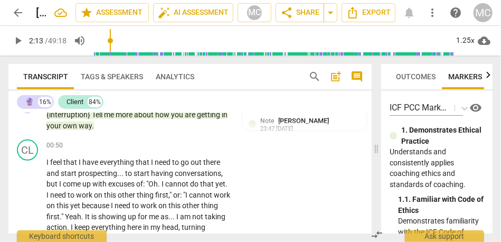
scroll to position [258, 0]
click at [198, 146] on p "Add competency" at bounding box center [198, 146] width 50 height 10
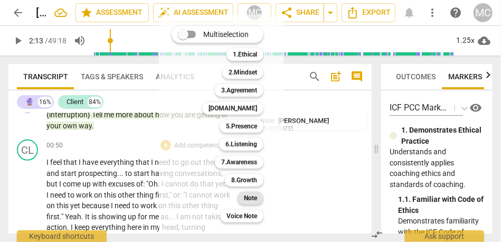
click at [259, 197] on div "Note" at bounding box center [251, 198] width 26 height 13
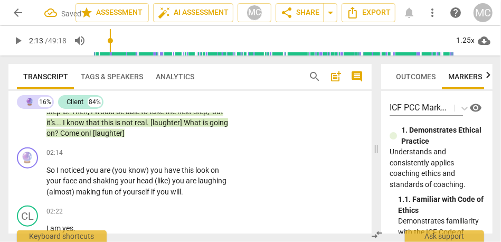
scroll to position [469, 0]
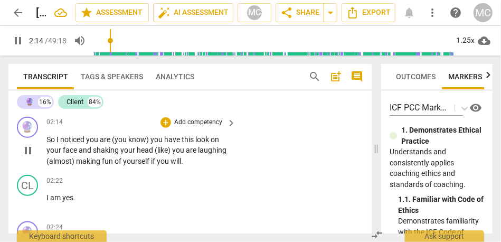
click at [48, 141] on span "So" at bounding box center [52, 139] width 10 height 8
type input "135"
click at [78, 141] on span "noticed" at bounding box center [76, 139] width 26 height 8
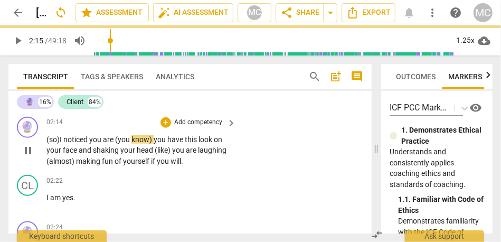
click at [115, 141] on span "are" at bounding box center [109, 139] width 12 height 8
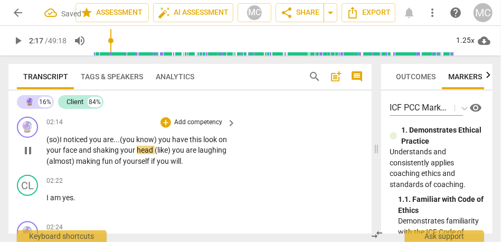
click at [77, 152] on span "face" at bounding box center [71, 150] width 16 height 8
click at [63, 153] on span "your" at bounding box center [55, 150] width 16 height 8
click at [90, 151] on span "and" at bounding box center [86, 150] width 14 height 8
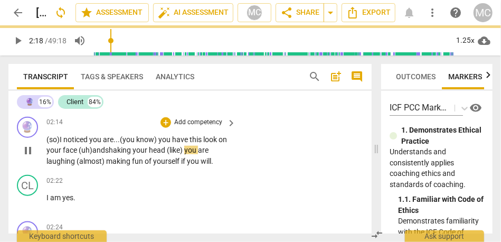
click at [180, 153] on span "(like)" at bounding box center [175, 150] width 17 height 8
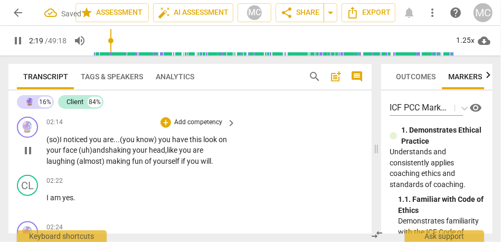
click at [167, 152] on span "head," at bounding box center [158, 150] width 18 height 8
click at [78, 163] on span "(almost)" at bounding box center [92, 161] width 30 height 8
click at [181, 162] on span "yourself" at bounding box center [167, 161] width 28 height 8
click at [158, 159] on span "yourself," at bounding box center [167, 161] width 28 height 8
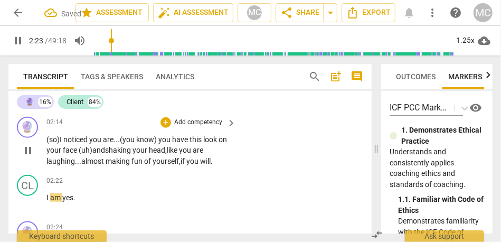
click at [158, 159] on span "yourself," at bounding box center [167, 161] width 28 height 8
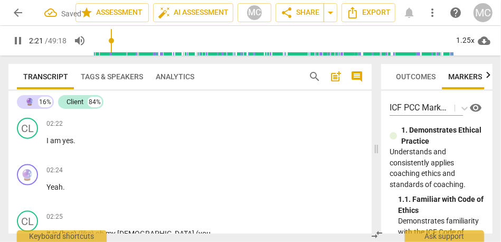
scroll to position [467, 0]
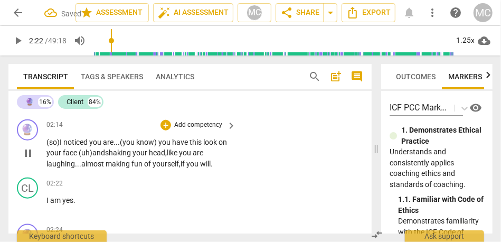
click at [131, 167] on span "making" at bounding box center [119, 164] width 26 height 8
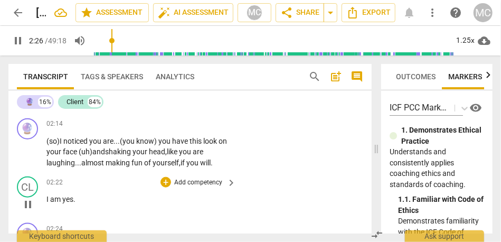
scroll to position [467, 0]
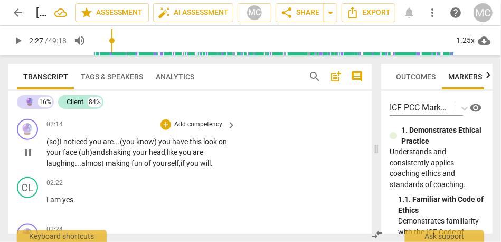
click at [169, 164] on span "yourself," at bounding box center [167, 163] width 28 height 8
click at [208, 164] on span "will" at bounding box center [205, 163] width 11 height 8
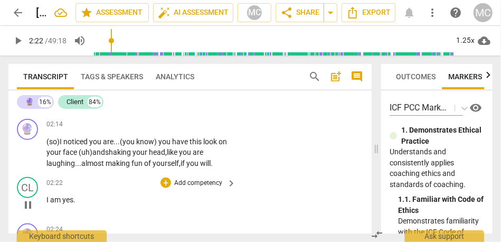
click at [49, 200] on span "I" at bounding box center [49, 200] width 4 height 8
type input "142"
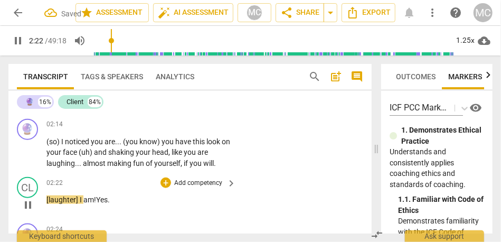
scroll to position [492, 0]
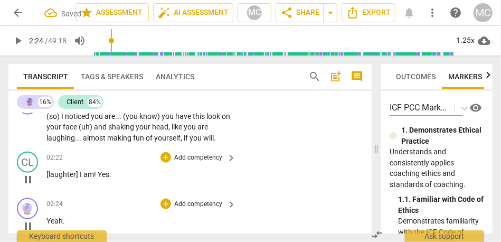
click at [46, 222] on div "play_arrow pause" at bounding box center [33, 226] width 27 height 14
click at [47, 221] on span "Yeah" at bounding box center [55, 221] width 16 height 8
type input "145"
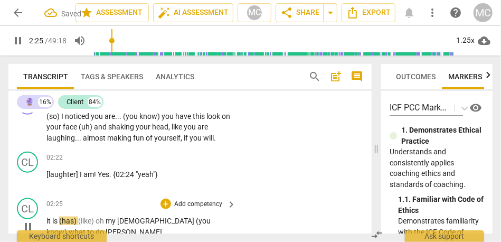
click at [49, 222] on span "it" at bounding box center [50, 221] width 6 height 8
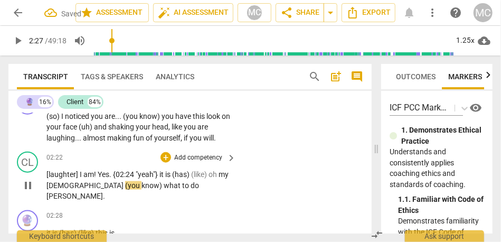
type input "147"
drag, startPoint x: 160, startPoint y: 175, endPoint x: 210, endPoint y: 176, distance: 49.7
click at [210, 176] on p "[laughter] I am ! Yes . {02:24 "yeah"} it is (has) (like) oh my God (you know) …" at bounding box center [139, 185] width 184 height 33
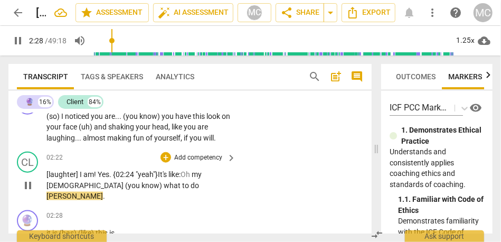
click at [202, 173] on span "my" at bounding box center [197, 174] width 10 height 8
click at [125, 181] on span "[DEMOGRAPHIC_DATA]" at bounding box center [86, 185] width 79 height 8
type input "147"
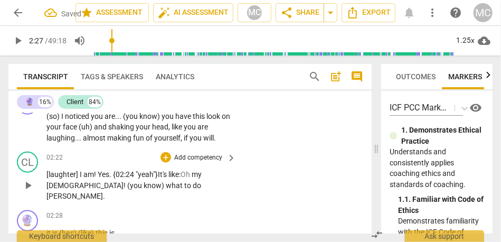
click at [202, 175] on span "my" at bounding box center [197, 174] width 10 height 8
click at [172, 216] on div "02:28 + Add competency keyboard_arrow_right it is (has) (like) this is ." at bounding box center [142, 229] width 191 height 38
click at [186, 170] on p "[laughter] I am ! Yes . {02:24 "yeah"} It's like : Oh my God ! (you know) what …" at bounding box center [139, 185] width 184 height 33
click at [199, 173] on span "my" at bounding box center [201, 174] width 10 height 8
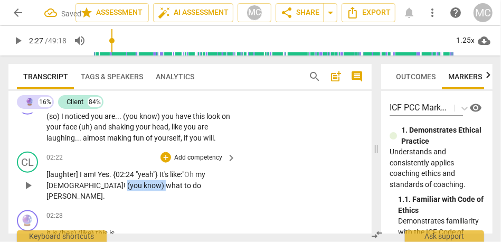
drag, startPoint x: 87, startPoint y: 185, endPoint x: 39, endPoint y: 184, distance: 48.1
click at [39, 184] on div "CL play_arrow pause 02:22 + Add competency keyboard_arrow_right [laughter] I am…" at bounding box center [190, 176] width 364 height 59
click at [103, 192] on span "[PERSON_NAME]" at bounding box center [75, 196] width 57 height 8
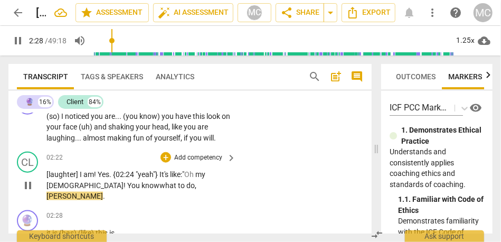
click at [159, 185] on p "[laughter] I am ! Yes . {02:24 "yeah"} It's like : " Oh my God ! You know what …" at bounding box center [139, 185] width 184 height 33
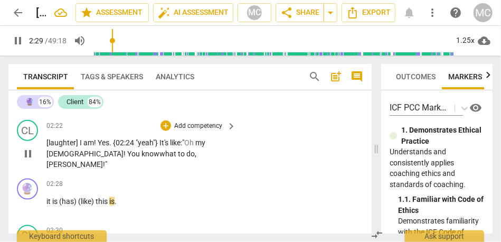
scroll to position [524, 0]
click at [110, 144] on span "." at bounding box center [111, 142] width 4 height 8
click at [178, 150] on span "to" at bounding box center [182, 154] width 8 height 8
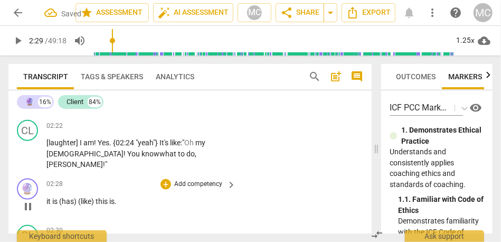
type input "150"
drag, startPoint x: 99, startPoint y: 190, endPoint x: 38, endPoint y: 195, distance: 61.0
click at [38, 195] on div "🔮 play_arrow pause 02:28 + Add competency keyboard_arrow_right it is (has) (lik…" at bounding box center [190, 197] width 364 height 47
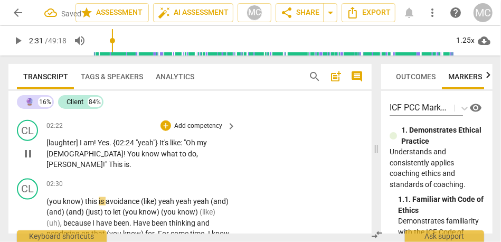
click at [175, 153] on p "[laughter] I am ! Yes . {02:24 "yeah"} It's like : "Oh my God ! You know what t…" at bounding box center [139, 153] width 184 height 33
type input "151"
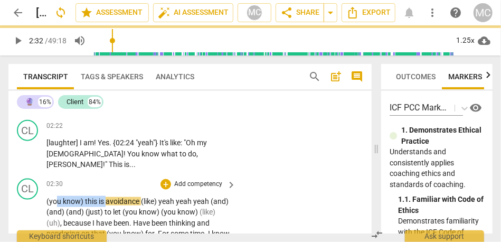
type input "152"
drag, startPoint x: 107, startPoint y: 191, endPoint x: 36, endPoint y: 191, distance: 71.3
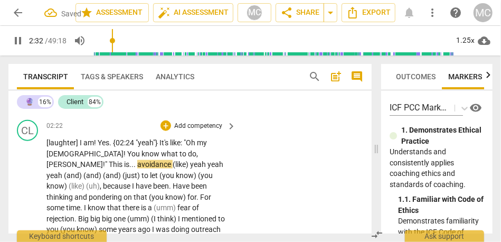
click at [103, 160] on span "[PERSON_NAME]" at bounding box center [75, 164] width 57 height 8
click at [173, 160] on span "avoidance" at bounding box center [154, 164] width 35 height 8
type input "153"
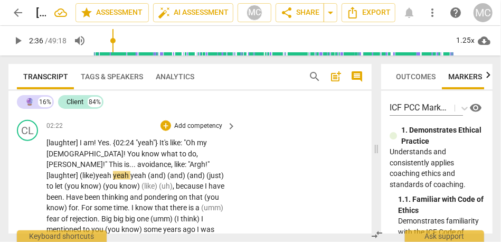
click at [83, 164] on span "avoidance, like: "Argh!" [laughter]" at bounding box center [128, 170] width 163 height 20
click at [113, 171] on span "yeah" at bounding box center [104, 175] width 17 height 8
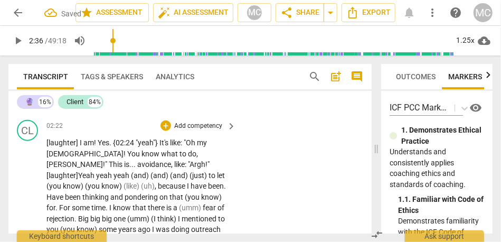
click at [96, 171] on span "eah" at bounding box center [89, 175] width 14 height 8
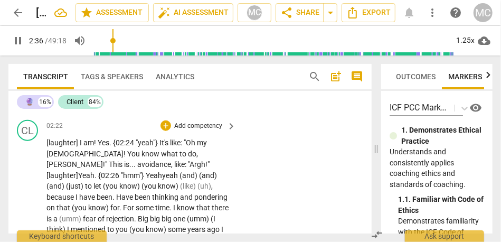
click at [180, 171] on span "yeah" at bounding box center [170, 175] width 17 height 8
click at [200, 171] on span "(and)" at bounding box center [191, 175] width 20 height 8
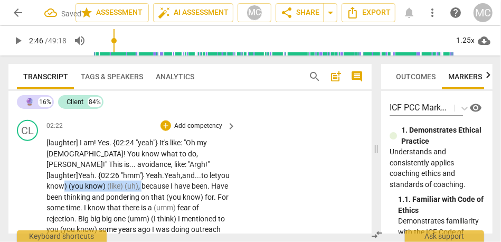
drag, startPoint x: 182, startPoint y: 175, endPoint x: 81, endPoint y: 184, distance: 100.8
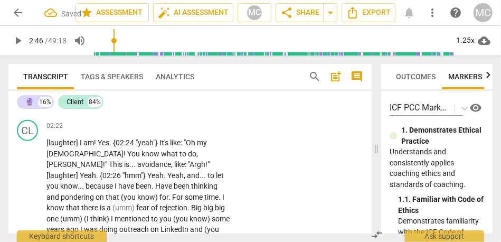
click at [118, 182] on span "I" at bounding box center [117, 186] width 4 height 8
click at [174, 182] on span "Have" at bounding box center [164, 186] width 18 height 8
type input "166"
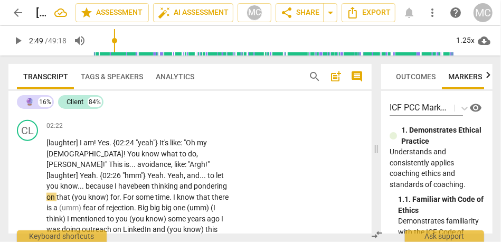
click at [180, 182] on span "thinking" at bounding box center [166, 186] width 28 height 8
click at [136, 193] on span "For" at bounding box center [129, 197] width 13 height 8
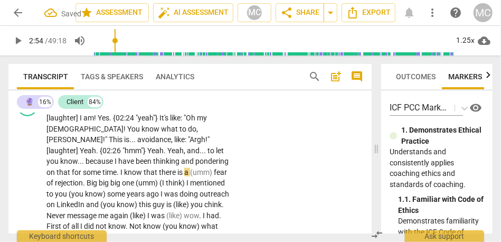
click at [184, 173] on span "a" at bounding box center [187, 172] width 6 height 8
type input "174"
click at [212, 174] on span "fear" at bounding box center [218, 172] width 13 height 8
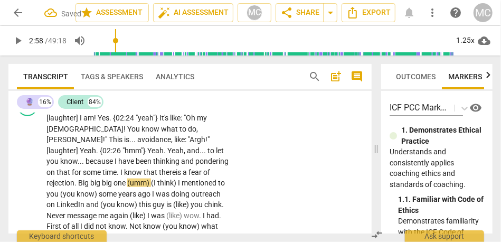
click at [75, 179] on span "rejection" at bounding box center [61, 183] width 28 height 8
click at [90, 179] on span "Big" at bounding box center [84, 183] width 12 height 8
click at [108, 179] on span "big" at bounding box center [103, 183] width 12 height 8
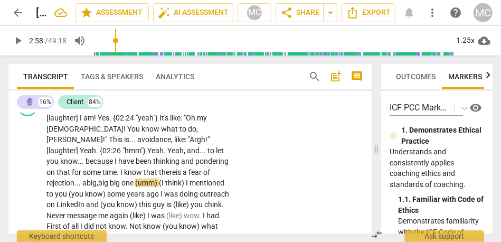
click at [122, 179] on span "big" at bounding box center [116, 183] width 12 height 8
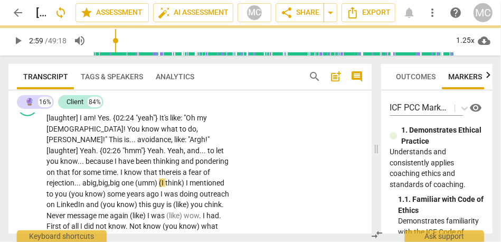
click at [135, 179] on span "one" at bounding box center [129, 183] width 14 height 8
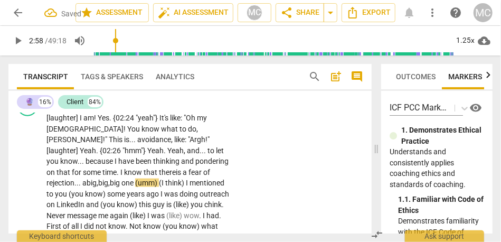
click at [135, 179] on span "one" at bounding box center [129, 183] width 14 height 8
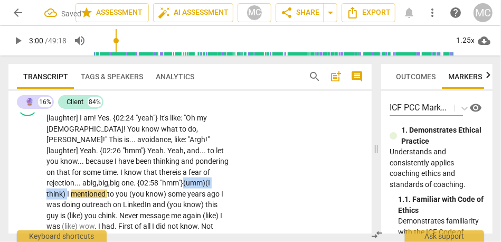
drag, startPoint x: 123, startPoint y: 183, endPoint x: 72, endPoint y: 183, distance: 50.7
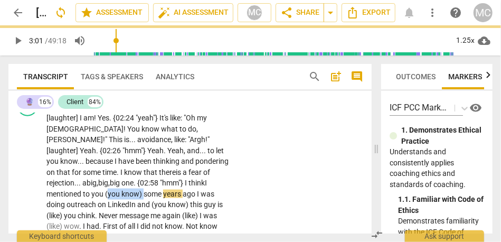
drag, startPoint x: 196, startPoint y: 182, endPoint x: 160, endPoint y: 182, distance: 35.9
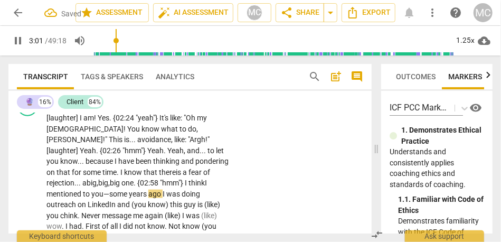
click at [166, 190] on span "I" at bounding box center [165, 194] width 4 height 8
drag, startPoint x: 204, startPoint y: 195, endPoint x: 172, endPoint y: 195, distance: 31.7
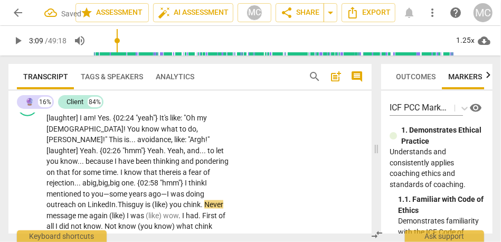
click at [145, 200] on span "guy" at bounding box center [139, 204] width 14 height 8
click at [183, 200] on span "you" at bounding box center [177, 204] width 14 height 8
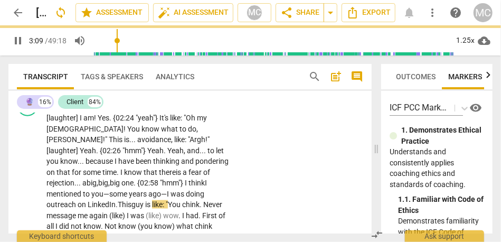
click at [203, 203] on span "Never" at bounding box center [212, 204] width 19 height 8
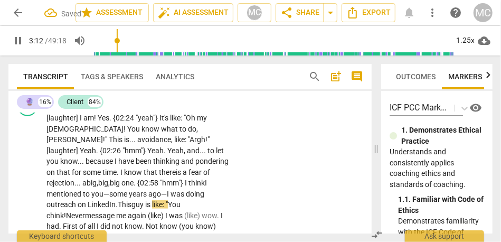
click at [153, 211] on span "(like)" at bounding box center [156, 215] width 17 height 8
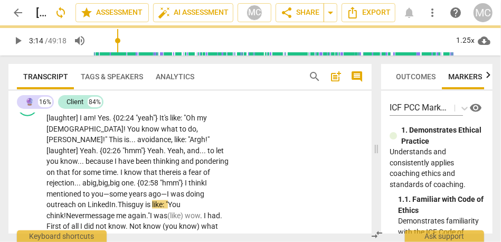
click at [145, 200] on span "guy" at bounding box center [139, 204] width 14 height 8
click at [162, 211] on span "was" at bounding box center [161, 215] width 14 height 8
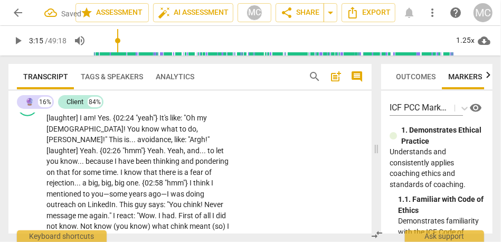
click at [159, 211] on span "." at bounding box center [157, 215] width 4 height 8
type input "196"
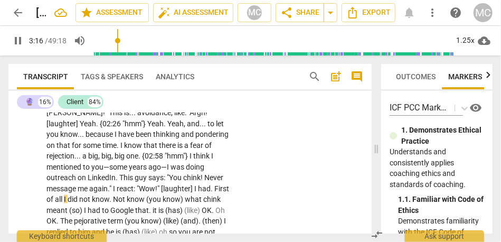
scroll to position [577, 0]
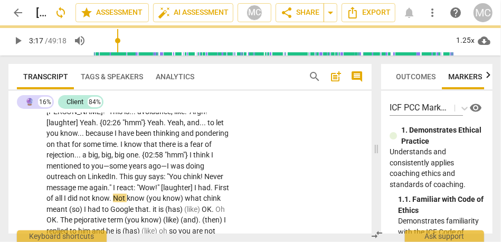
click at [193, 183] on span ""Wow!" [laughter]" at bounding box center [165, 187] width 56 height 8
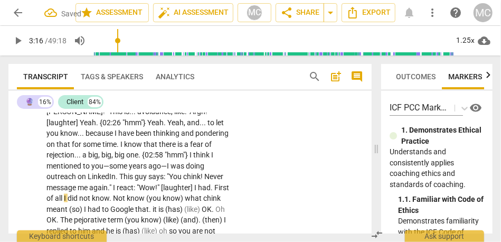
click at [211, 186] on span "." at bounding box center [213, 187] width 4 height 8
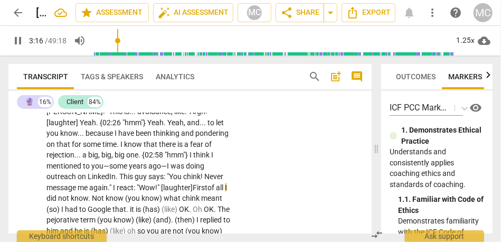
click at [193, 185] on span "First" at bounding box center [200, 187] width 15 height 8
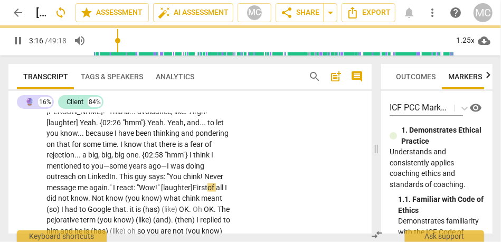
click at [225, 186] on span "I" at bounding box center [226, 187] width 2 height 8
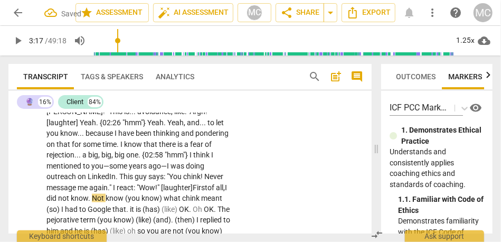
click at [106, 194] on span "Not" at bounding box center [99, 198] width 14 height 8
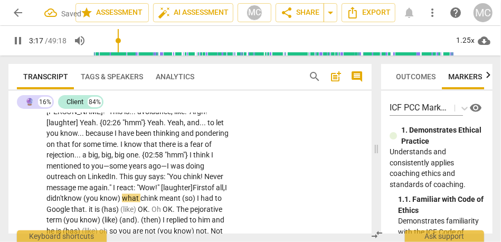
click at [141, 194] on span "what" at bounding box center [131, 198] width 18 height 8
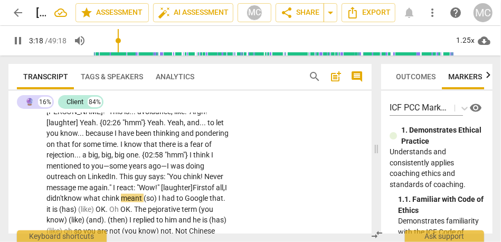
click at [287, 195] on div "CL play_arrow pause 02:22 + Add competency keyboard_arrow_right [laughter] I am…" at bounding box center [190, 233] width 364 height 340
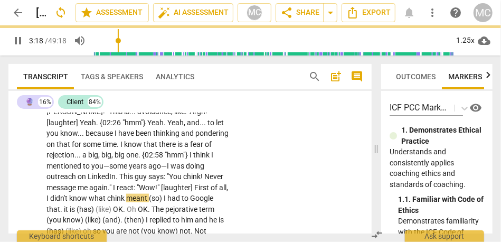
scroll to position [572, 0]
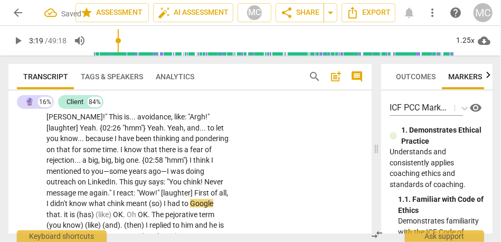
click at [126, 199] on span "chink" at bounding box center [116, 203] width 19 height 8
type input "199"
click at [164, 199] on span "(so)" at bounding box center [156, 203] width 15 height 8
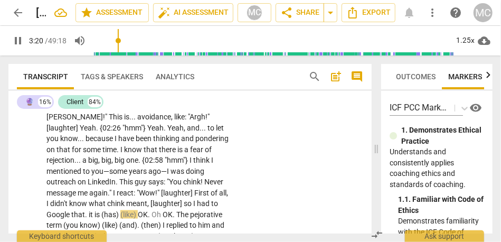
scroll to position [581, 0]
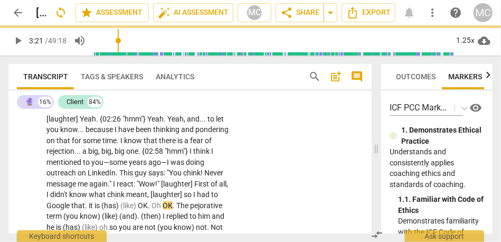
click at [89, 201] on span "." at bounding box center [87, 205] width 4 height 8
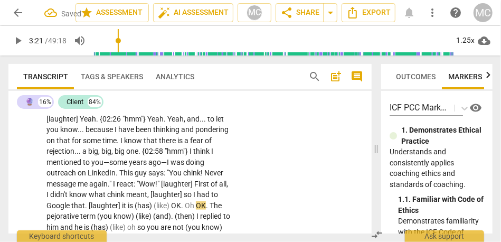
click at [71, 201] on span "Google" at bounding box center [59, 205] width 25 height 8
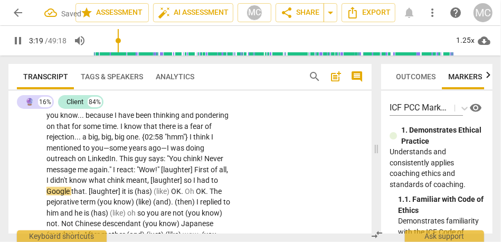
scroll to position [601, 0]
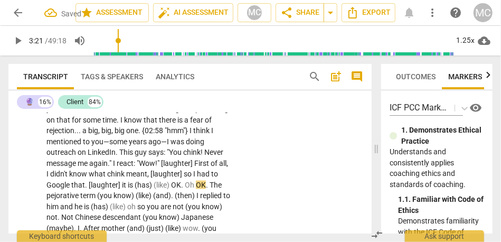
click at [71, 181] on span "Google" at bounding box center [59, 185] width 25 height 8
click at [122, 181] on span ". [laughter]" at bounding box center [103, 185] width 37 height 8
click at [128, 181] on span "it" at bounding box center [125, 185] width 6 height 8
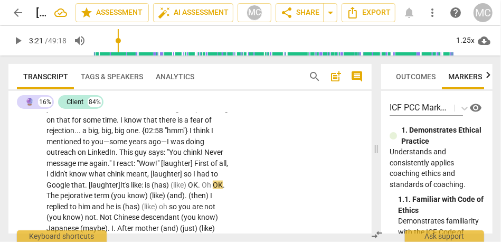
click at [143, 181] on span ". [laughter] It's like:" at bounding box center [114, 185] width 58 height 8
click at [145, 181] on span at bounding box center [144, 185] width 2 height 8
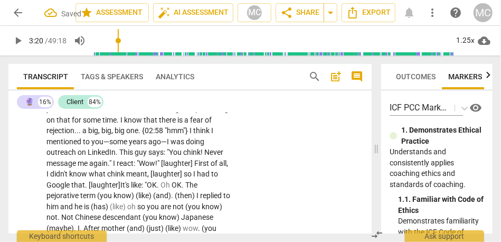
click at [172, 181] on span "Oh" at bounding box center [166, 185] width 11 height 8
click at [167, 181] on span "OK—o" at bounding box center [157, 185] width 20 height 8
click at [187, 181] on span "." at bounding box center [185, 185] width 4 height 8
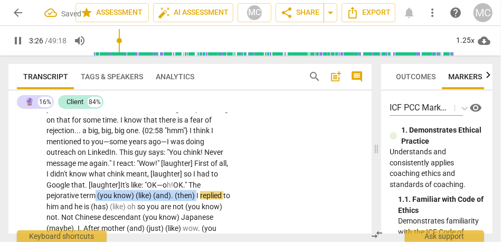
drag, startPoint x: 211, startPoint y: 185, endPoint x: 108, endPoint y: 185, distance: 103.0
click at [108, 185] on p "[laughter] I am ! Yes . {02:24 "yeah"} It's like : "Oh my God ! You know what t…" at bounding box center [139, 217] width 184 height 314
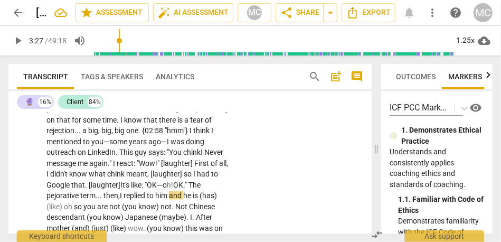
click at [71, 181] on span "Google" at bounding box center [59, 185] width 25 height 8
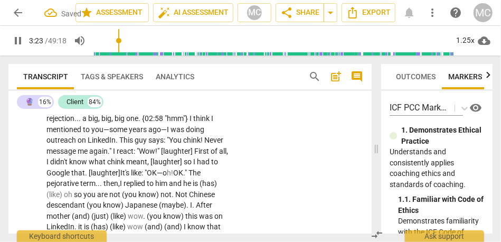
scroll to position [622, 0]
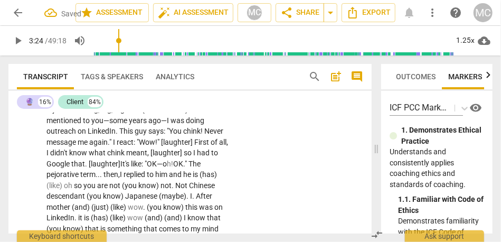
click at [116, 170] on span "term... then," at bounding box center [100, 174] width 40 height 8
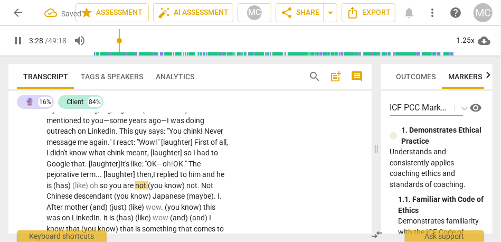
click at [189, 170] on span "to" at bounding box center [184, 174] width 8 height 8
click at [202, 170] on span "him" at bounding box center [196, 174] width 14 height 8
type input "208"
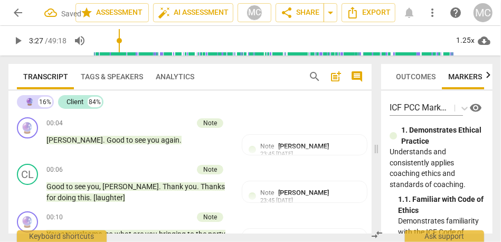
scroll to position [622, 0]
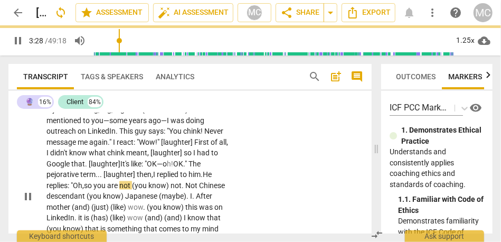
click at [199, 181] on span "Not" at bounding box center [192, 185] width 14 height 8
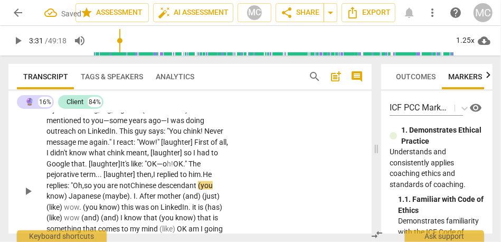
click at [107, 181] on span "you" at bounding box center [101, 185] width 14 height 8
click at [158, 184] on span "descendant" at bounding box center [178, 185] width 40 height 8
click at [103, 192] on span "Japanese" at bounding box center [86, 196] width 34 height 8
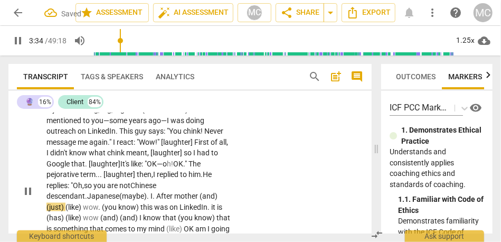
click at [74, 192] on span "descendant." at bounding box center [67, 196] width 41 height 8
click at [123, 192] on span "(maybe)" at bounding box center [132, 196] width 27 height 8
click at [150, 192] on span "." at bounding box center [148, 196] width 4 height 8
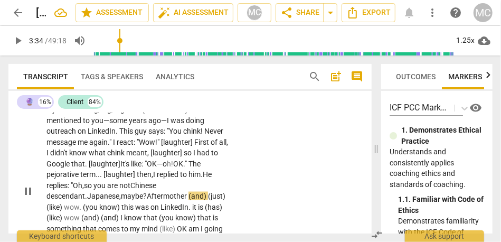
click at [189, 192] on span "mother" at bounding box center [175, 196] width 25 height 8
click at [189, 192] on span "mother?"" at bounding box center [178, 196] width 30 height 8
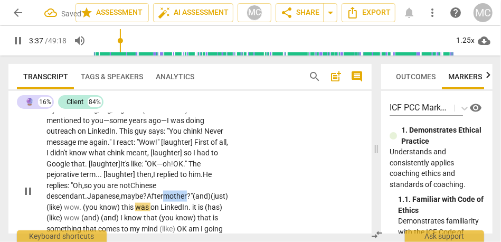
click at [189, 192] on span "mother?"" at bounding box center [178, 196] width 30 height 8
click at [193, 192] on span "mother?"" at bounding box center [178, 196] width 30 height 8
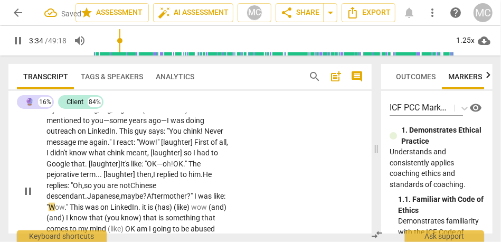
click at [274, 178] on div "CL play_arrow pause 02:22 + Add competency keyboard_arrow_right [laughter] I am…" at bounding box center [190, 181] width 364 height 329
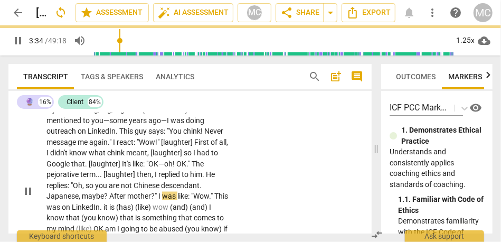
scroll to position [617, 0]
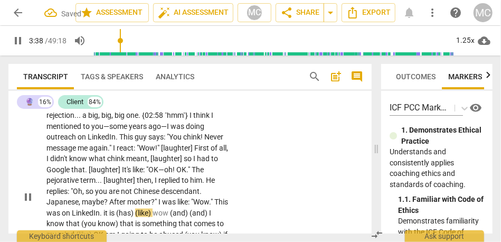
click at [200, 198] on span ""Wow" at bounding box center [200, 202] width 18 height 8
click at [104, 209] on span "." at bounding box center [102, 213] width 4 height 8
type input "219"
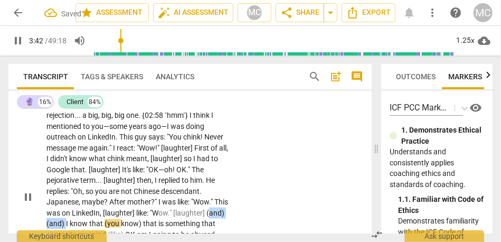
drag, startPoint x: 117, startPoint y: 211, endPoint x: 81, endPoint y: 211, distance: 36.5
click at [81, 211] on p "[laughter] I am ! Yes . {02:24 "yeah"} It's like : "Oh my God ! You know what t…" at bounding box center [139, 196] width 184 height 303
click at [210, 211] on span "know" at bounding box center [219, 213] width 18 height 8
click at [100, 219] on span "know)" at bounding box center [89, 223] width 22 height 8
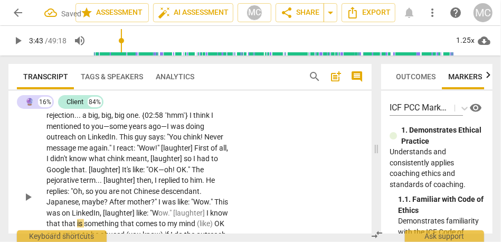
click at [103, 219] on span "something" at bounding box center [102, 223] width 36 height 8
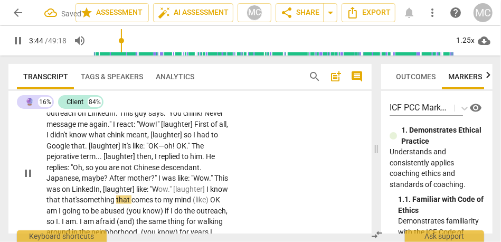
scroll to position [645, 0]
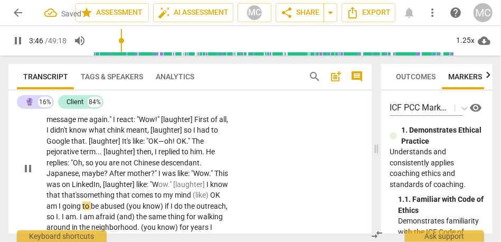
click at [213, 184] on p "[laughter] I am ! Yes . {02:24 "yeah"} It's like : "Oh my God ! You know what t…" at bounding box center [139, 167] width 184 height 303
click at [149, 202] on span "know)" at bounding box center [138, 206] width 22 height 8
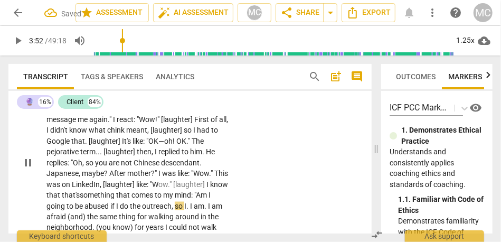
click at [184, 202] on span "so" at bounding box center [180, 206] width 10 height 8
click at [193, 202] on span "am" at bounding box center [187, 206] width 12 height 8
click at [78, 212] on span "the" at bounding box center [72, 216] width 12 height 8
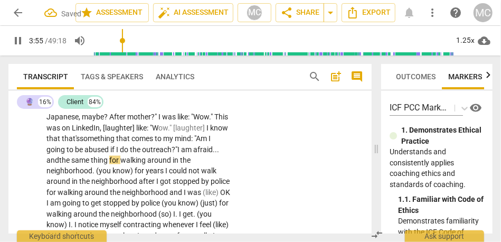
scroll to position [703, 0]
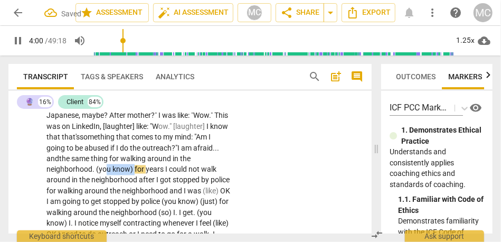
drag, startPoint x: 134, startPoint y: 159, endPoint x: 100, endPoint y: 159, distance: 33.3
click at [100, 159] on p "[laughter] I am ! Yes . {02:24 "yeah"} It's like : "Oh my God ! You know what t…" at bounding box center [139, 104] width 184 height 293
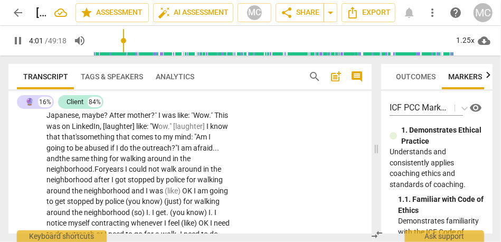
click at [128, 165] on span "I" at bounding box center [127, 169] width 4 height 8
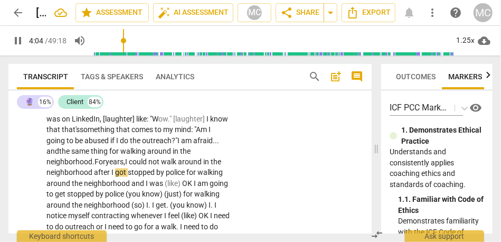
scroll to position [719, 0]
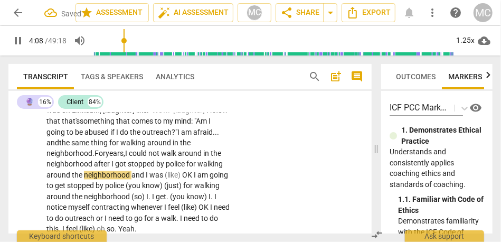
click at [132, 171] on span "and" at bounding box center [139, 175] width 14 height 8
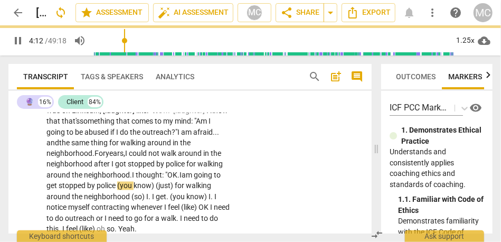
click at [189, 171] on span "am" at bounding box center [188, 175] width 12 height 8
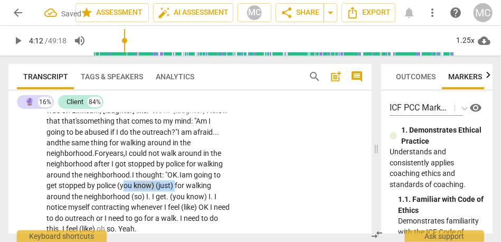
drag, startPoint x: 176, startPoint y: 175, endPoint x: 122, endPoint y: 175, distance: 54.4
click at [122, 175] on p "[laughter] I am ! Yes . {02:24 "yeah"} It's like : "Oh my God ! You know what t…" at bounding box center [139, 88] width 184 height 293
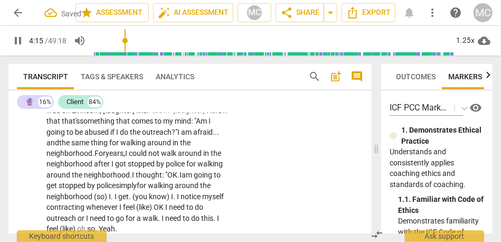
click at [94, 193] on span "(so)" at bounding box center [101, 197] width 15 height 8
click at [181, 193] on span "I" at bounding box center [180, 197] width 4 height 8
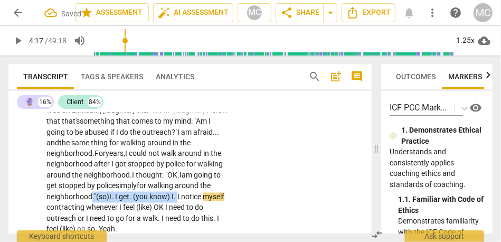
drag, startPoint x: 181, startPoint y: 186, endPoint x: 92, endPoint y: 181, distance: 88.4
click at [92, 181] on p "[laughter] I am ! Yes . {02:24 "yeah"} It's like : "Oh my God ! You know what t…" at bounding box center [139, 88] width 184 height 293
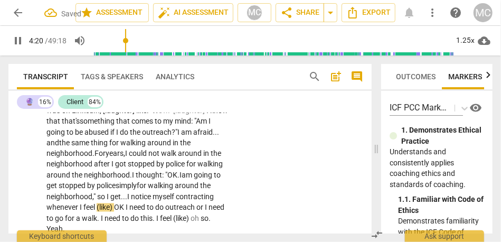
click at [117, 203] on span "OK" at bounding box center [120, 207] width 12 height 8
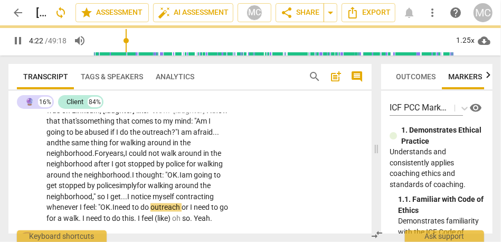
click at [187, 203] on span "or" at bounding box center [186, 207] width 8 height 8
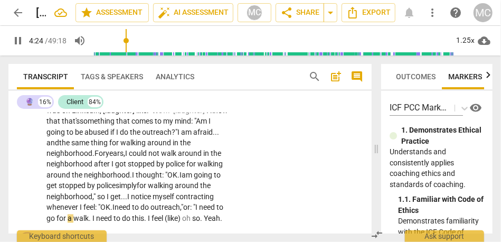
click at [96, 215] on span "I" at bounding box center [94, 219] width 4 height 8
click at [155, 215] on span "I" at bounding box center [154, 219] width 4 height 8
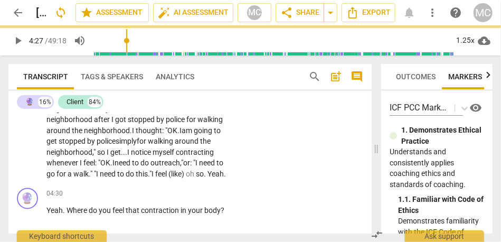
click at [169, 170] on span "feel" at bounding box center [161, 174] width 13 height 8
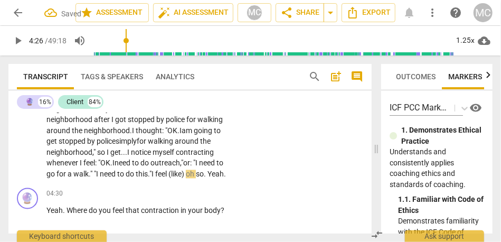
click at [169, 170] on span "feel" at bounding box center [161, 174] width 13 height 8
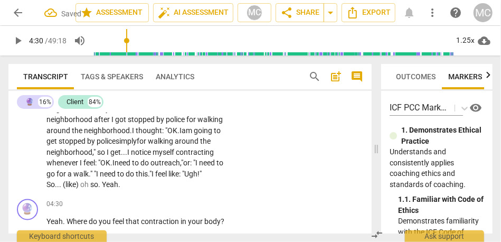
click at [105, 181] on span "Yeah" at bounding box center [110, 185] width 16 height 8
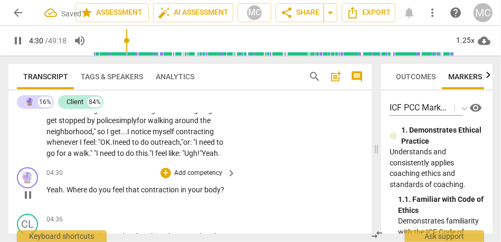
scroll to position [786, 0]
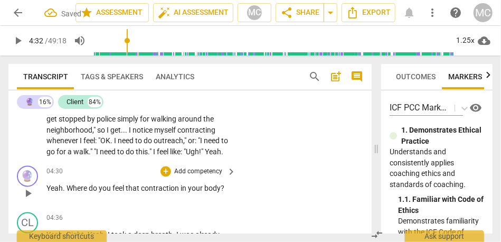
click at [49, 185] on span "Yeah" at bounding box center [55, 188] width 16 height 8
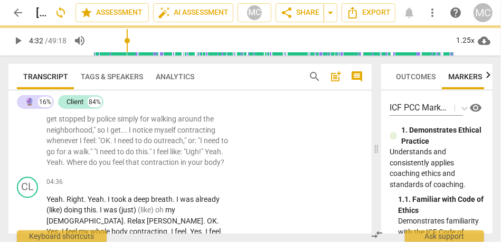
scroll to position [750, 0]
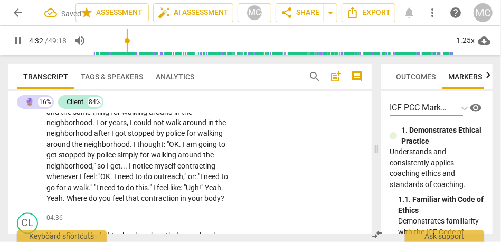
click at [88, 194] on span "Where" at bounding box center [78, 198] width 22 height 8
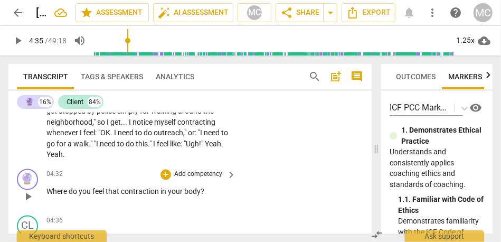
scroll to position [791, 0]
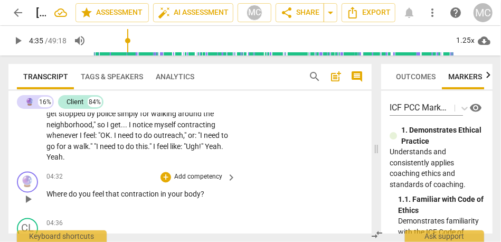
click at [196, 173] on p "Add competency" at bounding box center [198, 178] width 50 height 10
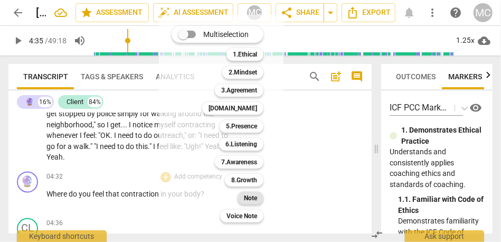
click at [250, 198] on b "Note" at bounding box center [250, 198] width 13 height 13
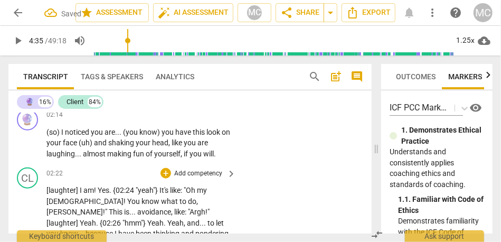
scroll to position [476, 0]
click at [194, 174] on p "Add competency" at bounding box center [198, 175] width 50 height 10
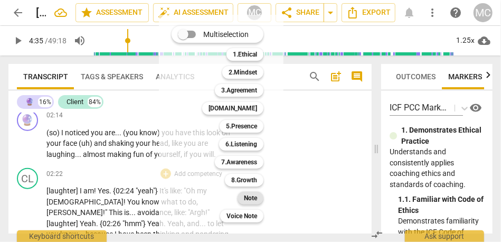
click at [246, 198] on b "Note" at bounding box center [250, 198] width 13 height 13
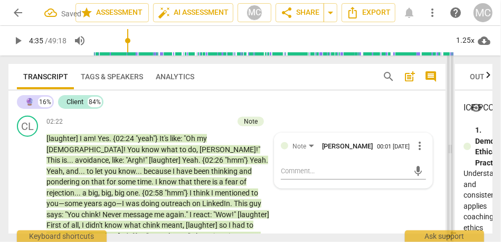
drag, startPoint x: 379, startPoint y: 150, endPoint x: 454, endPoint y: 150, distance: 74.5
click at [454, 150] on span at bounding box center [451, 148] width 6 height 187
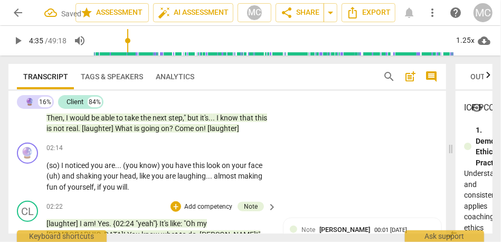
scroll to position [397, 0]
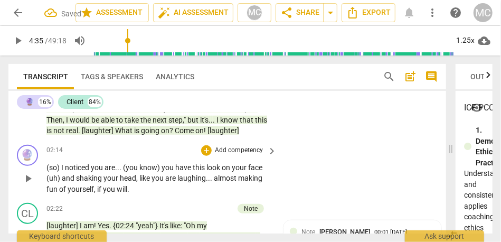
click at [239, 146] on p "Add competency" at bounding box center [239, 151] width 50 height 10
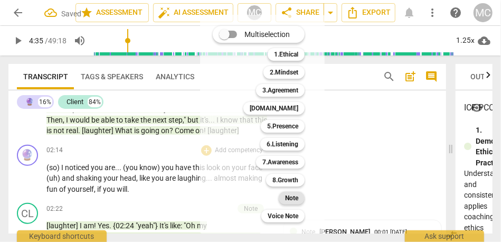
click at [293, 198] on b "Note" at bounding box center [291, 198] width 13 height 13
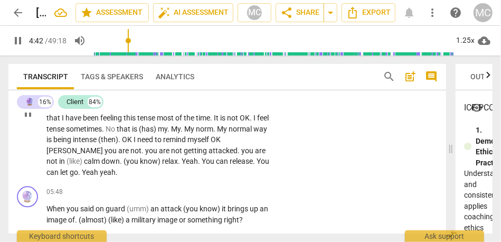
scroll to position [879, 0]
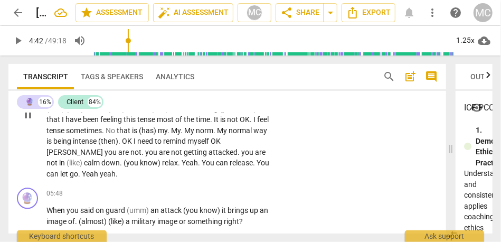
click at [60, 170] on span "can" at bounding box center [54, 174] width 14 height 8
click at [100, 206] on span "on" at bounding box center [101, 210] width 10 height 8
type input "350"
click at [82, 206] on span "said «" at bounding box center [88, 210] width 17 height 8
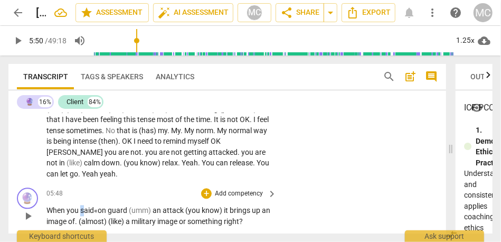
click at [82, 206] on span "said «" at bounding box center [88, 210] width 17 height 8
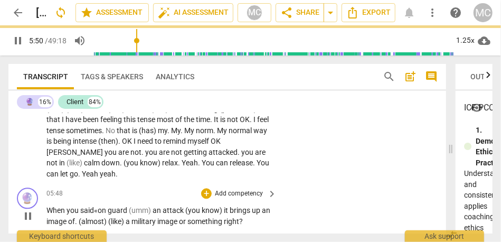
click at [131, 206] on span "(umm)" at bounding box center [141, 210] width 24 height 8
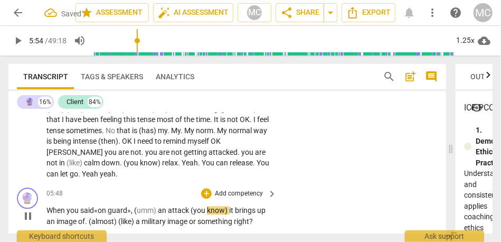
click at [160, 206] on span "an" at bounding box center [163, 210] width 10 height 8
click at [103, 206] on span "on" at bounding box center [103, 210] width 10 height 8
type input "355"
click at [170, 206] on span "an" at bounding box center [165, 210] width 10 height 8
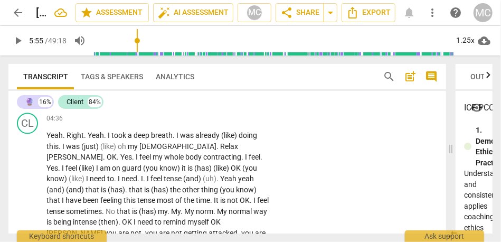
scroll to position [797, 0]
click at [83, 197] on span "have" at bounding box center [74, 201] width 17 height 8
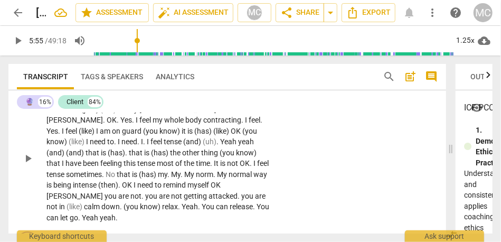
scroll to position [887, 0]
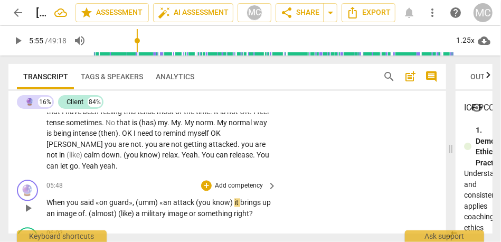
click at [173, 198] on span "attack" at bounding box center [184, 202] width 23 height 8
click at [137, 198] on span "(umm)" at bounding box center [148, 202] width 24 height 8
click at [168, 198] on span "«an" at bounding box center [163, 202] width 14 height 8
click at [178, 198] on span "attack»," at bounding box center [187, 202] width 28 height 8
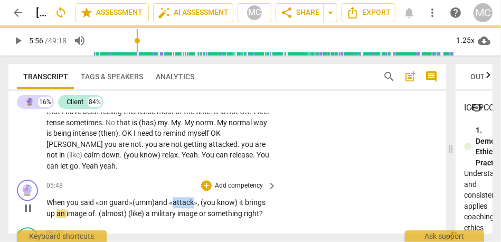
click at [178, 198] on span "attack»," at bounding box center [187, 202] width 28 height 8
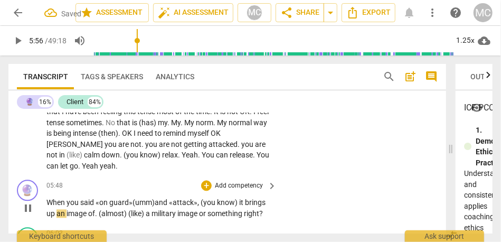
click at [199, 198] on span "attack»," at bounding box center [187, 202] width 28 height 8
click at [73, 209] on span "image" at bounding box center [78, 213] width 22 height 8
click at [100, 209] on span "(almost)" at bounding box center [114, 213] width 30 height 8
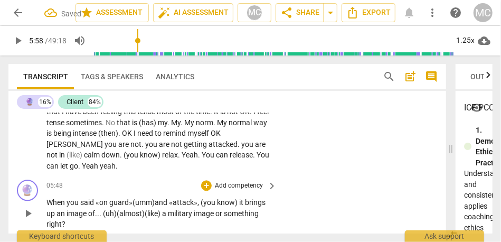
click at [76, 209] on span "image" at bounding box center [78, 213] width 22 height 8
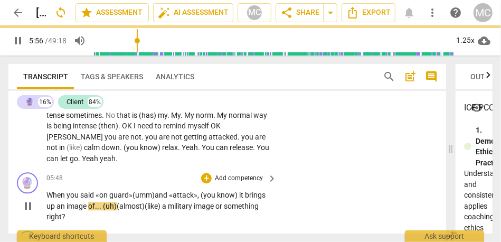
scroll to position [900, 0]
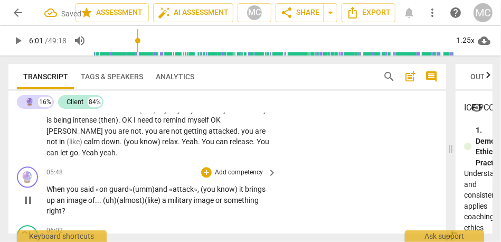
click at [47, 207] on span "right" at bounding box center [54, 211] width 15 height 8
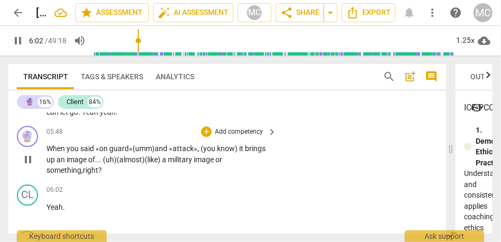
scroll to position [944, 0]
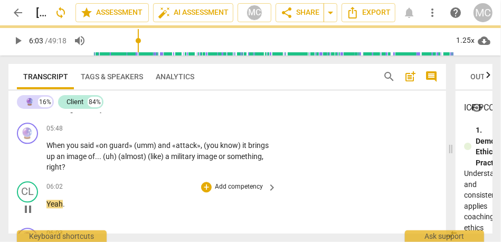
click at [48, 200] on span "Yeah" at bounding box center [55, 204] width 16 height 8
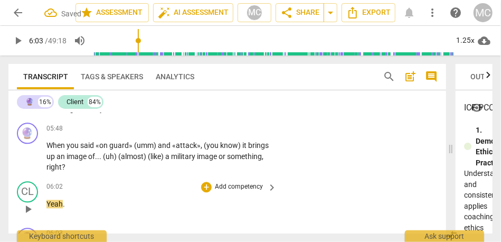
scroll to position [897, 0]
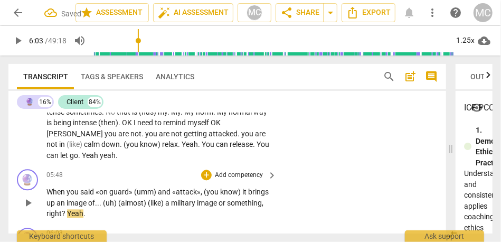
click at [57, 209] on span "right" at bounding box center [54, 213] width 15 height 8
click at [55, 209] on span "right" at bounding box center [54, 213] width 15 height 8
click at [58, 209] on span "right" at bounding box center [54, 213] width 15 height 8
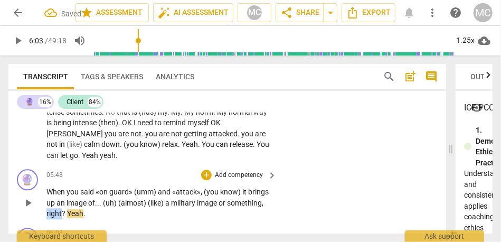
click at [58, 209] on span "right" at bounding box center [54, 213] width 15 height 8
click at [67, 209] on span "Yeah" at bounding box center [75, 213] width 16 height 8
type input "363"
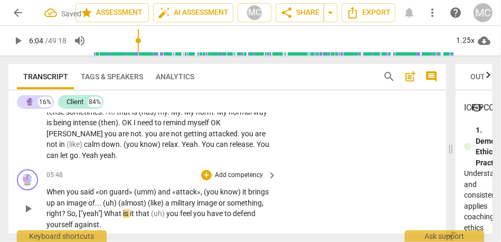
click at [70, 209] on span "So" at bounding box center [71, 213] width 8 height 8
click at [64, 196] on p "When you said «on guard» (umm) and «attack» , (you know) it brings up an image …" at bounding box center [159, 208] width 225 height 43
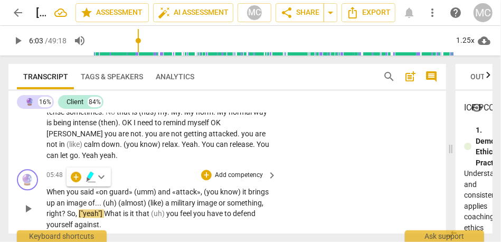
click at [55, 209] on span "right" at bounding box center [54, 213] width 15 height 8
click at [73, 209] on span "So" at bounding box center [71, 213] width 8 height 8
click at [71, 209] on span "So" at bounding box center [71, 213] width 8 height 8
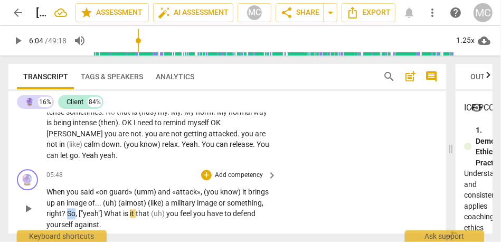
click at [71, 209] on span "So" at bounding box center [71, 213] width 8 height 8
type input "364"
click at [105, 209] on span "What" at bounding box center [113, 213] width 19 height 8
click at [116, 209] on span "what" at bounding box center [112, 213] width 17 height 8
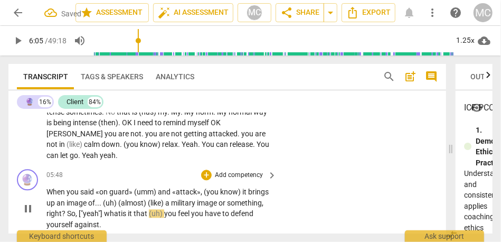
click at [145, 209] on span "that" at bounding box center [141, 213] width 15 height 8
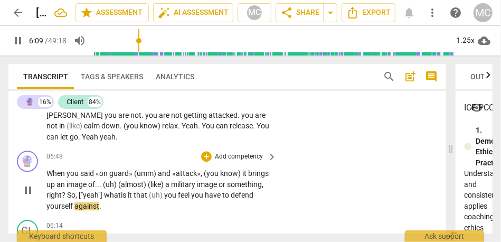
click at [108, 185] on p "When you said «on guard» (umm) and «attack» , (you know) it brings up an image …" at bounding box center [159, 189] width 225 height 43
type input "371"
click at [232, 151] on div "05:48 + Add competency keyboard_arrow_right When you said «on guard» (umm) and …" at bounding box center [162, 181] width 231 height 61
click at [244, 152] on p "Add competency" at bounding box center [239, 157] width 50 height 10
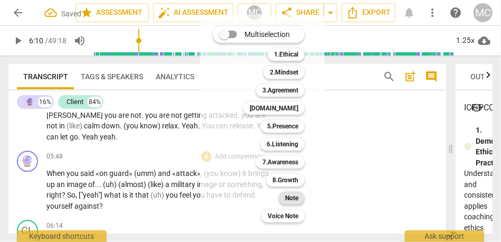
click at [299, 201] on b "Note" at bounding box center [291, 198] width 13 height 13
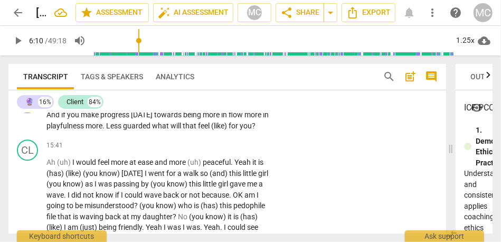
scroll to position [2675, 0]
